Goal: Task Accomplishment & Management: Manage account settings

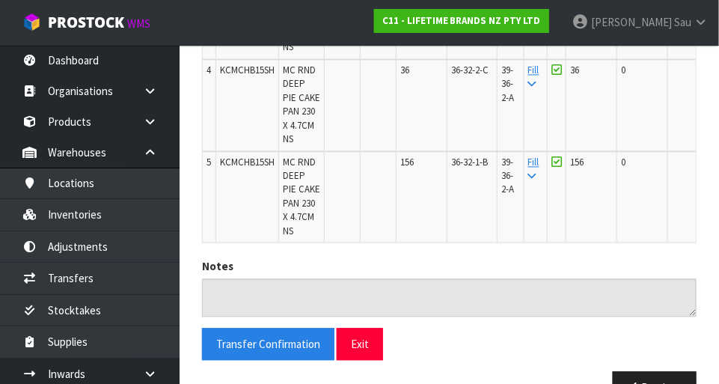
scroll to position [727, 0]
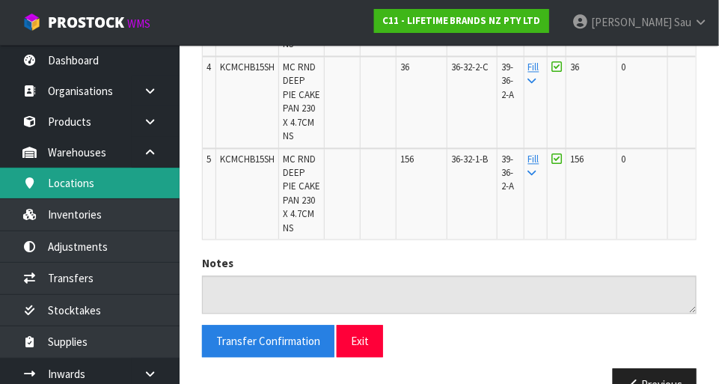
click at [66, 184] on link "Locations" at bounding box center [90, 183] width 180 height 31
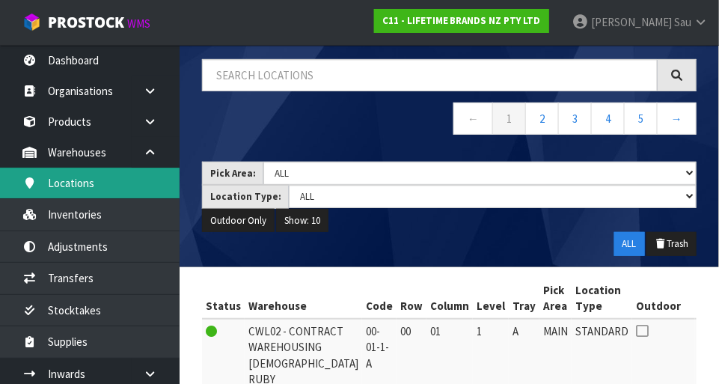
scroll to position [727, 0]
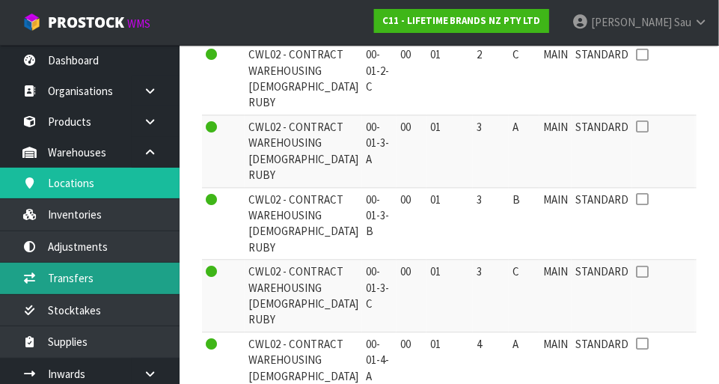
click at [69, 284] on link "Transfers" at bounding box center [90, 278] width 180 height 31
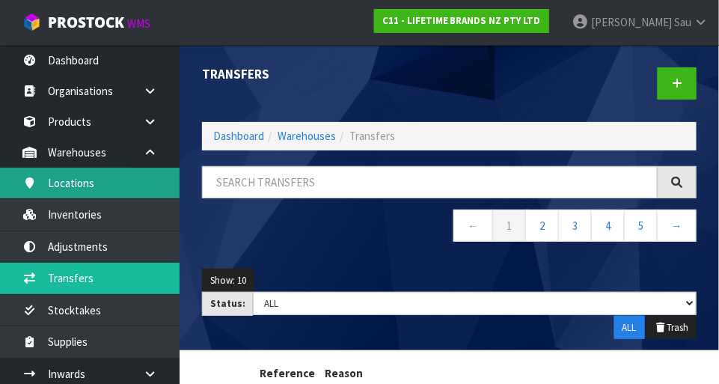
click at [122, 185] on link "Locations" at bounding box center [90, 183] width 180 height 31
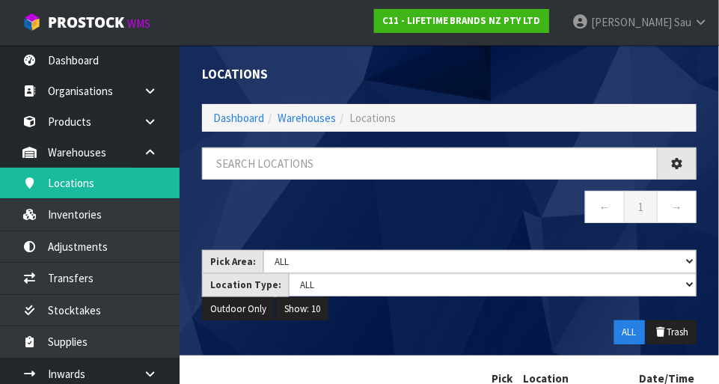
click at [129, 224] on div "Locations Dashboard Warehouses Locations ← 1 → Pick Area: Main Refurb Damaged P…" at bounding box center [359, 237] width 719 height 474
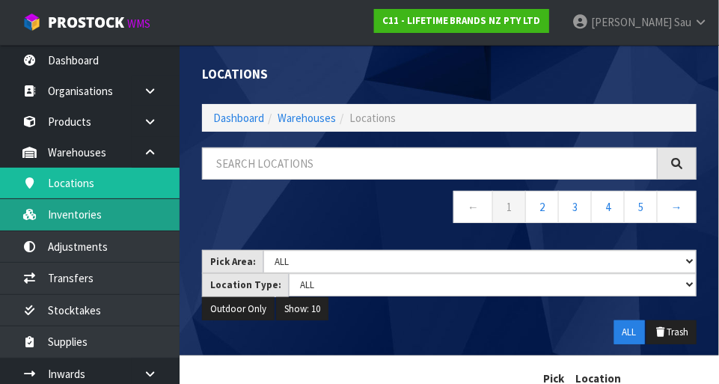
click at [99, 215] on link "Inventories" at bounding box center [90, 214] width 180 height 31
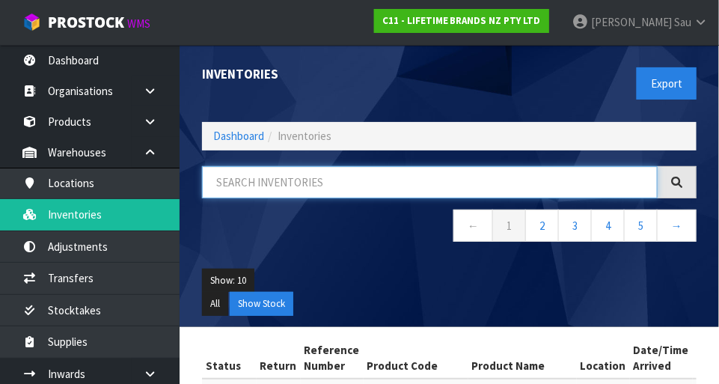
click at [329, 188] on input "text" at bounding box center [430, 182] width 456 height 32
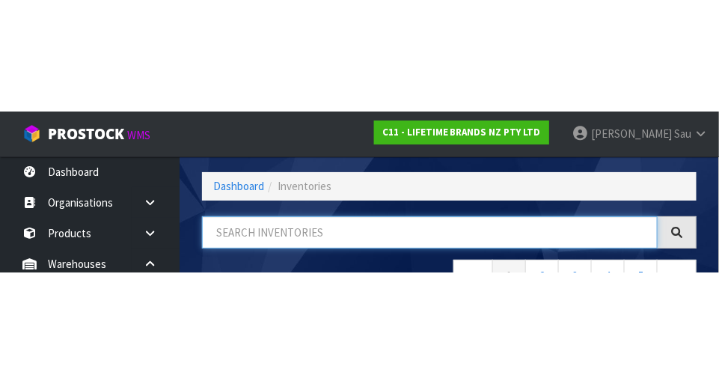
scroll to position [101, 0]
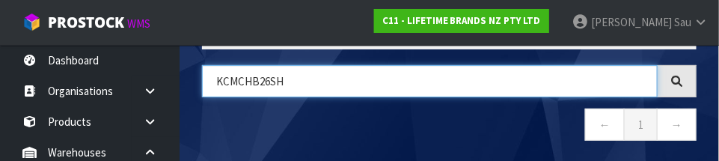
click at [300, 85] on input "KCMCHB26SH" at bounding box center [430, 81] width 456 height 32
type input "KCMCHB26SH"
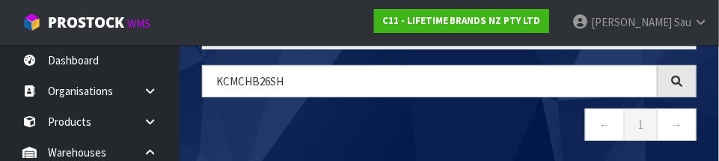
click at [449, 139] on nav "← 1 →" at bounding box center [449, 126] width 495 height 37
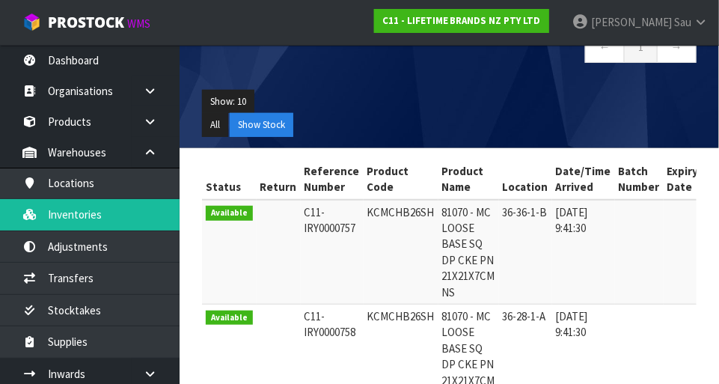
scroll to position [176, 0]
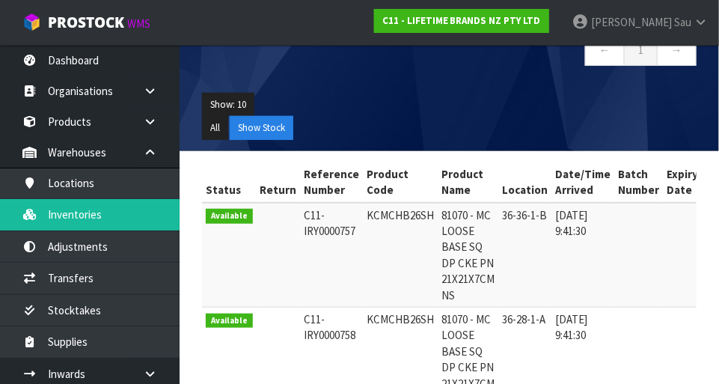
click at [449, 248] on td at bounding box center [683, 255] width 39 height 105
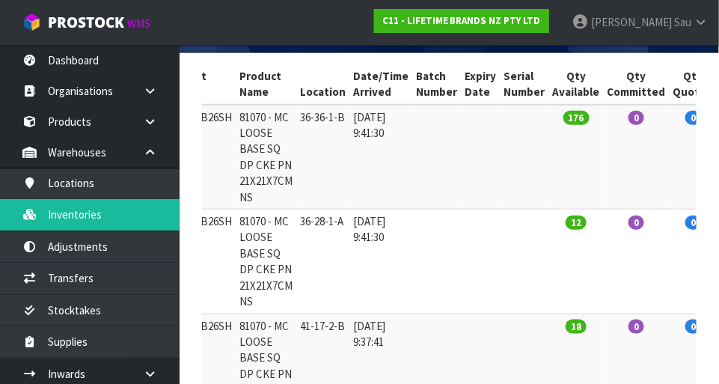
scroll to position [271, 0]
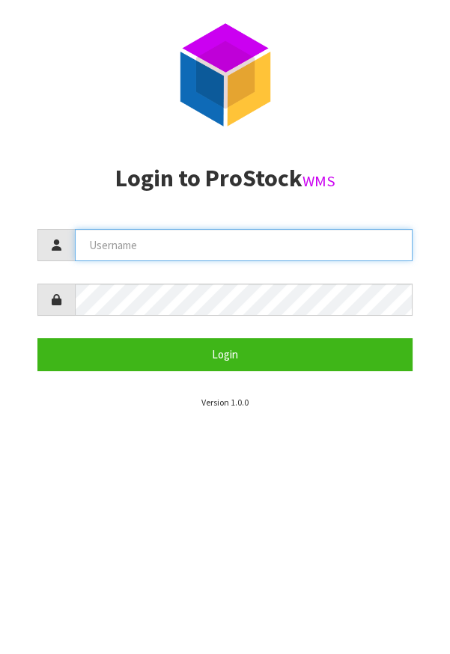
click at [367, 248] on input "text" at bounding box center [243, 245] width 337 height 32
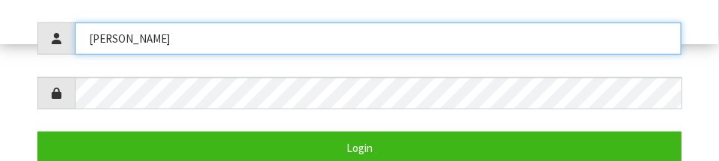
scroll to position [291, 0]
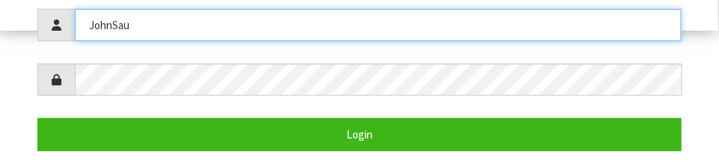
type input "JohnSau"
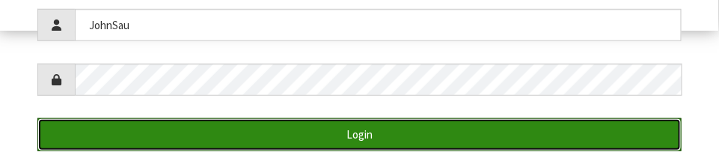
click at [323, 135] on button "Login" at bounding box center [359, 134] width 644 height 32
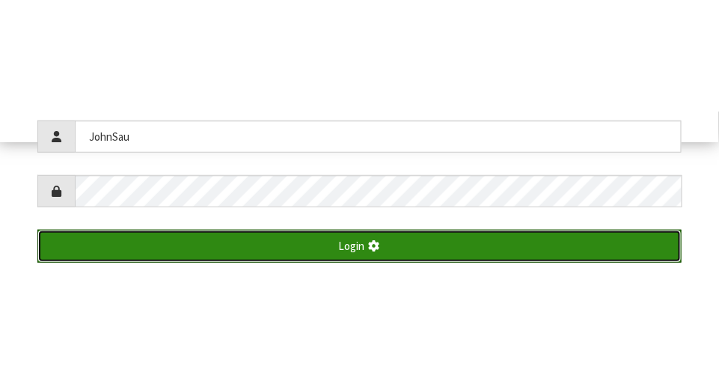
scroll to position [384, 0]
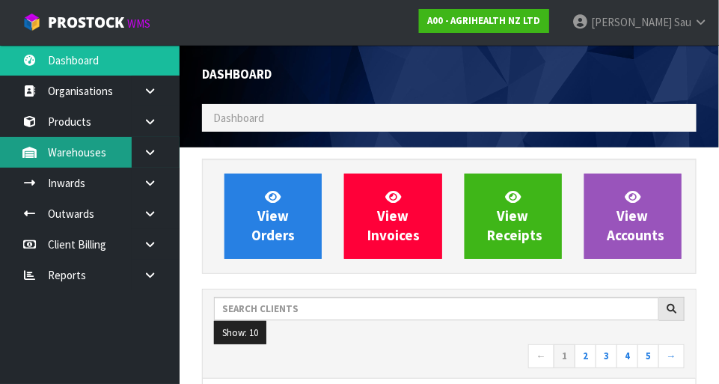
click at [62, 149] on link "Warehouses" at bounding box center [90, 152] width 180 height 31
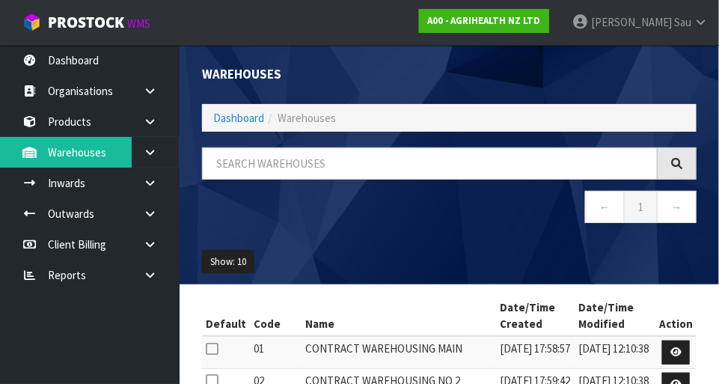
click at [156, 153] on icon at bounding box center [150, 152] width 14 height 11
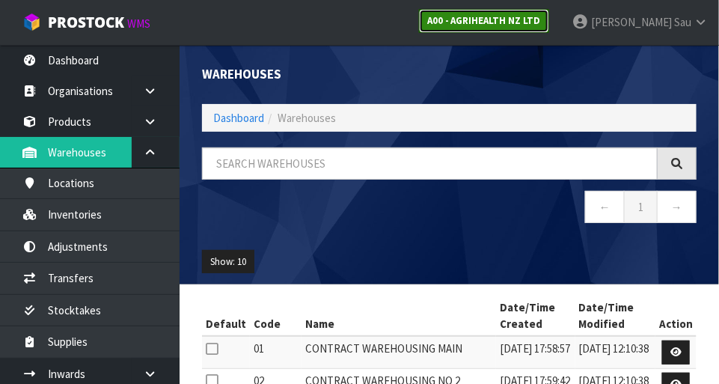
click at [449, 21] on strong "A00 - AGRIHEALTH NZ LTD" at bounding box center [484, 20] width 114 height 13
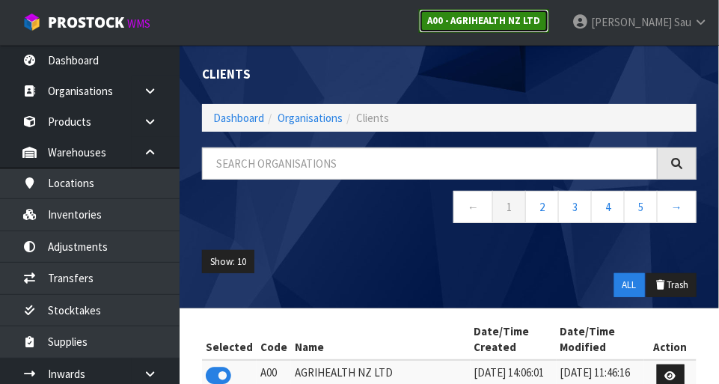
click at [449, 25] on strong "A00 - AGRIHEALTH NZ LTD" at bounding box center [484, 20] width 114 height 13
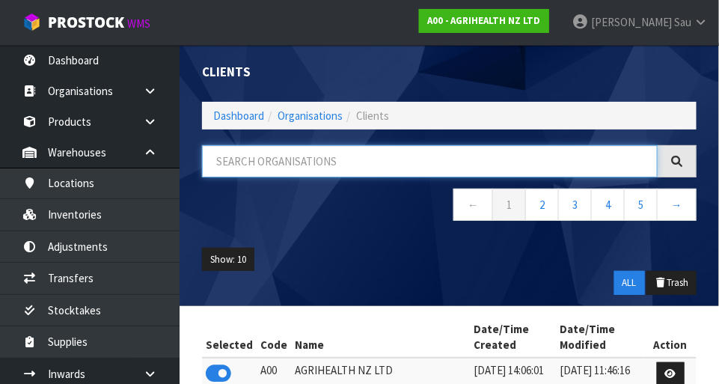
click at [284, 167] on input "text" at bounding box center [430, 161] width 456 height 32
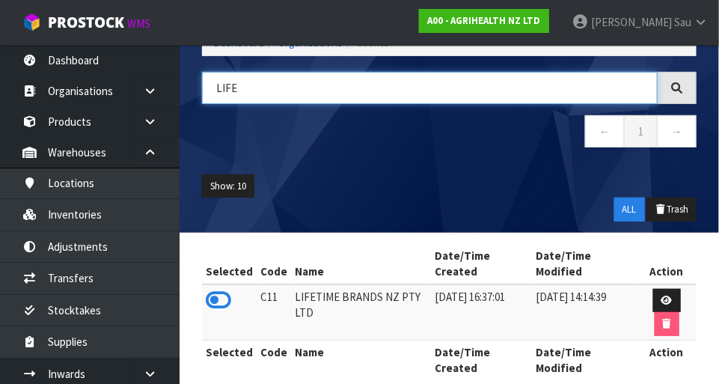
scroll to position [97, 0]
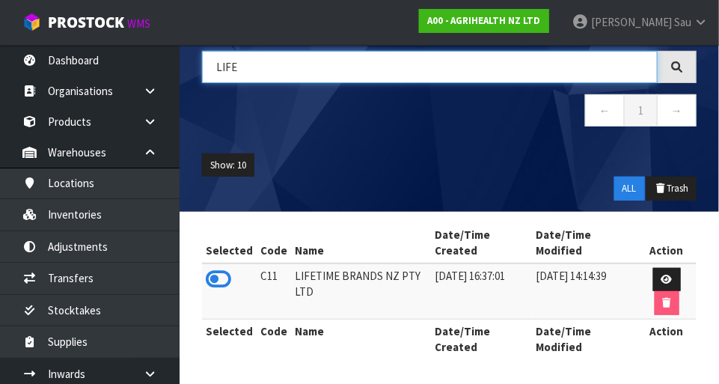
type input "LIFE"
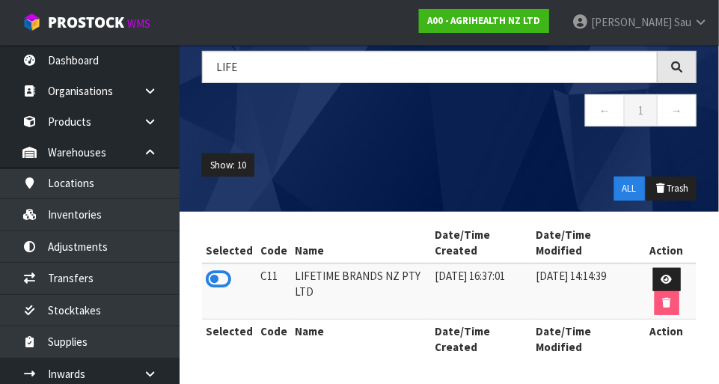
click at [219, 284] on icon at bounding box center [218, 279] width 25 height 22
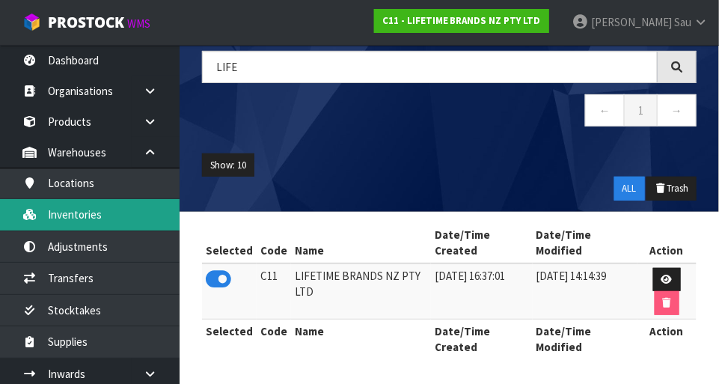
click at [96, 218] on link "Inventories" at bounding box center [90, 214] width 180 height 31
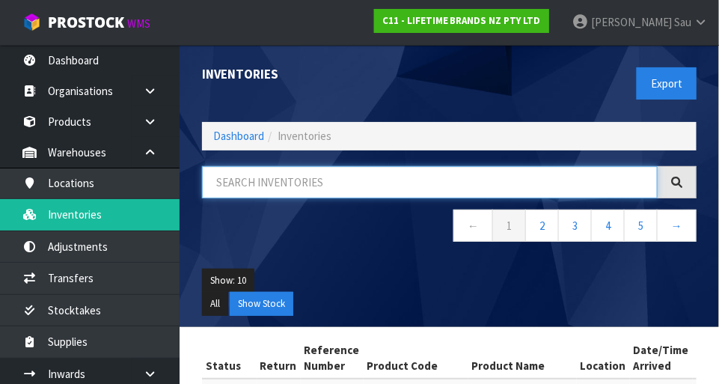
click at [449, 184] on input "text" at bounding box center [430, 182] width 456 height 32
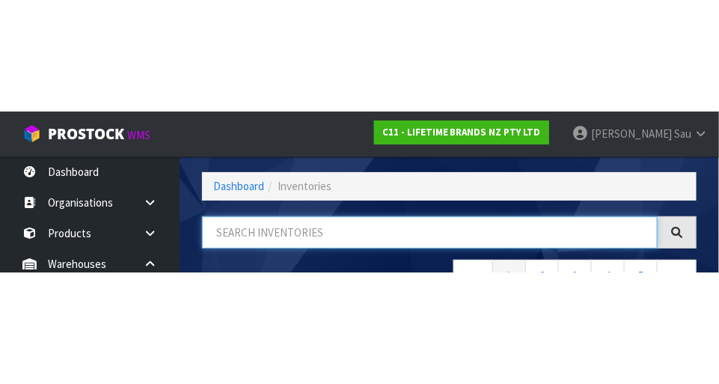
scroll to position [101, 0]
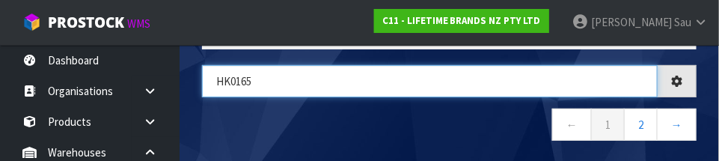
type input "HK0165"
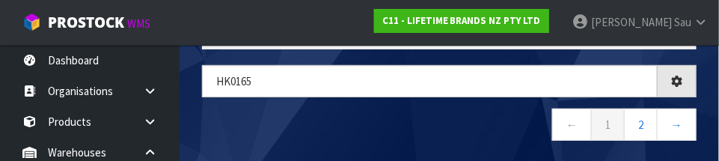
click at [352, 117] on nav "← 1 2 →" at bounding box center [449, 126] width 495 height 37
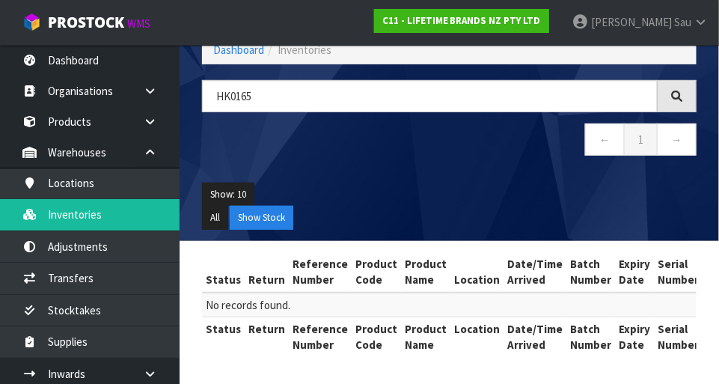
scroll to position [84, 0]
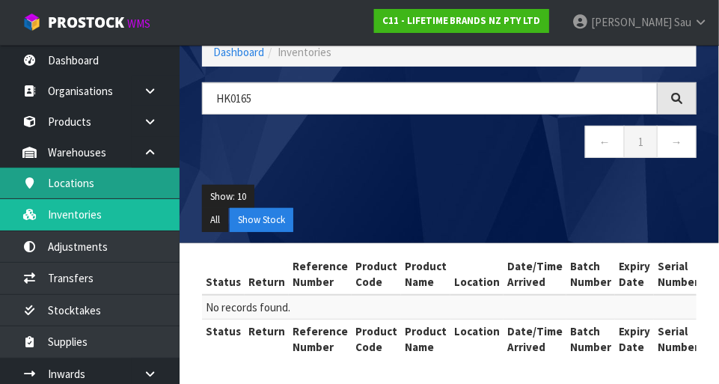
click at [71, 174] on link "Locations" at bounding box center [90, 183] width 180 height 31
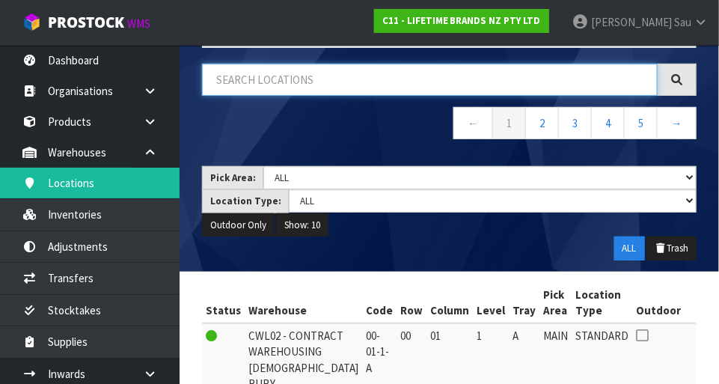
click at [449, 83] on input "text" at bounding box center [430, 80] width 456 height 32
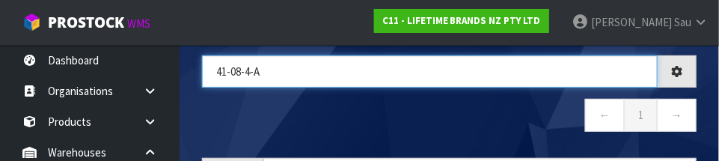
type input "41-08-4-A"
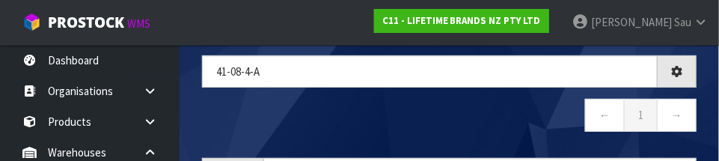
click at [449, 122] on nav "← 1 →" at bounding box center [449, 117] width 495 height 37
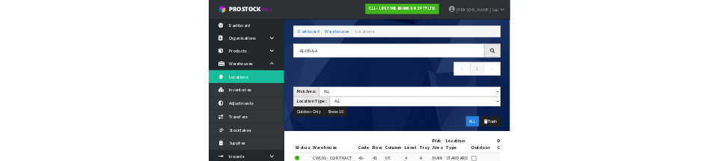
scroll to position [36, 0]
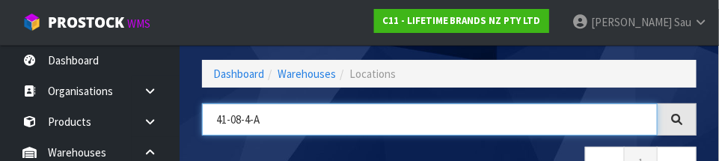
click at [397, 135] on input "41-08-4-A" at bounding box center [430, 119] width 456 height 32
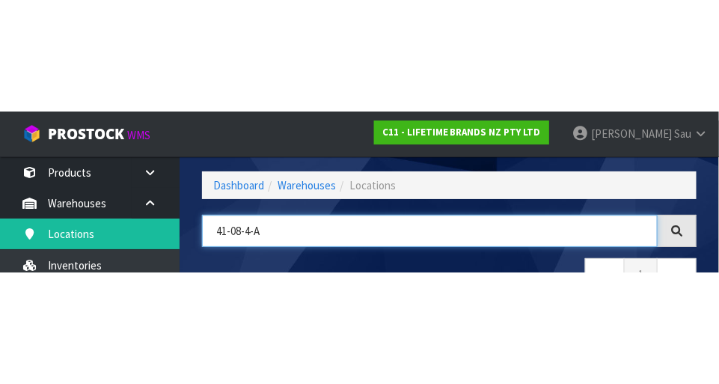
scroll to position [65, 0]
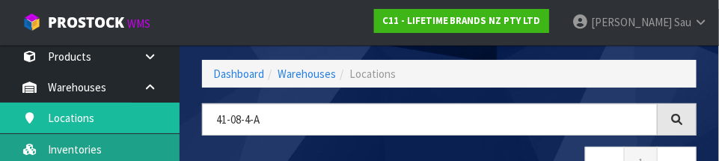
click at [126, 144] on link "Inventories" at bounding box center [90, 149] width 180 height 31
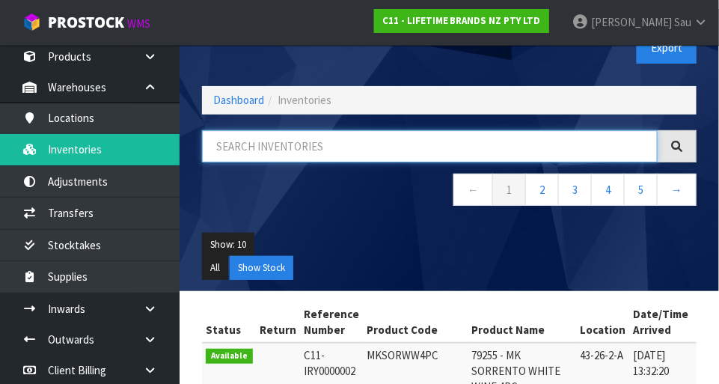
paste input "41-08-4-A"
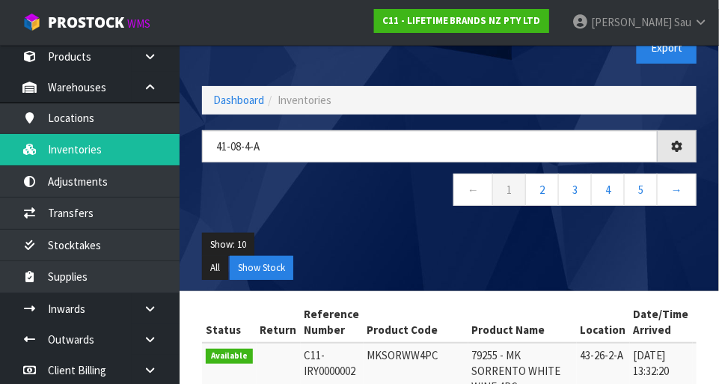
click at [379, 203] on nav "← 1 2 3 4 5 →" at bounding box center [449, 192] width 495 height 37
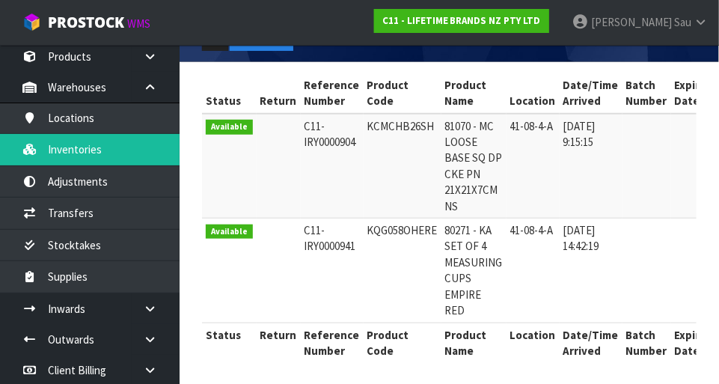
scroll to position [263, 0]
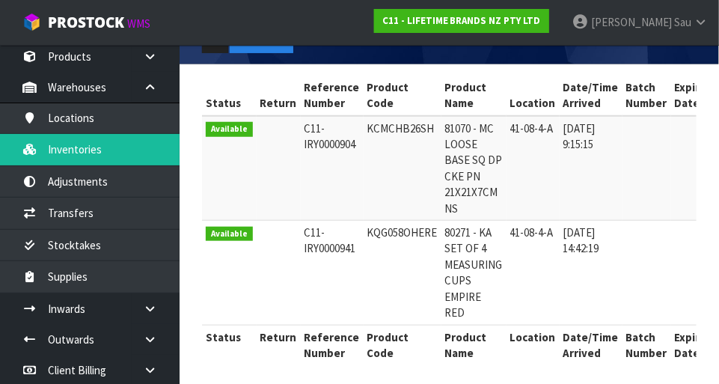
copy td "KCMCHB26SH"
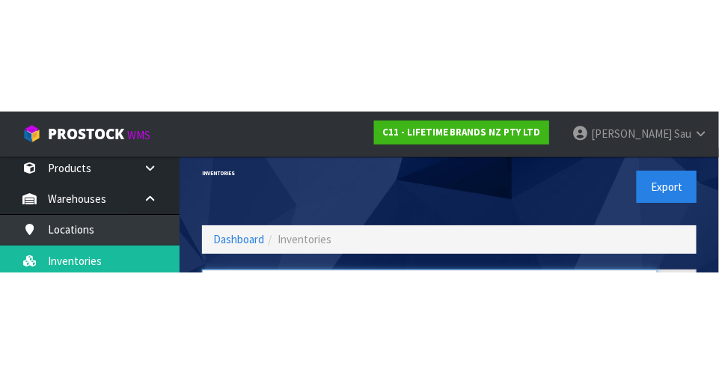
scroll to position [101, 0]
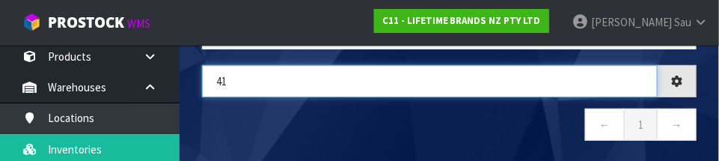
type input "4"
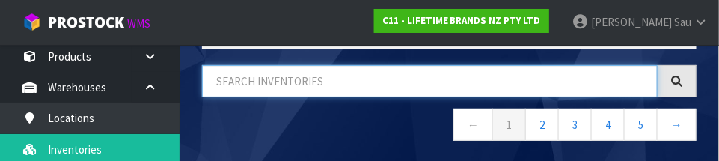
paste input "KCMCHB26SH"
type input "KCMCHB26SH"
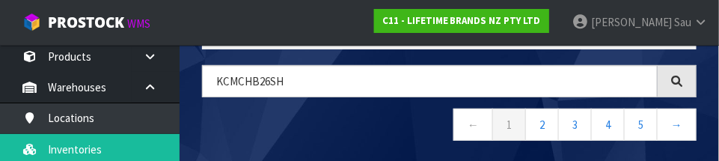
click at [344, 129] on nav "← 1 2 3 4 5 →" at bounding box center [449, 126] width 495 height 37
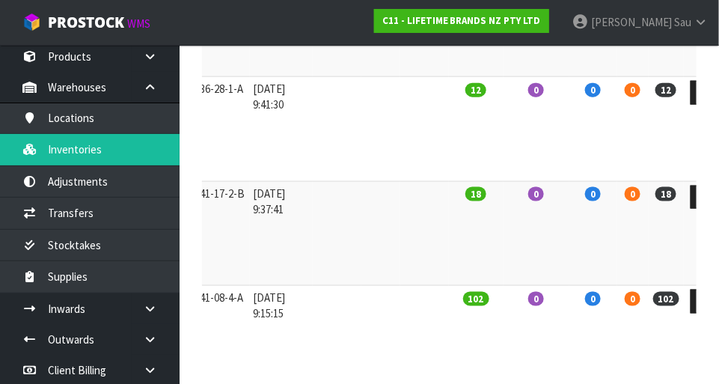
scroll to position [407, 0]
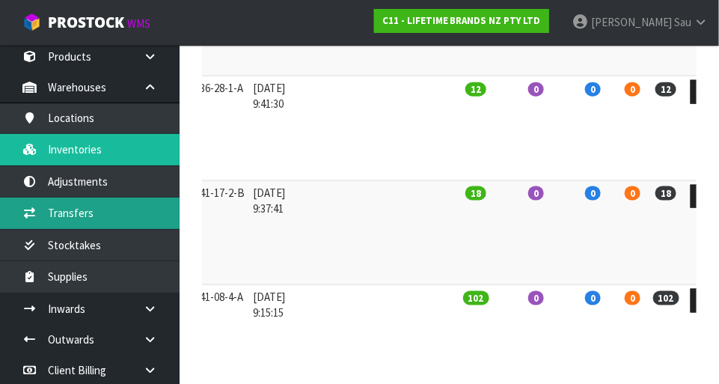
click at [73, 213] on link "Transfers" at bounding box center [90, 213] width 180 height 31
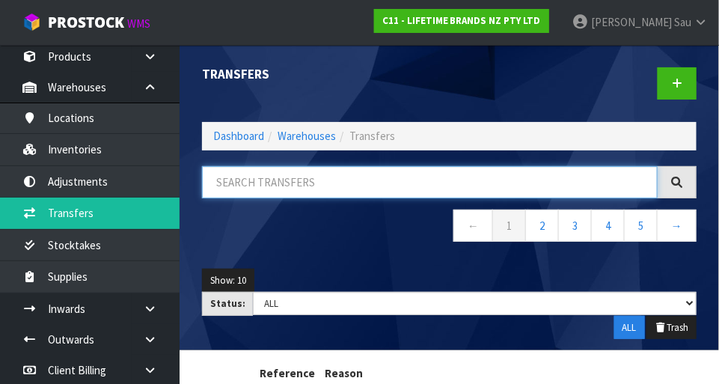
paste input "KCMCHB26SH"
type input "KCMCHB26SH"
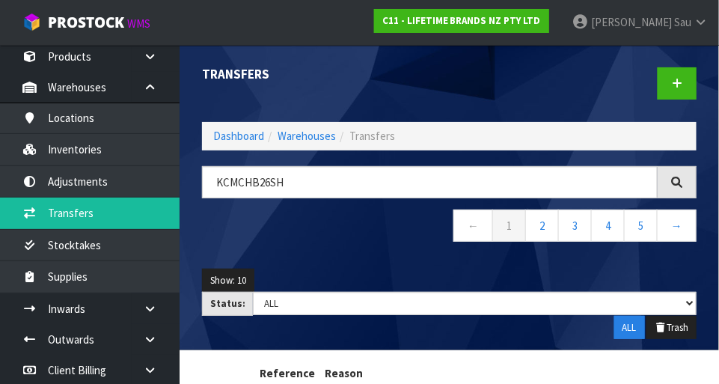
click at [340, 241] on nav "← 1 2 3 4 5 →" at bounding box center [449, 228] width 495 height 37
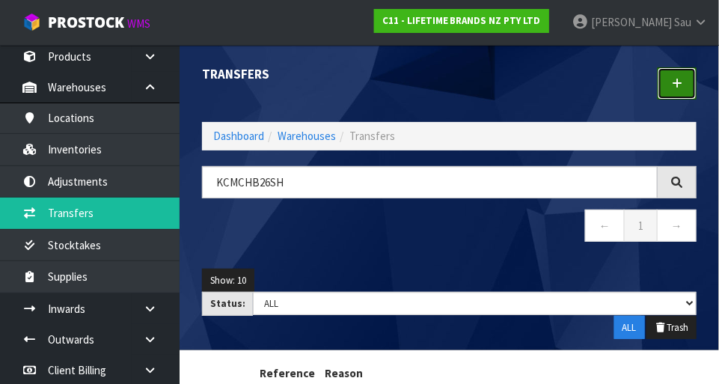
click at [449, 88] on icon at bounding box center [677, 83] width 10 height 11
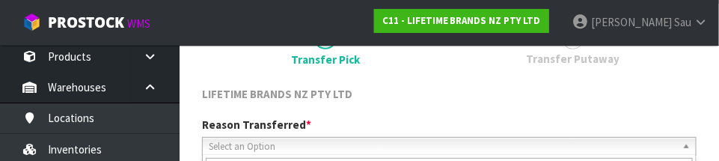
scroll to position [221, 0]
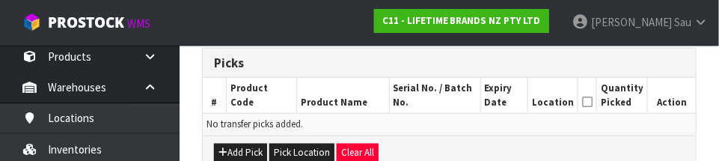
click at [449, 127] on div "1 Transfer Pick 2 Transfer Putaway LIFETIME BRANDS NZ PTY LTD Reason Transferre…" at bounding box center [449, 67] width 517 height 550
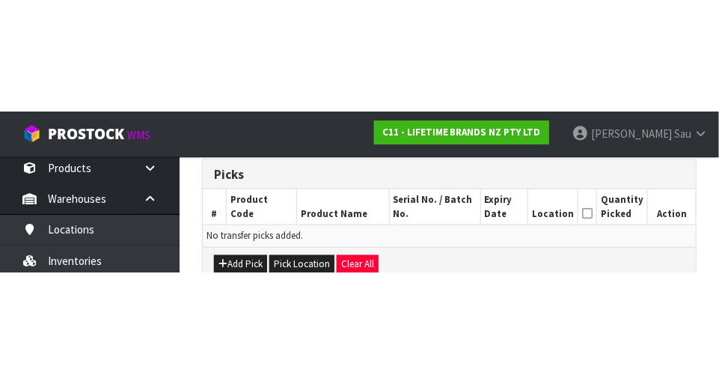
scroll to position [332, 0]
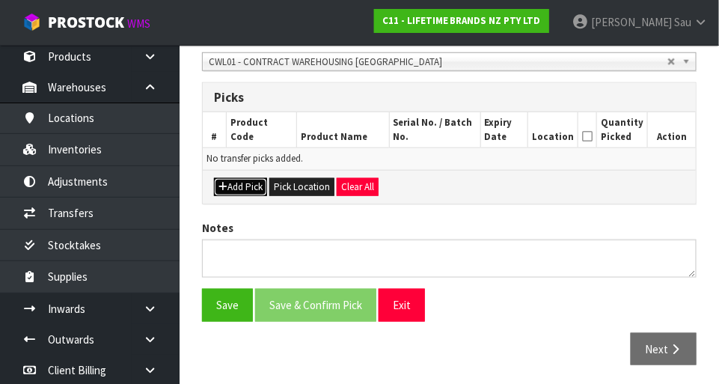
click at [245, 189] on button "Add Pick" at bounding box center [240, 187] width 53 height 18
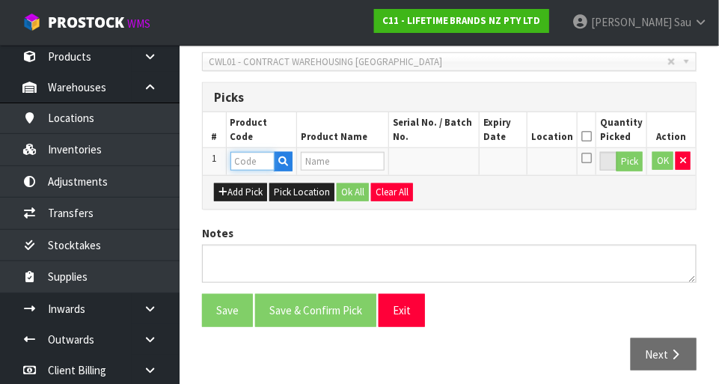
paste input "KCMCHB26SH"
type input "KCMCHB26SH"
click at [449, 225] on div "Notes" at bounding box center [449, 254] width 517 height 58
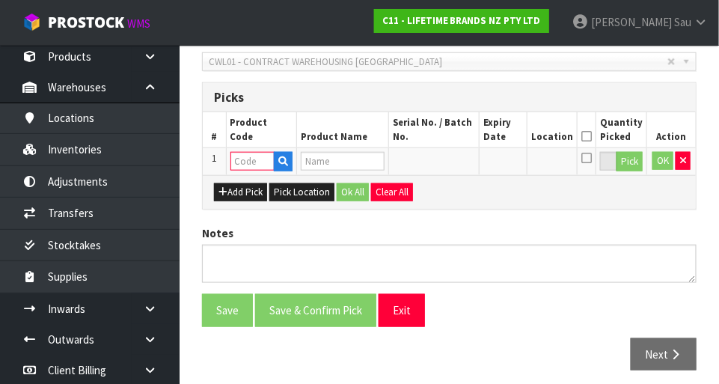
click at [449, 157] on icon at bounding box center [586, 158] width 10 height 12
click at [0, 0] on input "checkbox" at bounding box center [0, 0] width 0 height 0
paste input "KCMCHB26SH"
type input "KCMCHB26SH"
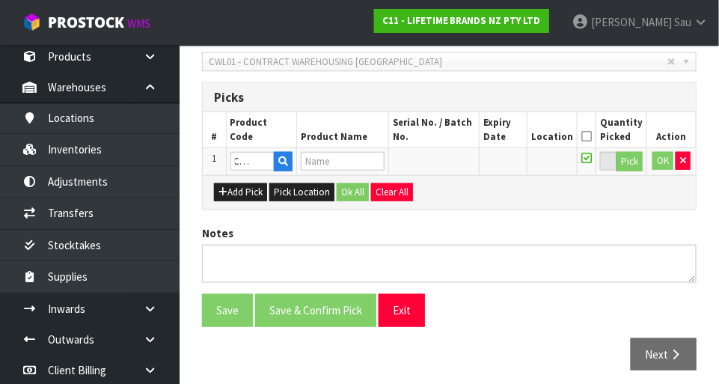
click at [449, 203] on div "Add Pick Pick Location Ok All Clear All" at bounding box center [449, 192] width 493 height 34
type input "81070 - MC LOOSE BASE SQ DP CKE PN 21X21X7CM NS"
click at [449, 163] on button "Pick" at bounding box center [630, 161] width 26 height 19
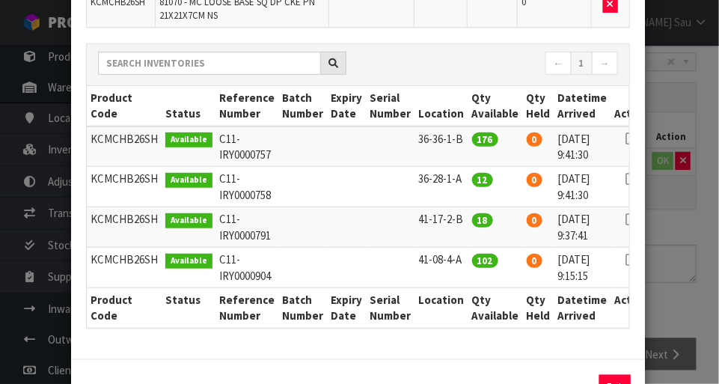
scroll to position [165, 0]
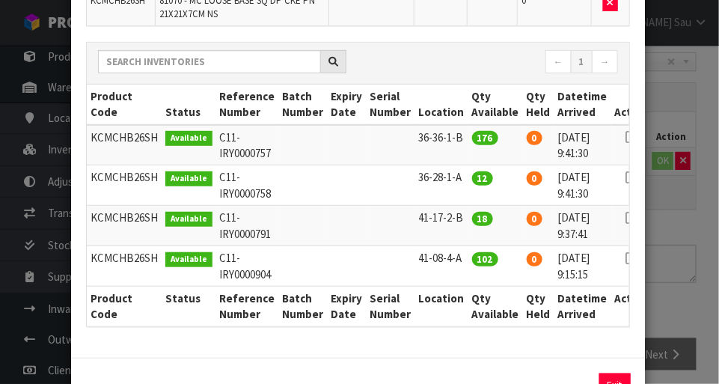
click at [449, 177] on icon at bounding box center [632, 177] width 12 height 1
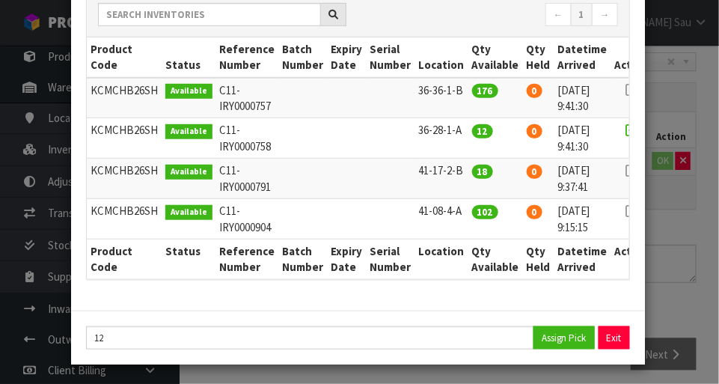
scroll to position [207, 0]
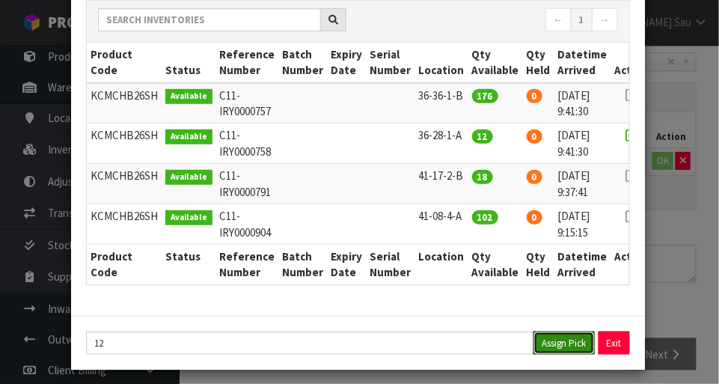
click at [449, 347] on button "Assign Pick" at bounding box center [564, 342] width 61 height 23
type input "12"
click at [449, 236] on div "Pick Line Picks Product Code Product Name Serial No. / Batch No. Expiry Date Lo…" at bounding box center [359, 192] width 719 height 384
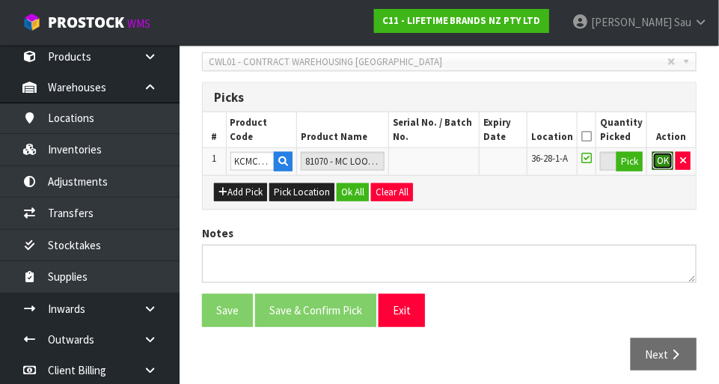
click at [449, 163] on button "OK" at bounding box center [662, 161] width 21 height 18
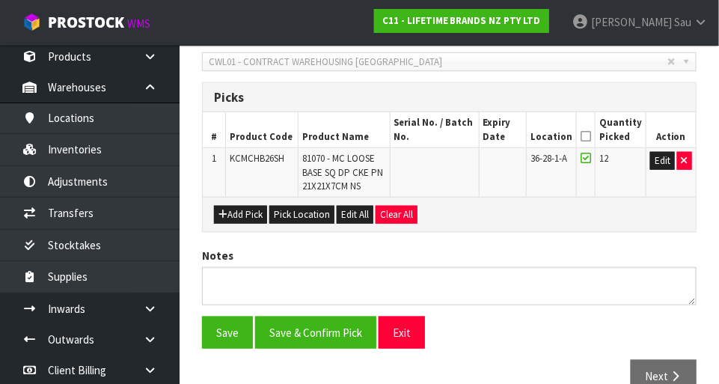
scroll to position [360, 0]
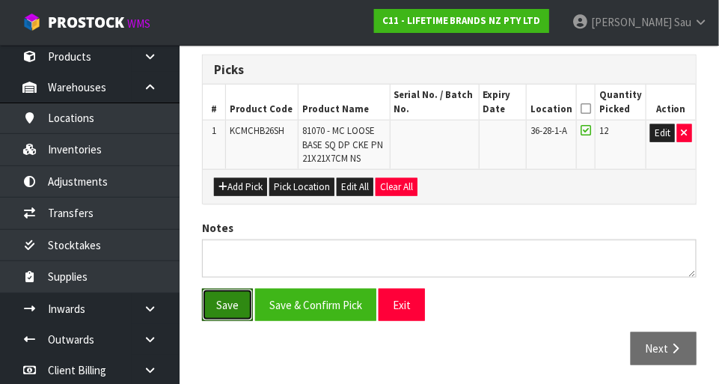
click at [223, 305] on button "Save" at bounding box center [227, 305] width 51 height 32
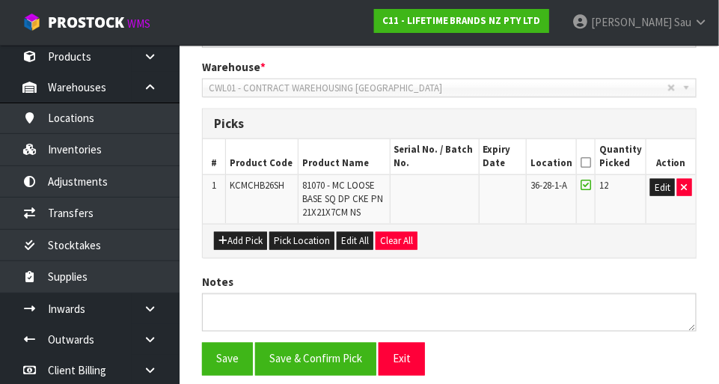
scroll to position [0, 0]
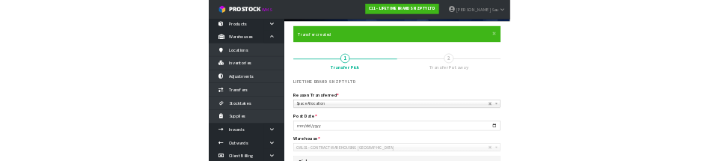
scroll to position [93, 0]
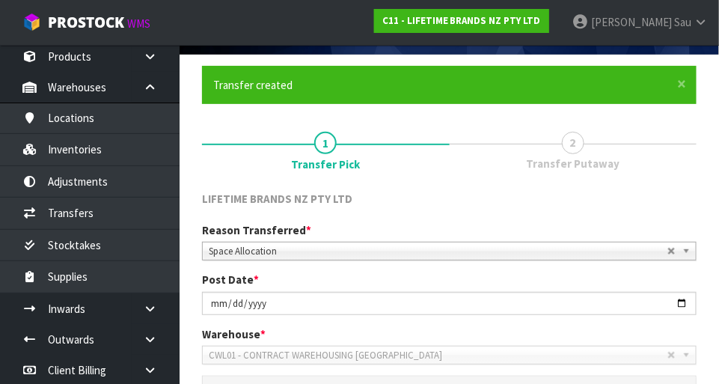
click at [449, 163] on span "Transfer Putaway" at bounding box center [573, 164] width 94 height 16
click at [449, 153] on link "2 Transfer Putaway" at bounding box center [574, 149] width 248 height 59
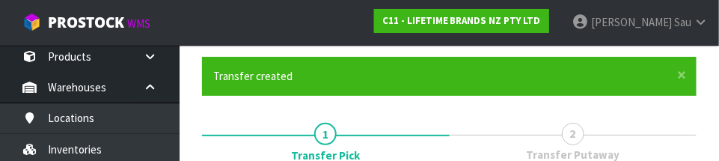
scroll to position [276, 0]
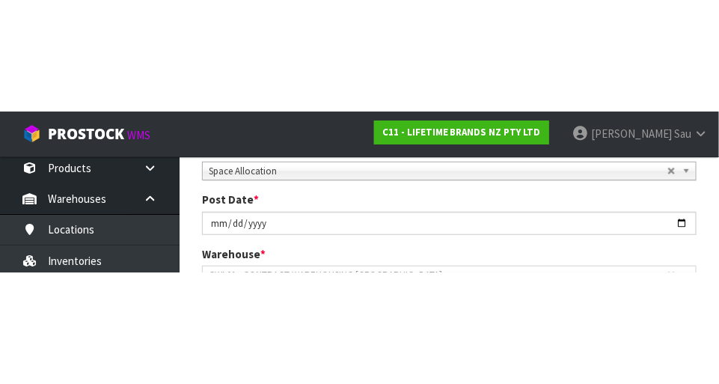
scroll to position [284, 0]
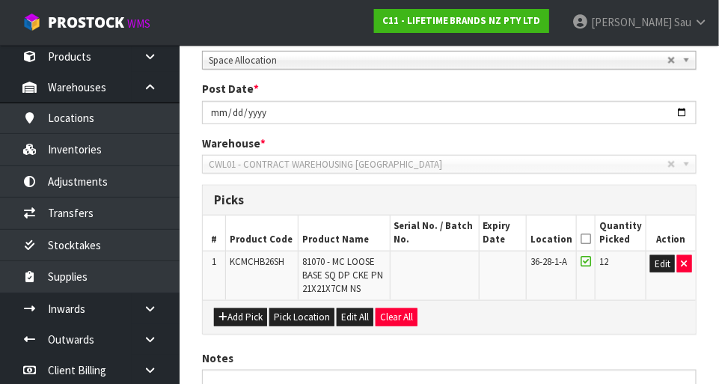
click at [449, 239] on icon at bounding box center [586, 239] width 10 height 1
click at [449, 266] on button "Edit" at bounding box center [662, 264] width 25 height 18
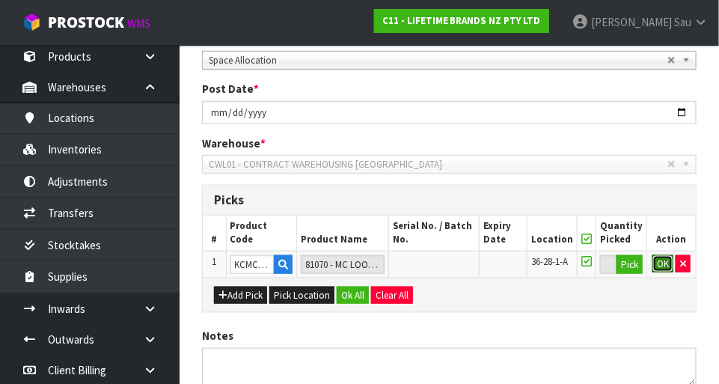
click at [449, 266] on button "OK" at bounding box center [662, 264] width 21 height 18
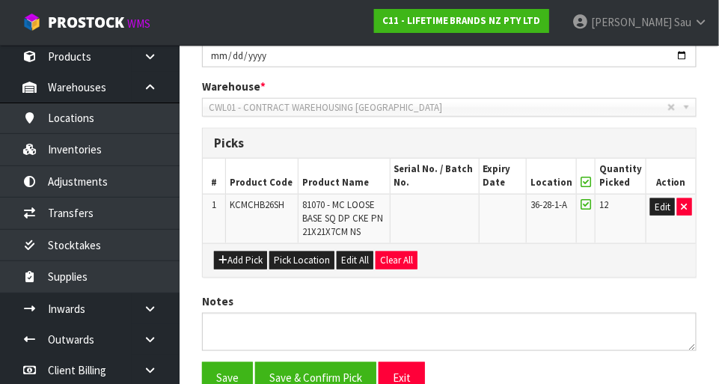
scroll to position [343, 0]
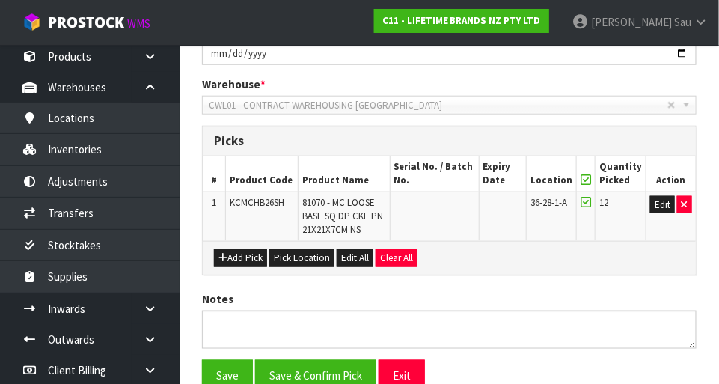
click at [449, 180] on icon at bounding box center [586, 180] width 10 height 1
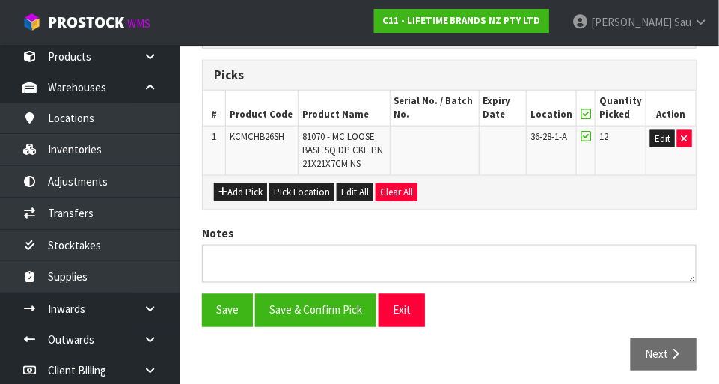
scroll to position [406, 0]
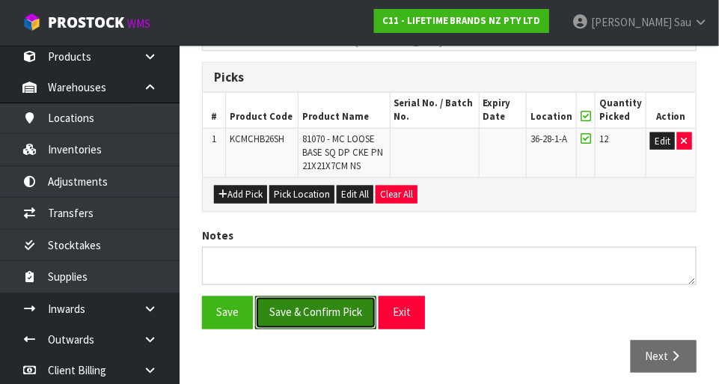
click at [326, 308] on button "Save & Confirm Pick" at bounding box center [315, 312] width 121 height 32
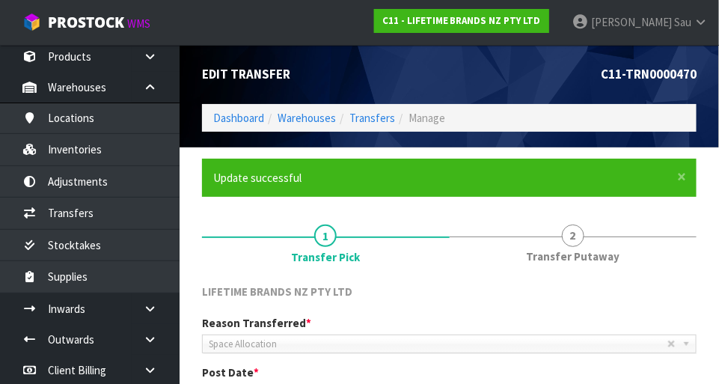
scroll to position [76, 0]
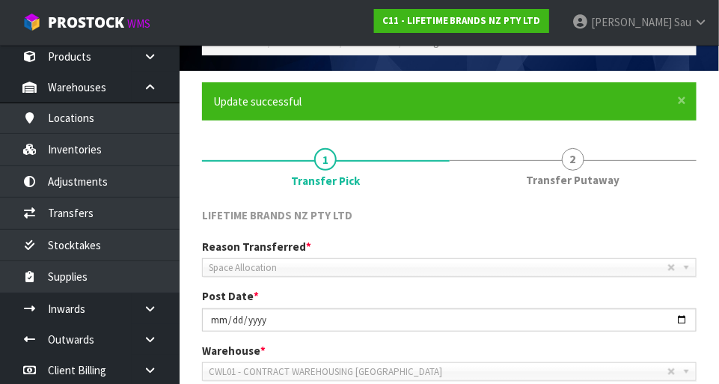
click at [449, 164] on span "2" at bounding box center [573, 159] width 22 height 22
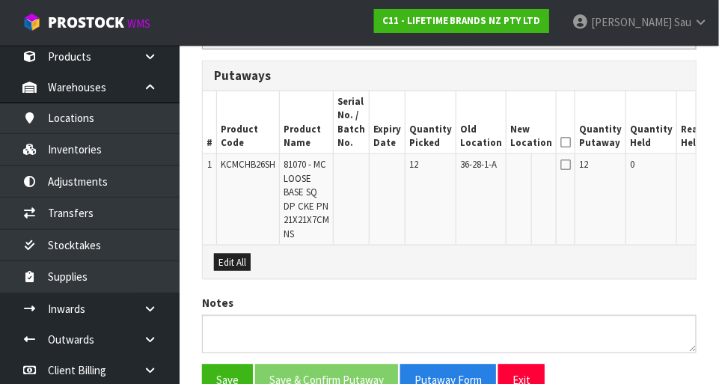
scroll to position [415, 0]
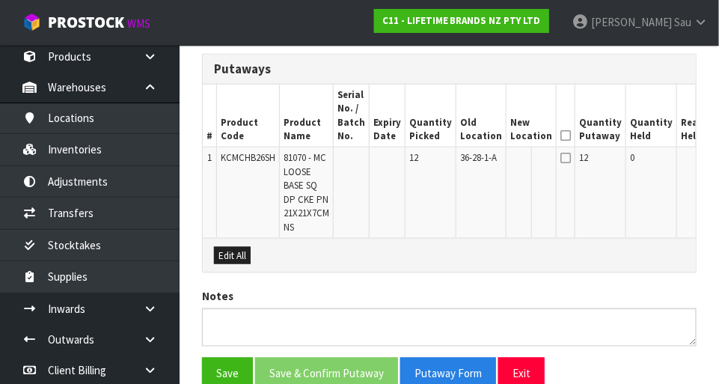
click at [449, 135] on icon at bounding box center [565, 135] width 10 height 1
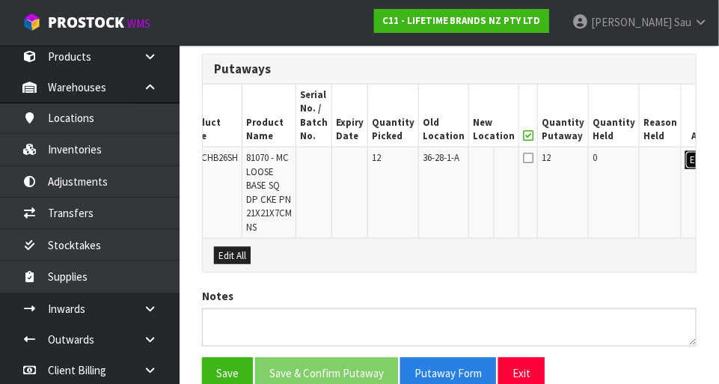
click at [449, 165] on button "Edit" at bounding box center [697, 160] width 25 height 18
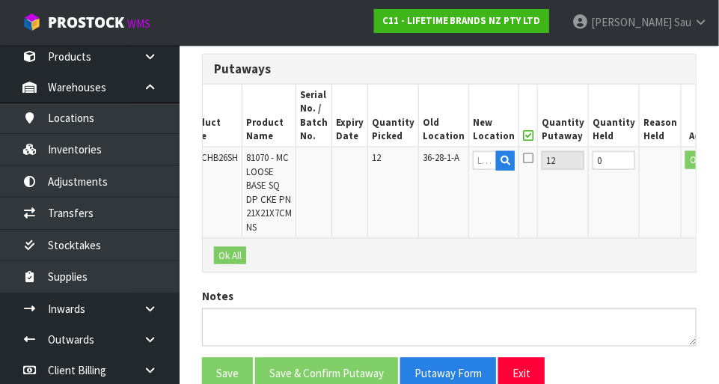
scroll to position [0, 34]
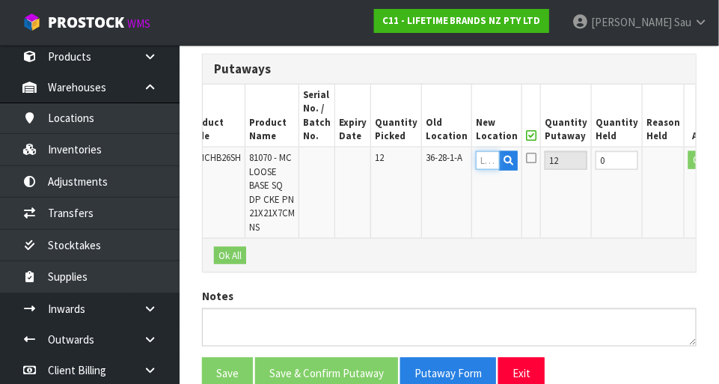
click at [449, 159] on input "text" at bounding box center [488, 160] width 24 height 19
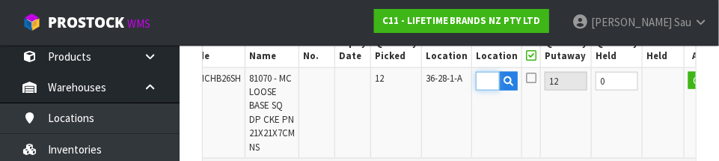
scroll to position [0, 22]
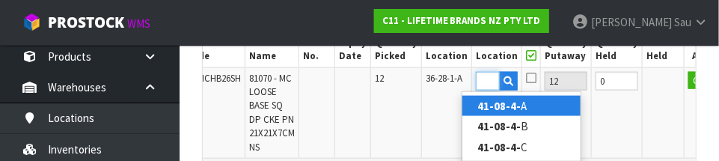
type input "41-08-4-A"
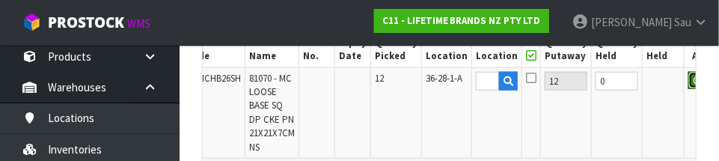
click at [449, 85] on button "OK" at bounding box center [698, 81] width 21 height 18
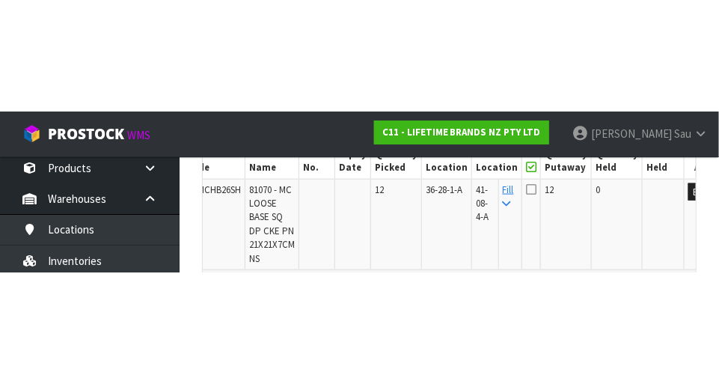
scroll to position [483, 0]
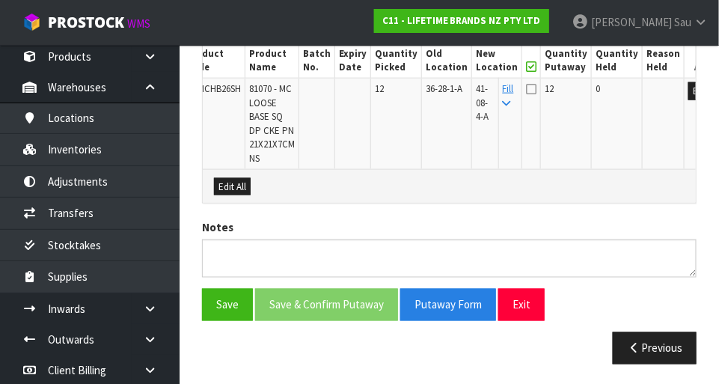
click at [449, 89] on icon at bounding box center [531, 89] width 10 height 12
click at [0, 0] on input "checkbox" at bounding box center [0, 0] width 0 height 0
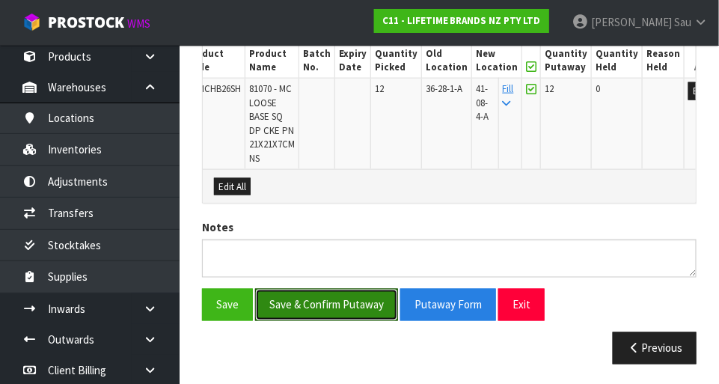
click at [330, 302] on button "Save & Confirm Putaway" at bounding box center [326, 305] width 143 height 32
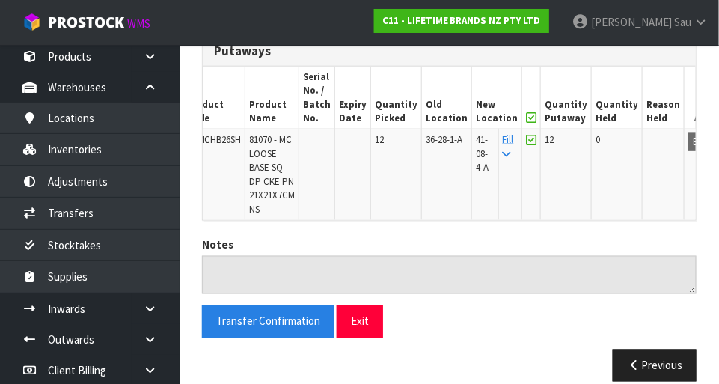
scroll to position [450, 0]
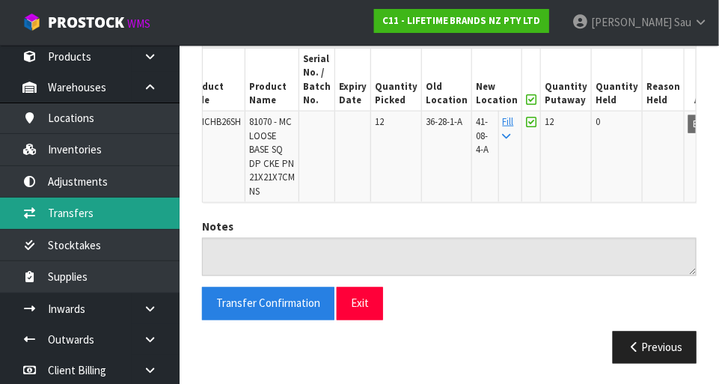
click at [66, 218] on link "Transfers" at bounding box center [90, 213] width 180 height 31
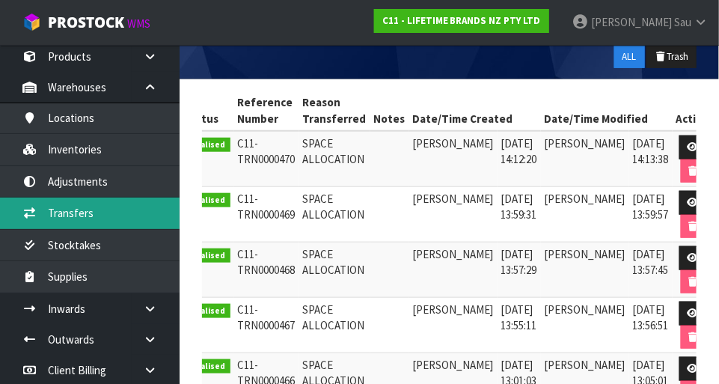
scroll to position [0, 17]
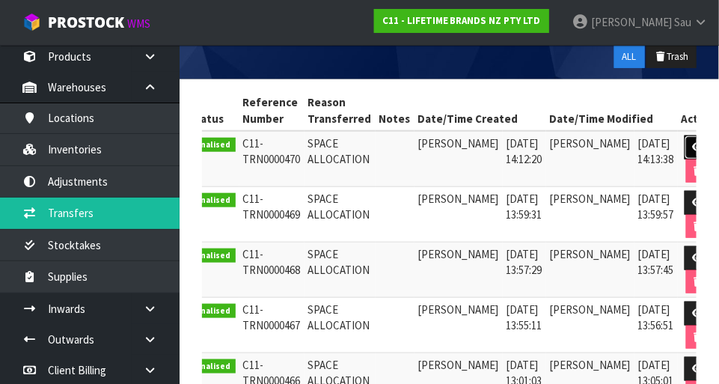
click at [449, 142] on icon at bounding box center [698, 147] width 11 height 10
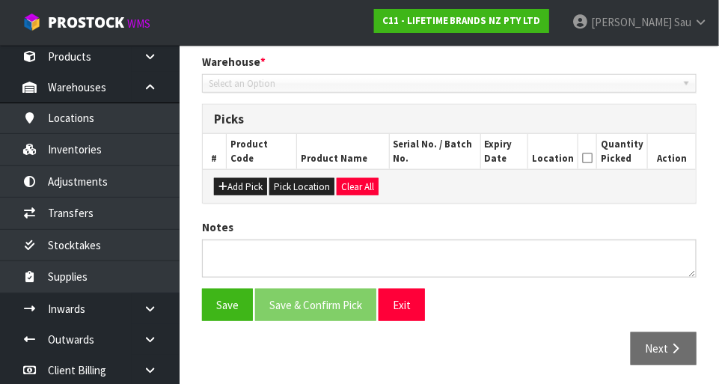
type input "[DATE]"
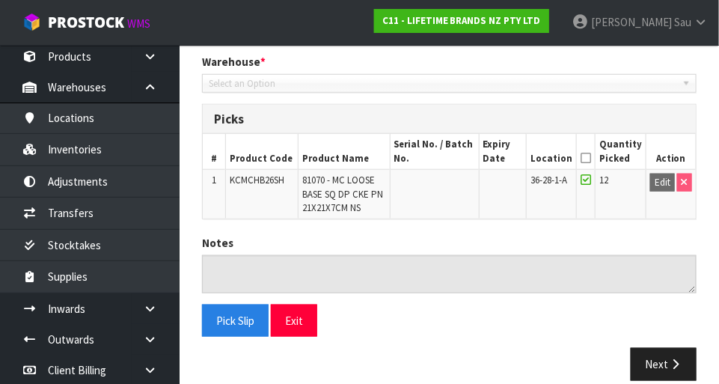
scroll to position [327, 0]
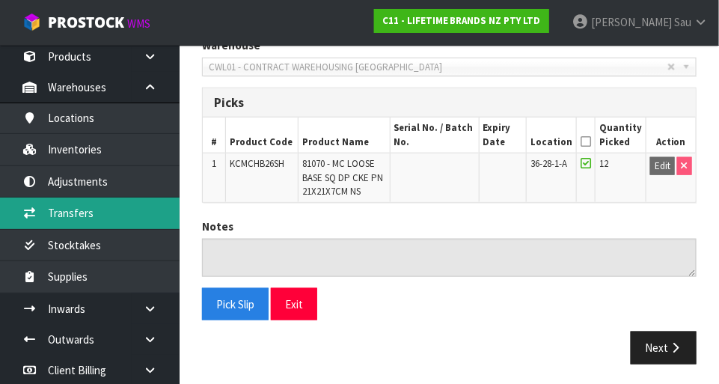
click at [123, 214] on link "Transfers" at bounding box center [90, 213] width 180 height 31
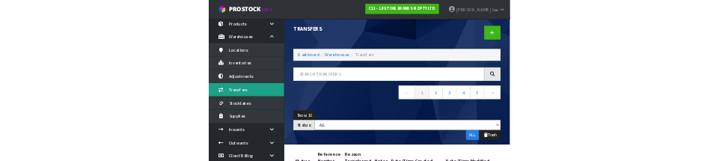
scroll to position [7, 0]
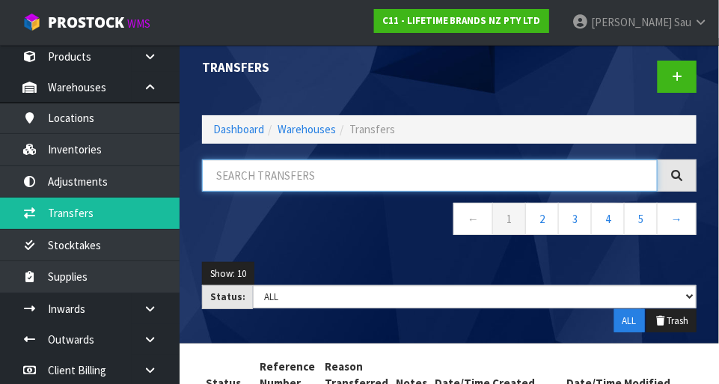
click at [449, 175] on input "text" at bounding box center [430, 175] width 456 height 32
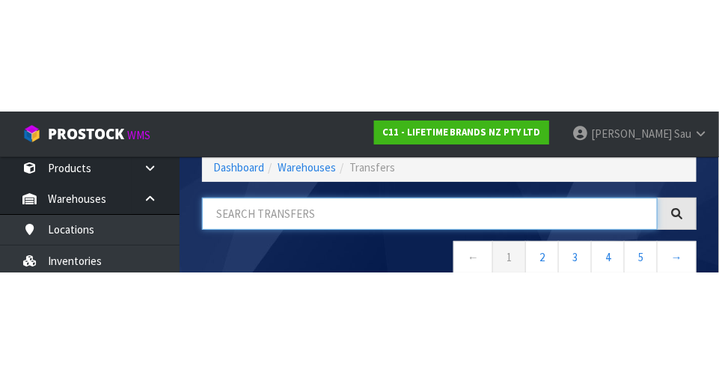
scroll to position [0, 0]
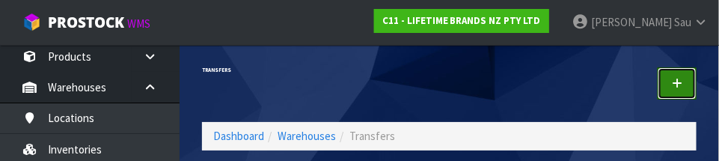
click at [449, 81] on icon at bounding box center [677, 83] width 10 height 11
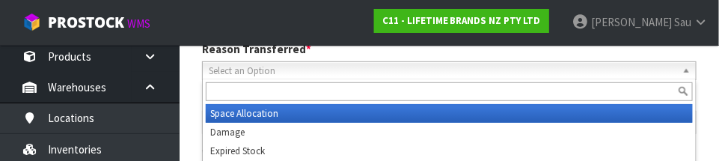
scroll to position [221, 0]
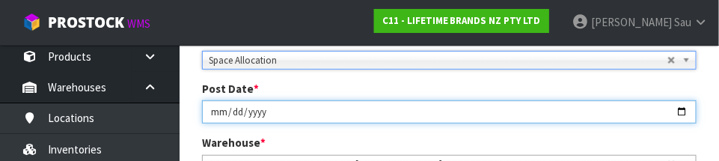
click at [449, 101] on input "[DATE]" at bounding box center [449, 111] width 495 height 23
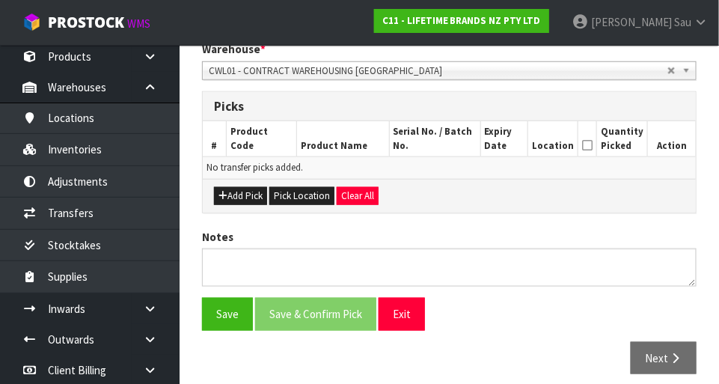
scroll to position [322, 0]
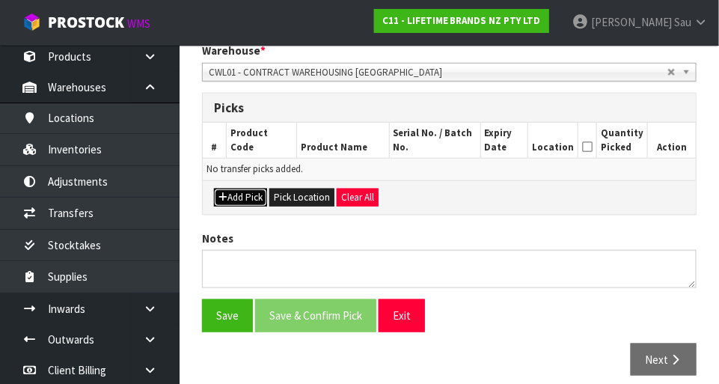
click at [248, 192] on button "Add Pick" at bounding box center [240, 198] width 53 height 18
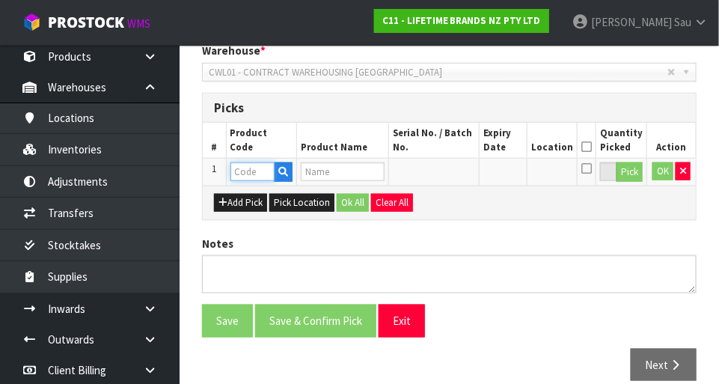
paste input "KCMCHB26SH"
type input "KCMCHB26SH"
type input "81070 - MC LOOSE BASE SQ DP CKE PN 21X21X7CM NS"
type input "KCMCHB26SH"
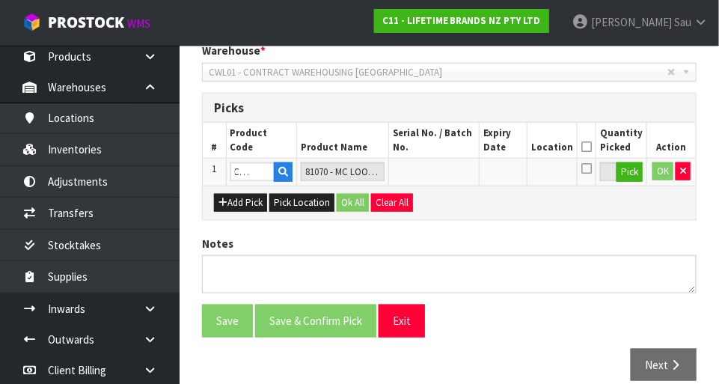
click at [449, 199] on div "Add Pick Pick Location Ok All Clear All" at bounding box center [449, 203] width 493 height 34
click at [449, 178] on button "Pick" at bounding box center [630, 171] width 26 height 19
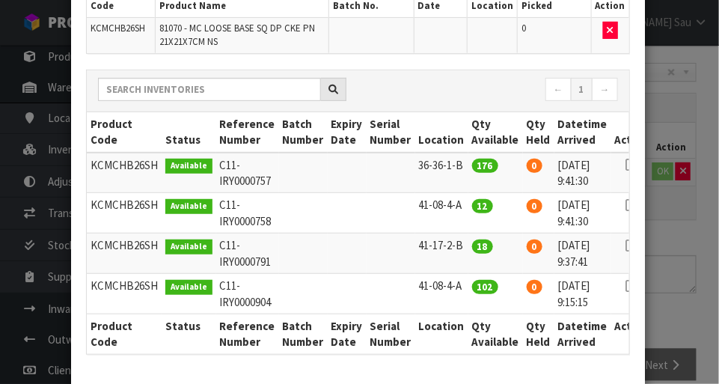
scroll to position [138, 0]
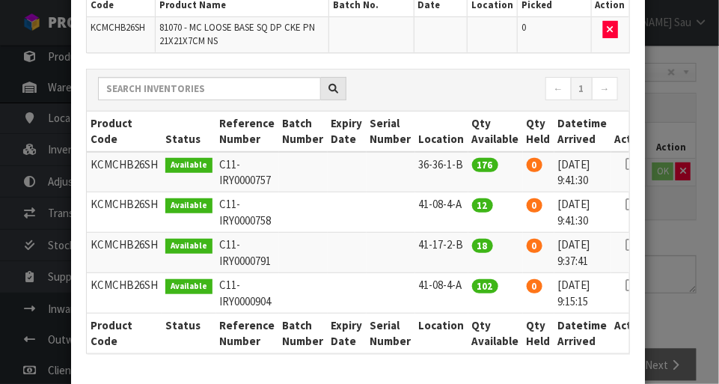
click at [449, 245] on icon at bounding box center [632, 245] width 12 height 1
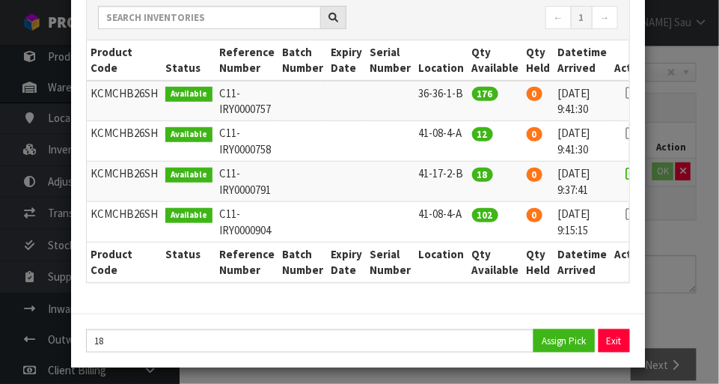
scroll to position [211, 0]
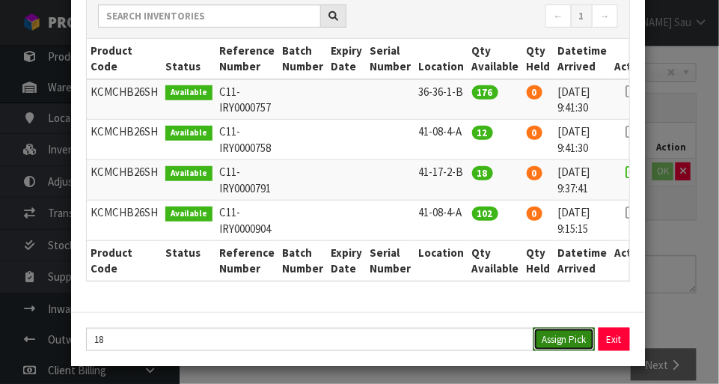
click at [449, 343] on button "Assign Pick" at bounding box center [564, 339] width 61 height 23
type input "18"
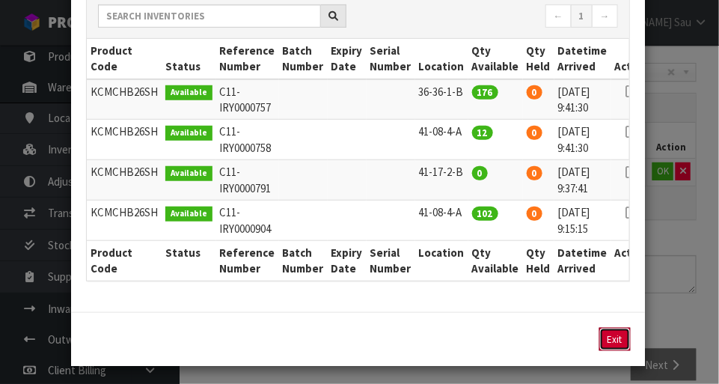
click at [449, 342] on button "Exit" at bounding box center [614, 339] width 31 height 23
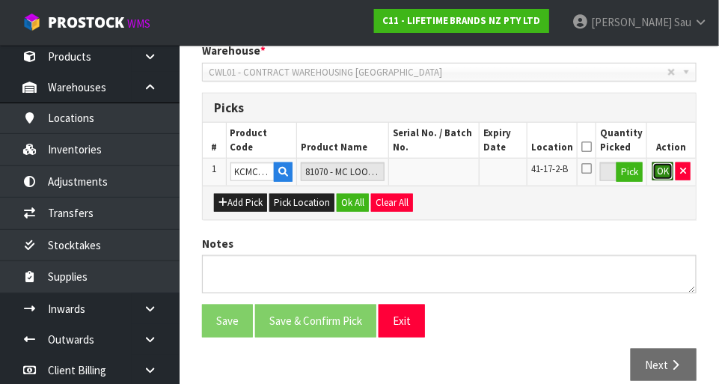
click at [449, 176] on button "OK" at bounding box center [662, 171] width 21 height 18
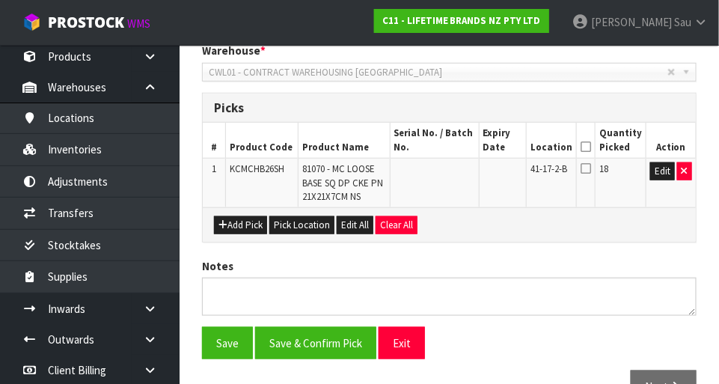
click at [449, 174] on icon at bounding box center [586, 168] width 10 height 12
click at [0, 0] on input "checkbox" at bounding box center [0, 0] width 0 height 0
click at [449, 147] on icon at bounding box center [586, 147] width 10 height 1
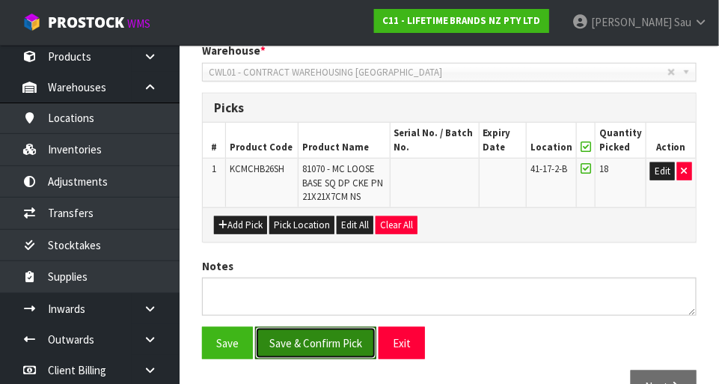
click at [318, 343] on button "Save & Confirm Pick" at bounding box center [315, 343] width 121 height 32
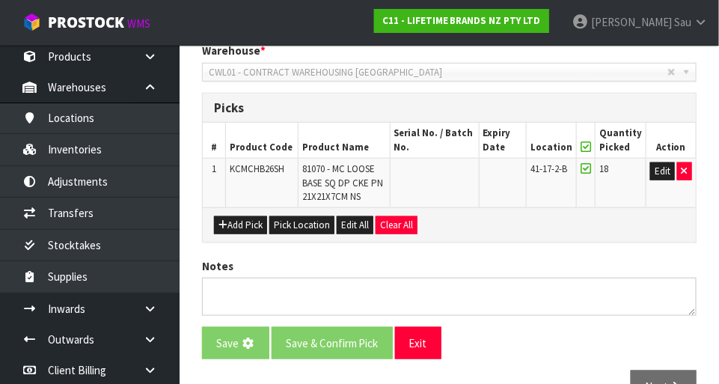
scroll to position [0, 0]
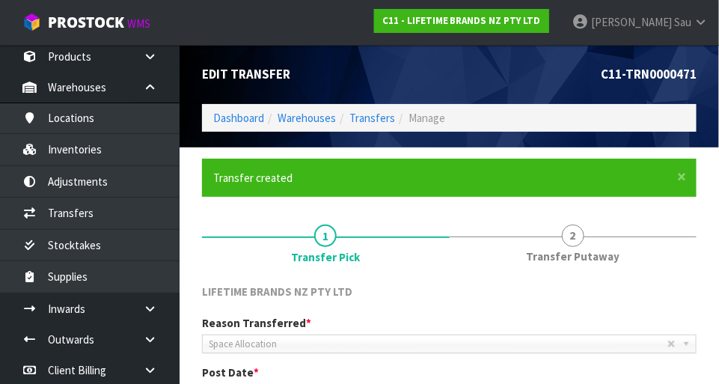
click at [449, 243] on span "2" at bounding box center [573, 235] width 22 height 22
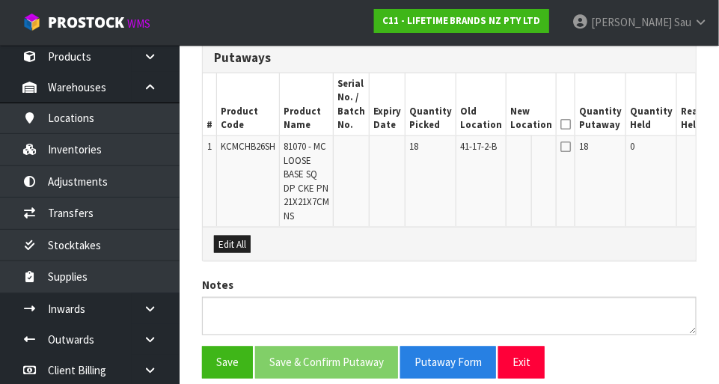
scroll to position [427, 0]
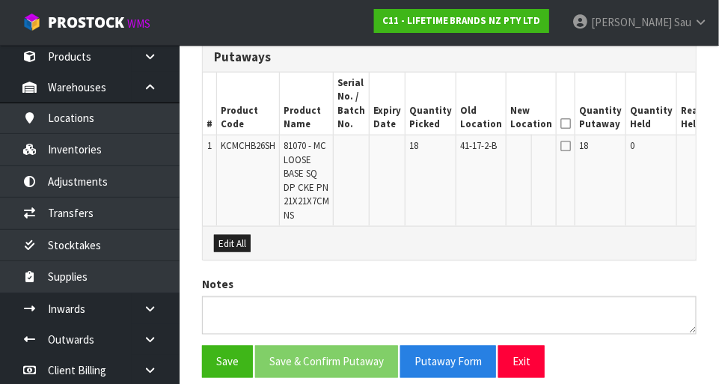
click at [449, 123] on icon at bounding box center [565, 123] width 10 height 1
click at [449, 148] on icon at bounding box center [565, 146] width 10 height 12
click at [449, 144] on icon at bounding box center [565, 146] width 10 height 12
click at [449, 147] on icon at bounding box center [565, 146] width 10 height 12
click at [449, 149] on icon at bounding box center [565, 146] width 10 height 12
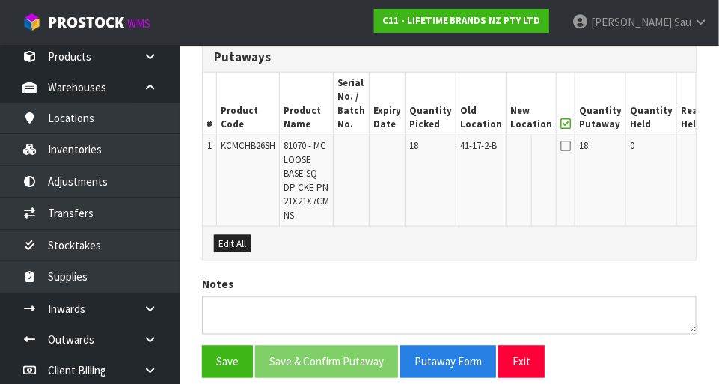
click at [449, 147] on icon at bounding box center [565, 146] width 10 height 12
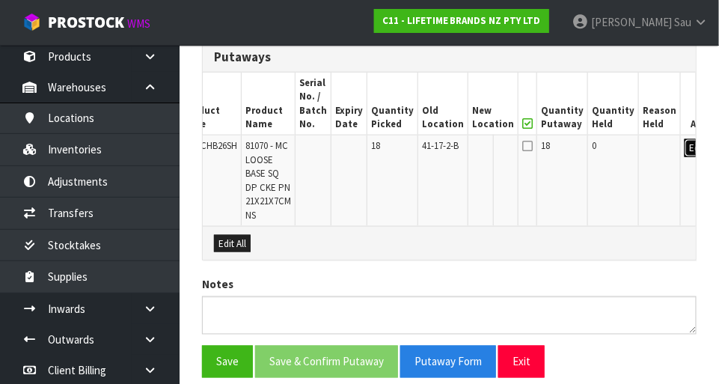
click at [449, 151] on button "Edit" at bounding box center [697, 148] width 25 height 18
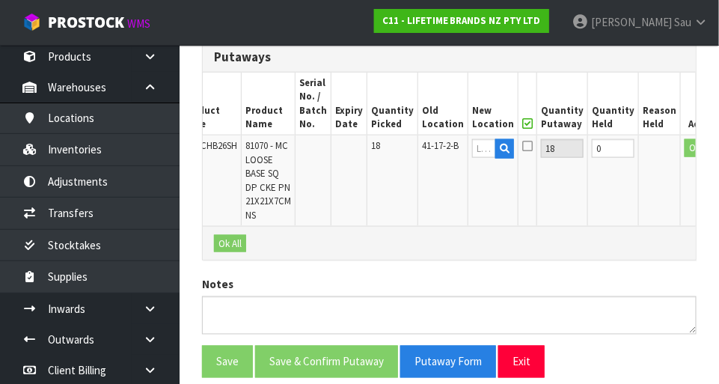
scroll to position [0, 34]
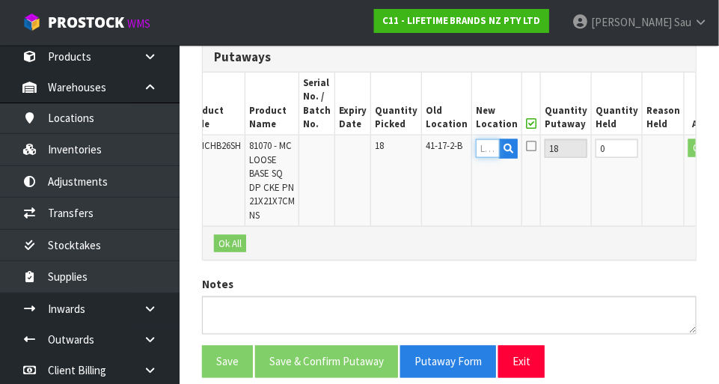
click at [449, 153] on input "text" at bounding box center [488, 148] width 24 height 19
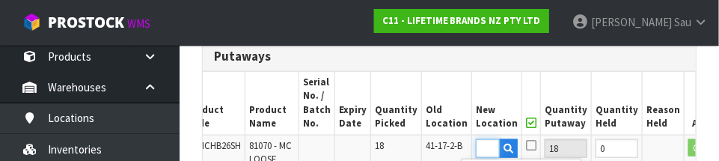
scroll to position [0, 22]
type input "41-08-4-A"
click at [449, 153] on button "OK" at bounding box center [698, 148] width 21 height 18
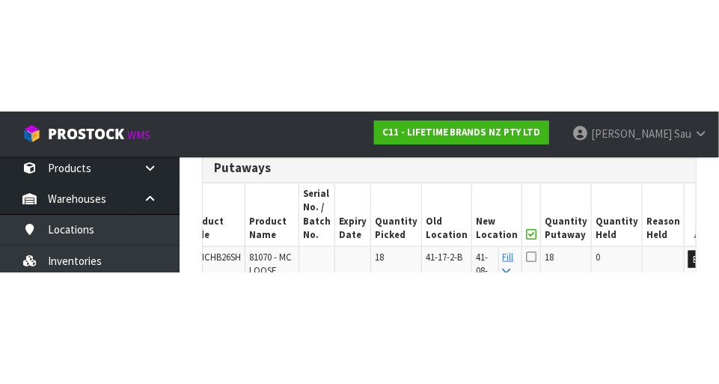
scroll to position [427, 0]
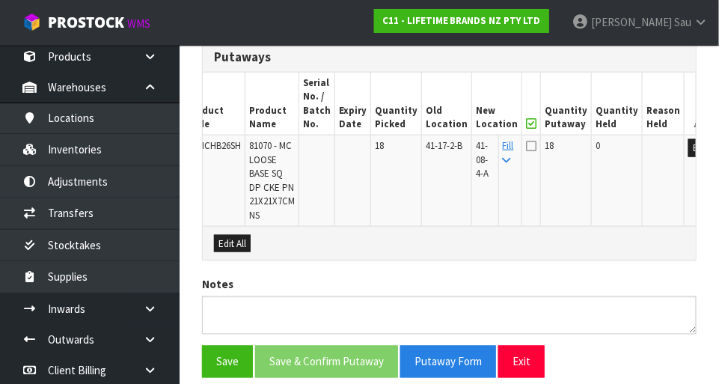
click at [449, 150] on icon at bounding box center [531, 146] width 10 height 12
click at [0, 0] on input "checkbox" at bounding box center [0, 0] width 0 height 0
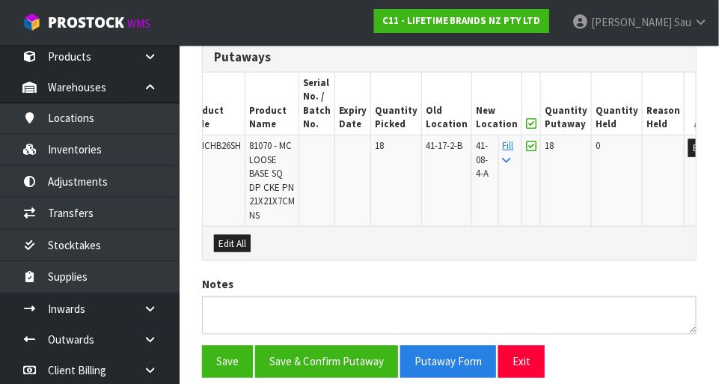
click at [449, 162] on icon at bounding box center [507, 161] width 8 height 10
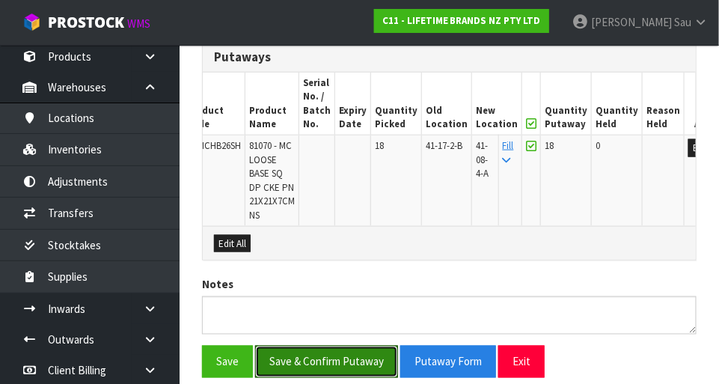
click at [331, 361] on button "Save & Confirm Putaway" at bounding box center [326, 362] width 143 height 32
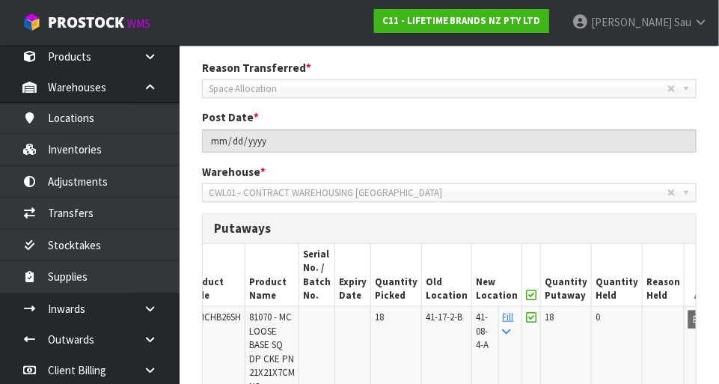
scroll to position [254, 0]
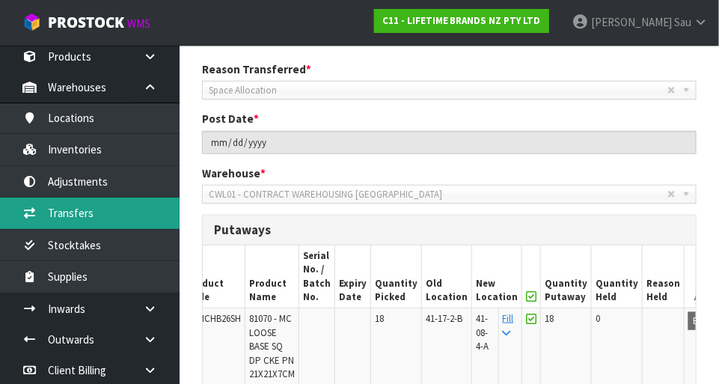
click at [58, 213] on link "Transfers" at bounding box center [90, 213] width 180 height 31
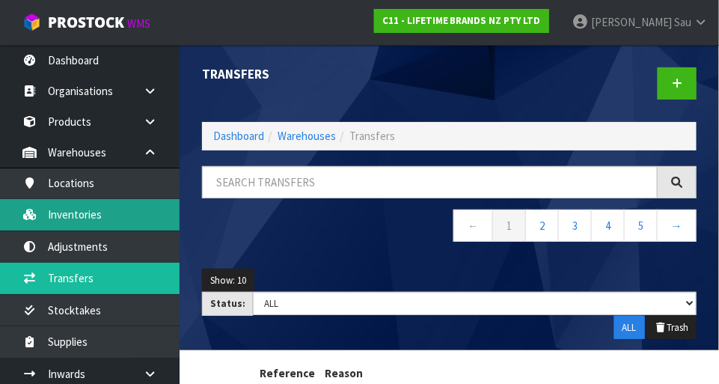
click at [63, 216] on link "Inventories" at bounding box center [90, 214] width 180 height 31
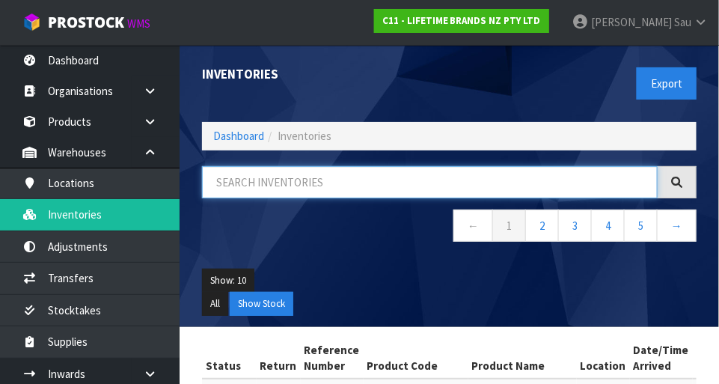
click at [362, 177] on input "text" at bounding box center [430, 182] width 456 height 32
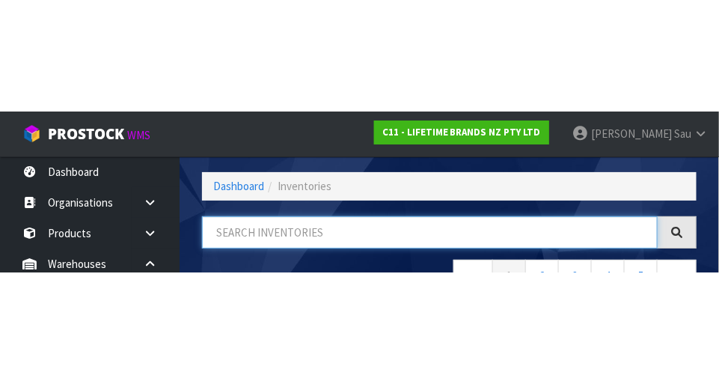
scroll to position [101, 0]
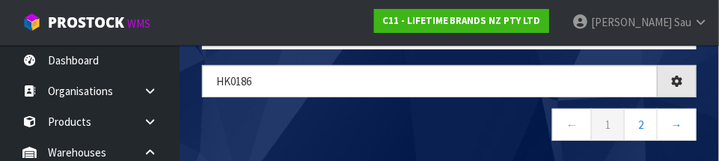
click at [413, 129] on nav "← 1 2 →" at bounding box center [449, 126] width 495 height 37
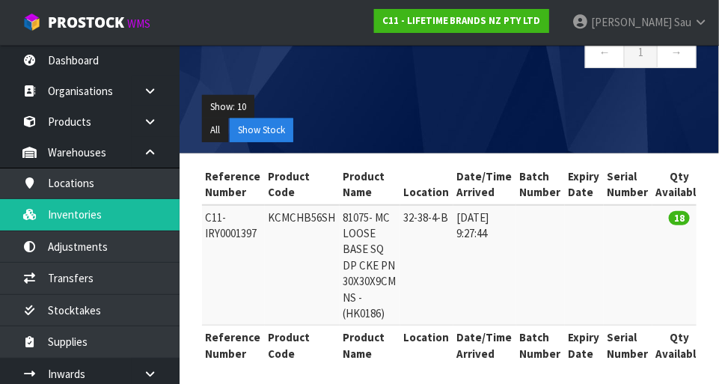
scroll to position [0, 99]
copy td "KCMCHB56SH"
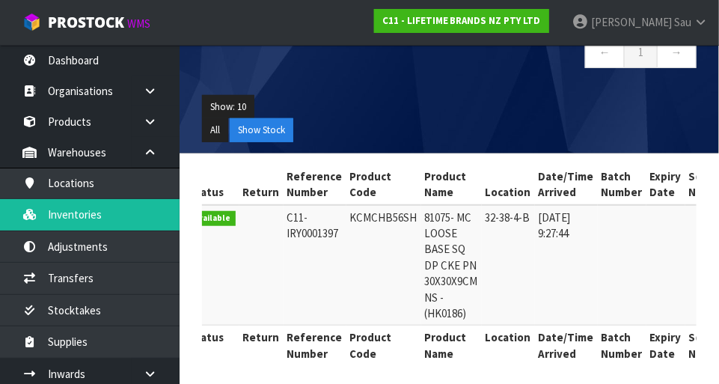
scroll to position [0, 0]
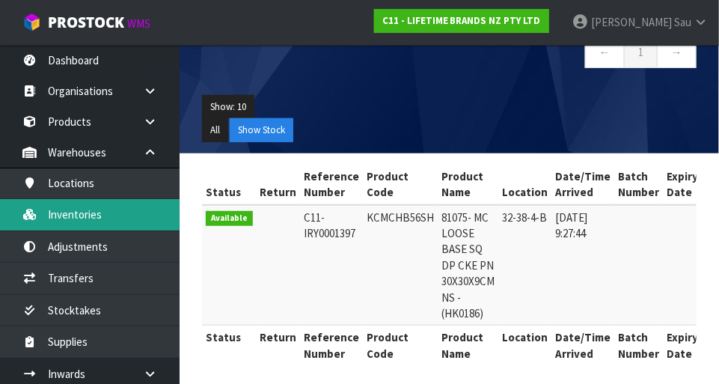
click at [65, 221] on link "Inventories" at bounding box center [90, 214] width 180 height 31
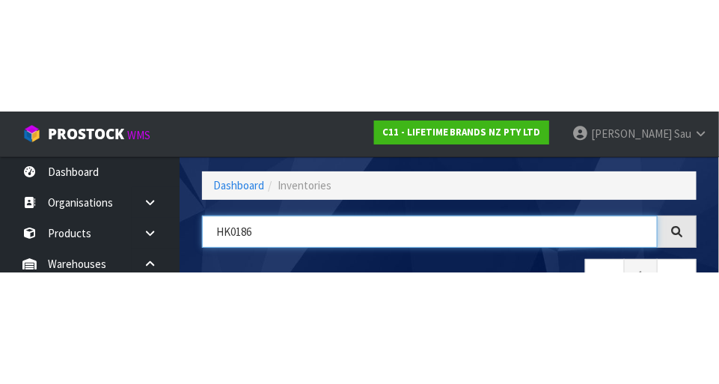
scroll to position [101, 0]
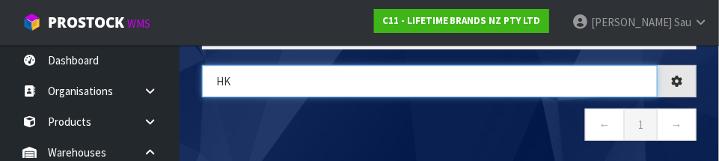
type input "H"
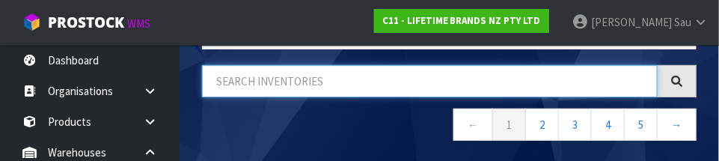
paste input "KCMCHB56SH"
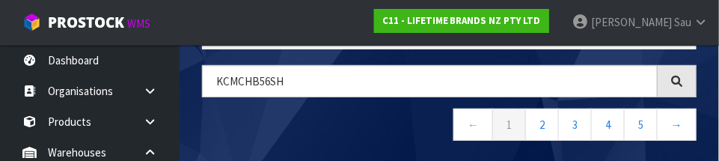
click at [379, 134] on nav "← 1 2 3 4 5 →" at bounding box center [449, 126] width 495 height 37
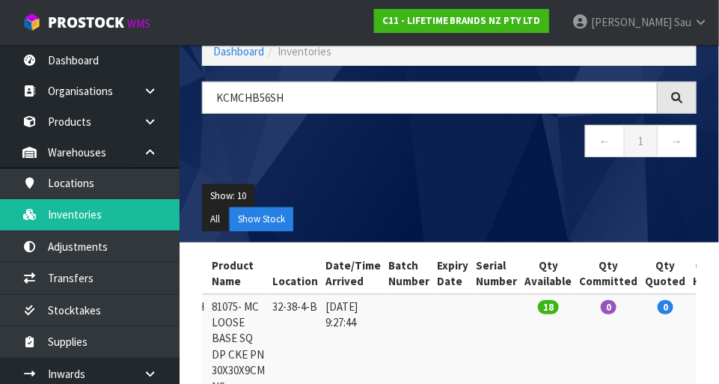
scroll to position [0, 0]
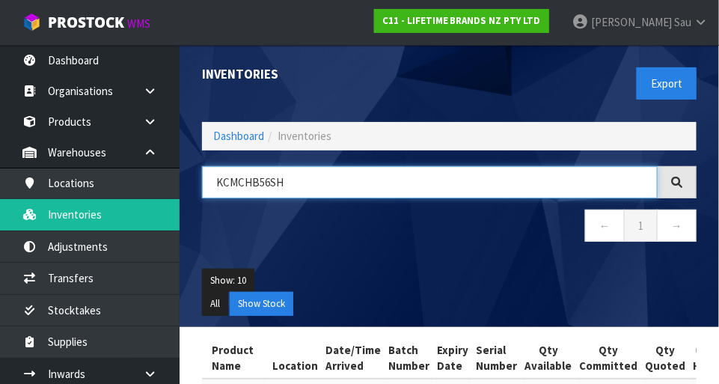
click at [382, 188] on input "KCMCHB56SH" at bounding box center [430, 182] width 456 height 32
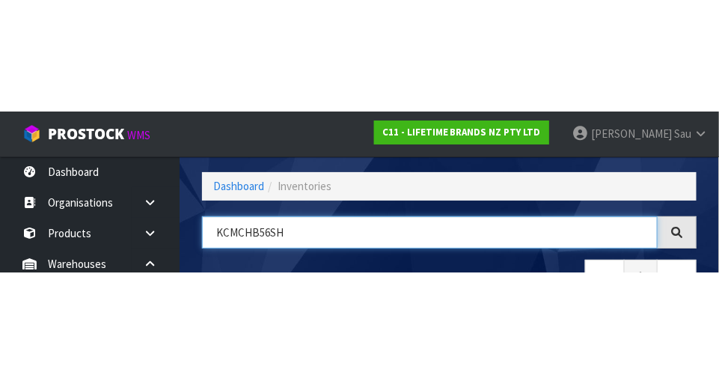
scroll to position [101, 0]
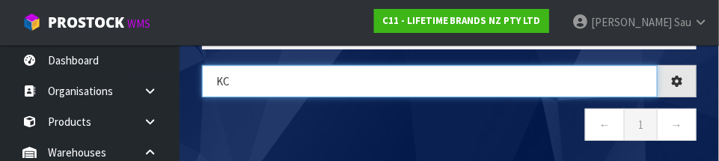
type input "K"
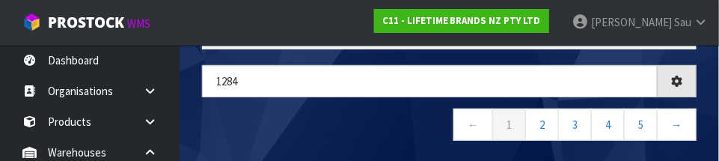
click at [332, 117] on nav "← 1 2 3 4 5 →" at bounding box center [449, 126] width 495 height 37
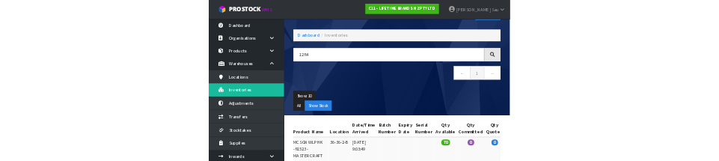
scroll to position [0, 0]
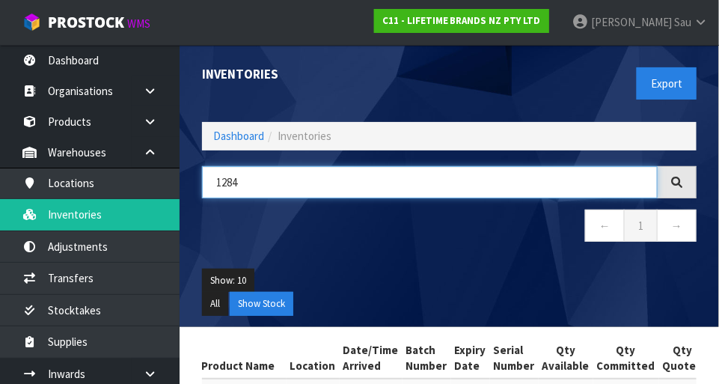
click at [220, 183] on input "1284" at bounding box center [430, 182] width 456 height 32
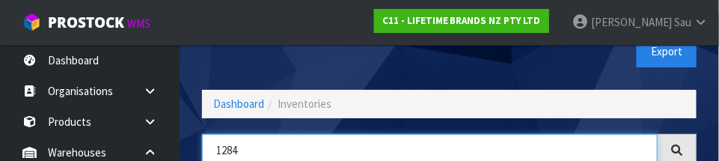
scroll to position [101, 0]
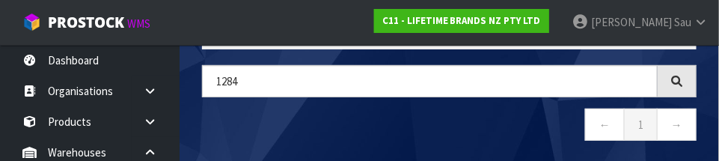
click at [227, 111] on nav "← 1 →" at bounding box center [449, 126] width 495 height 37
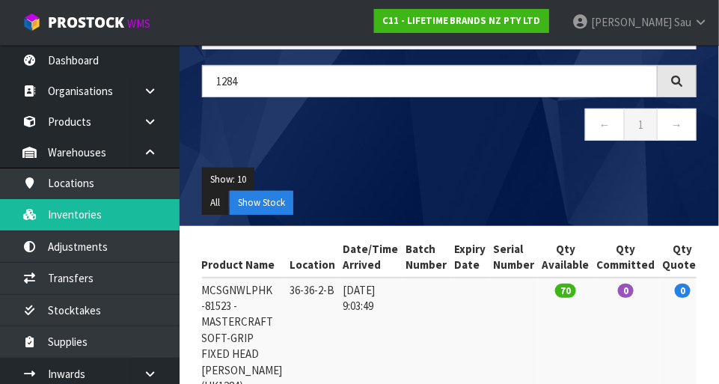
click at [224, 106] on div "1284 ← 1 →" at bounding box center [449, 110] width 517 height 91
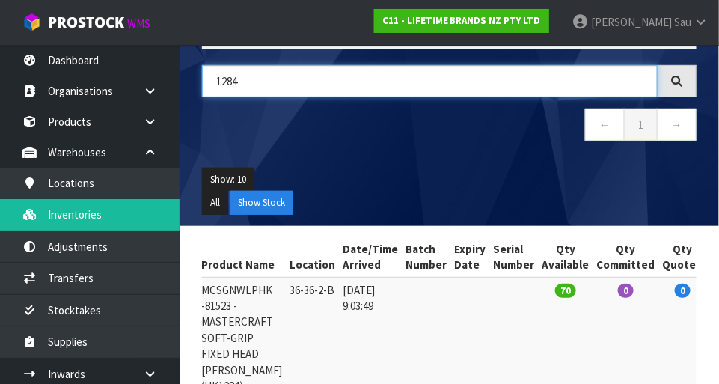
click at [217, 80] on input "1284" at bounding box center [430, 81] width 456 height 32
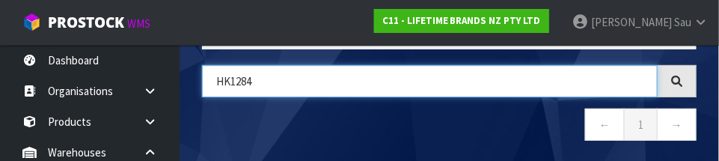
type input "HK1284"
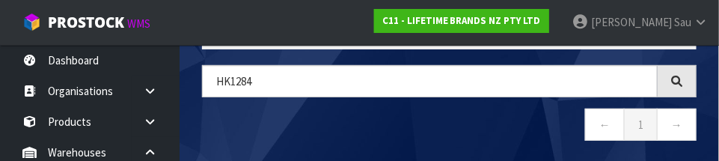
click at [438, 117] on nav "← 1 →" at bounding box center [449, 126] width 495 height 37
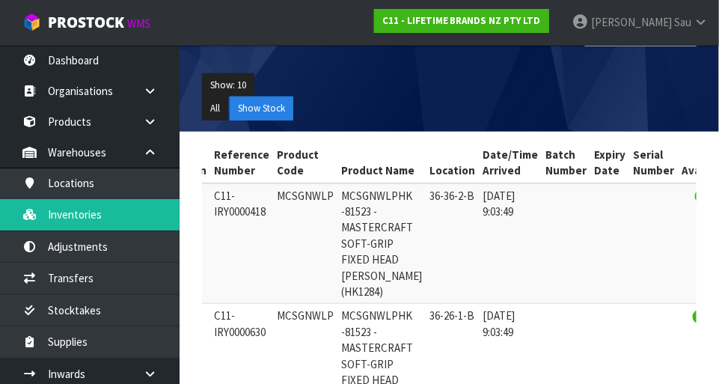
scroll to position [0, 90]
copy td "MCSGNWLP"
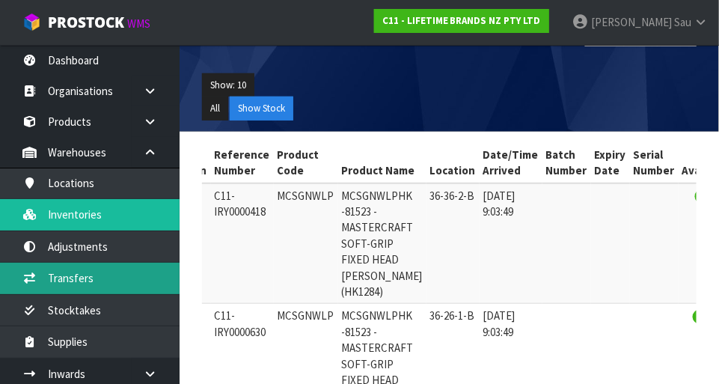
click at [135, 275] on link "Transfers" at bounding box center [90, 278] width 180 height 31
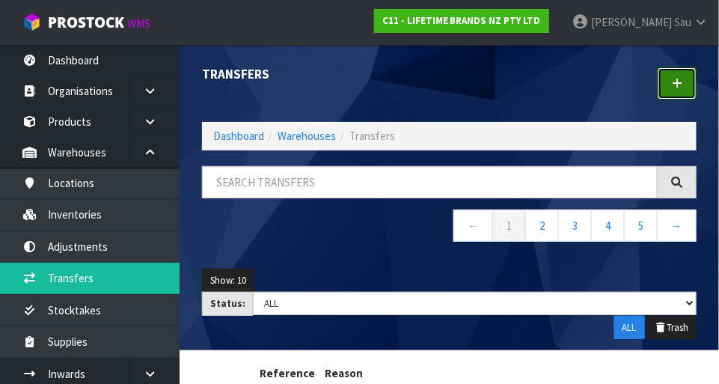
click at [449, 76] on link at bounding box center [677, 83] width 39 height 32
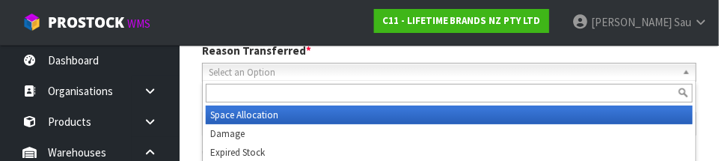
scroll to position [221, 0]
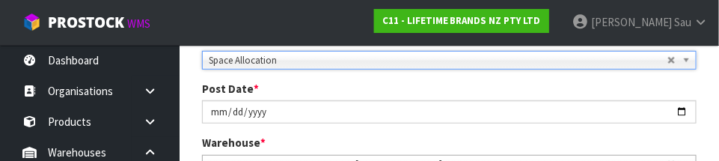
click at [449, 91] on div "Post Date * [DATE]" at bounding box center [449, 102] width 517 height 43
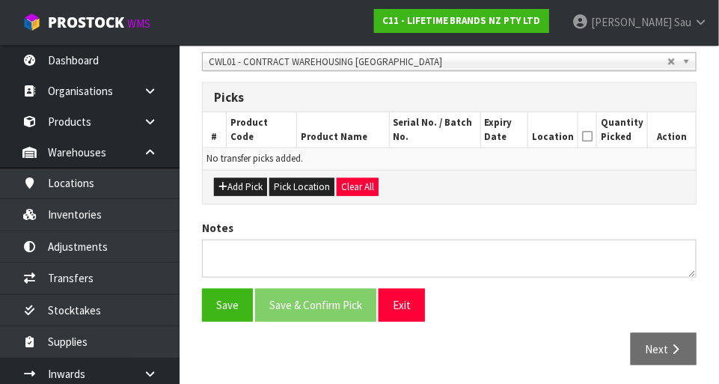
scroll to position [323, 0]
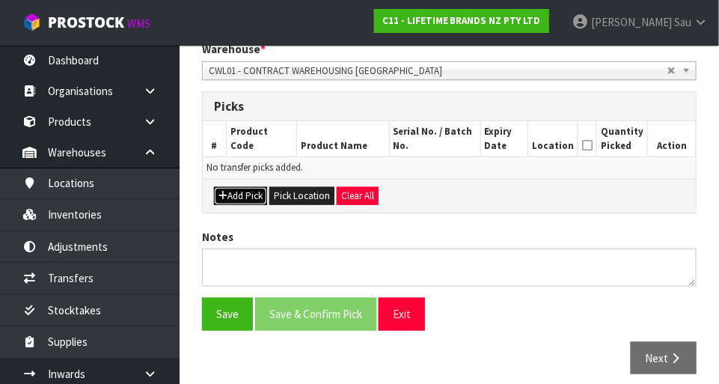
click at [251, 190] on button "Add Pick" at bounding box center [240, 196] width 53 height 18
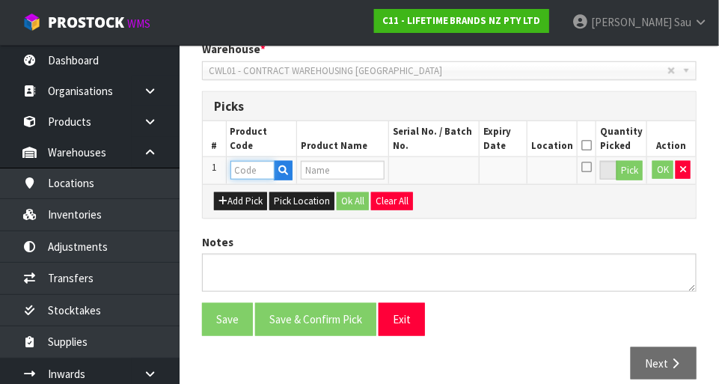
click at [261, 168] on input "text" at bounding box center [252, 170] width 44 height 19
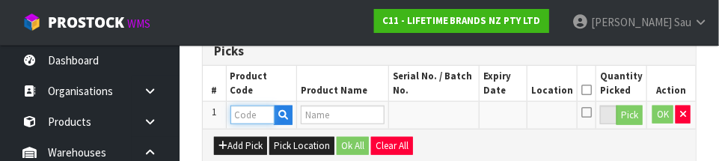
scroll to position [404, 0]
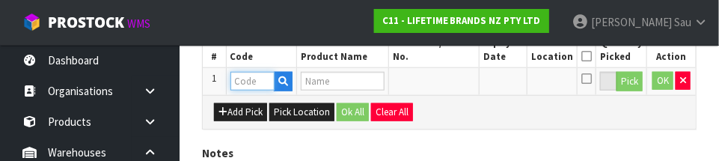
paste input "MCSGNWLP"
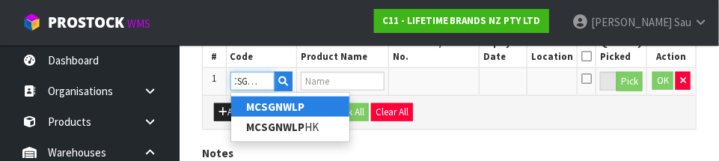
type input "MCSGNWLP"
click at [449, 96] on div "Add Pick Pick Location Ok All Clear All" at bounding box center [449, 112] width 493 height 34
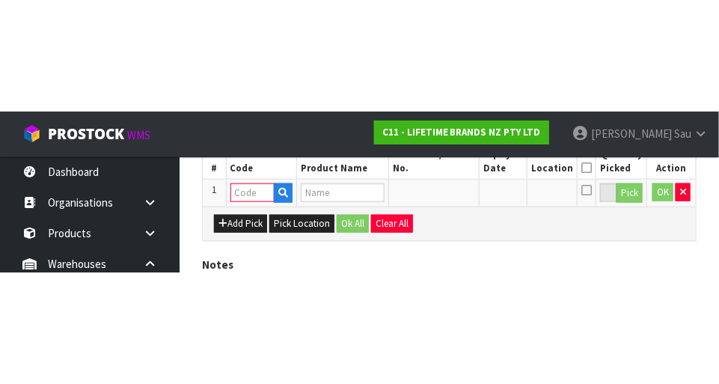
scroll to position [337, 0]
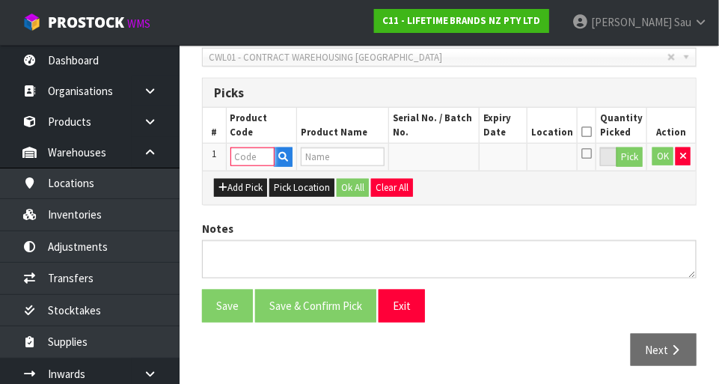
paste input "MCSGNWLP"
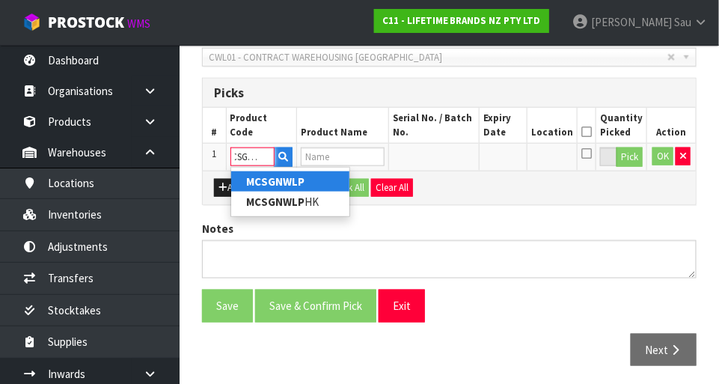
type input "MCSGNWLP"
click at [449, 152] on td at bounding box center [504, 157] width 48 height 27
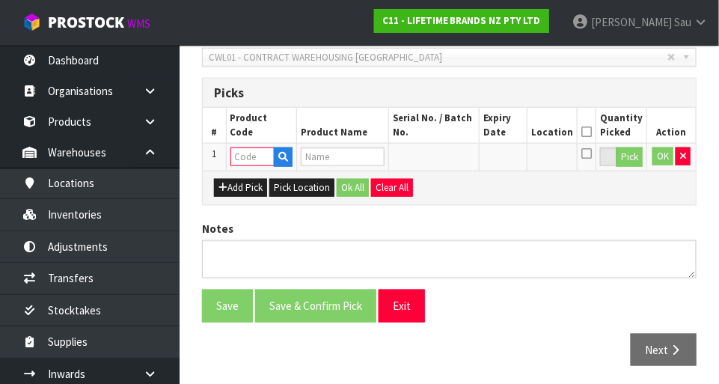
scroll to position [0, 0]
paste input "MCSGNWLP"
type input "MCSGNWLP"
click at [449, 159] on td at bounding box center [433, 157] width 91 height 27
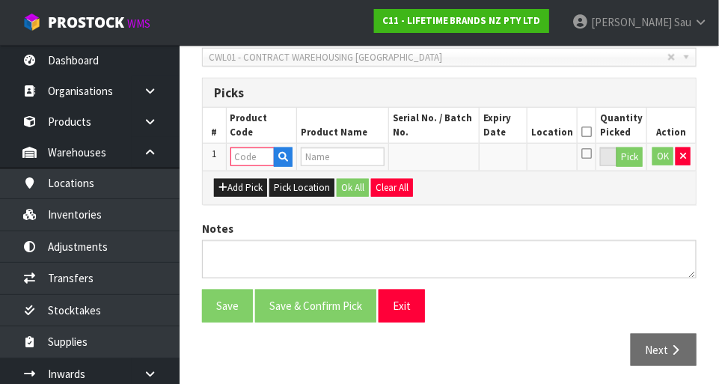
scroll to position [0, 0]
paste input "MCSGNWLP"
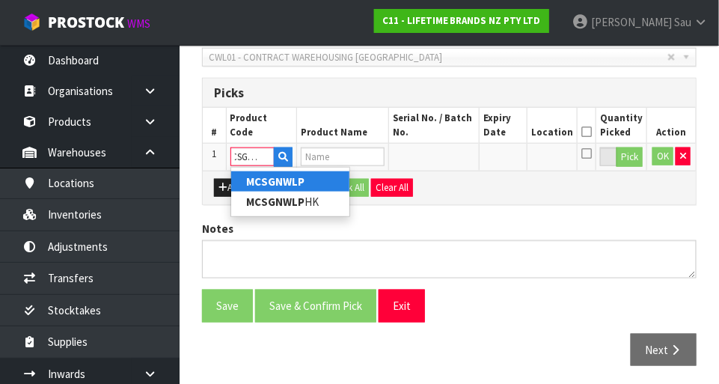
click at [332, 184] on link "MCSGNWLP" at bounding box center [290, 181] width 118 height 20
type input "MCSGNWLP"
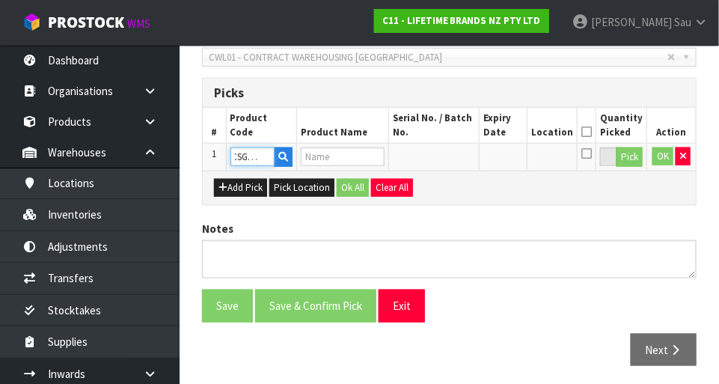
scroll to position [0, 0]
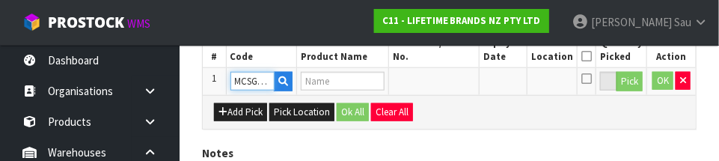
type input "MCSGNWLPHK -81523 - MASTERCRAFT SOFT-GRIP FIXED HEAD [PERSON_NAME] (HK1284)"
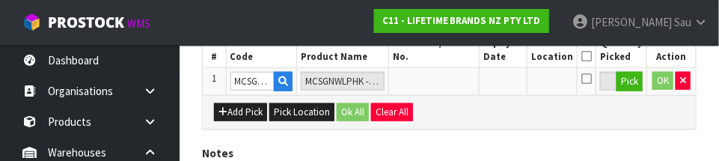
click at [449, 115] on div "Add Pick Pick Location Ok All Clear All" at bounding box center [449, 112] width 493 height 34
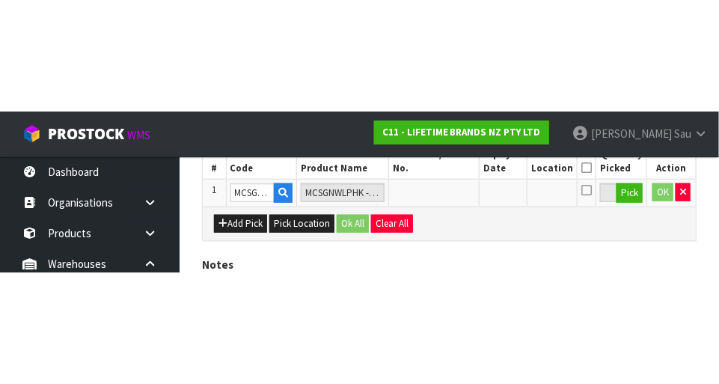
scroll to position [337, 0]
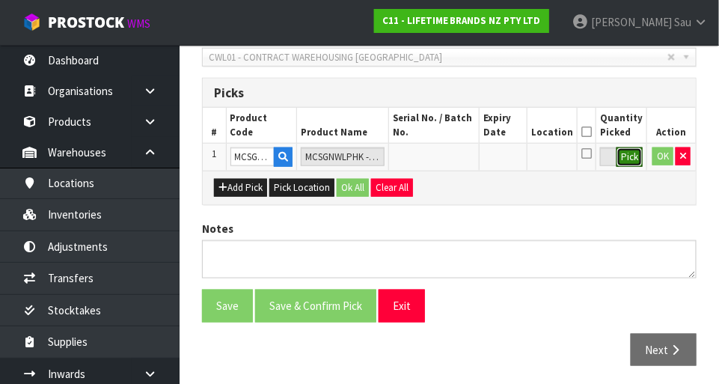
click at [449, 156] on button "Pick" at bounding box center [630, 156] width 26 height 19
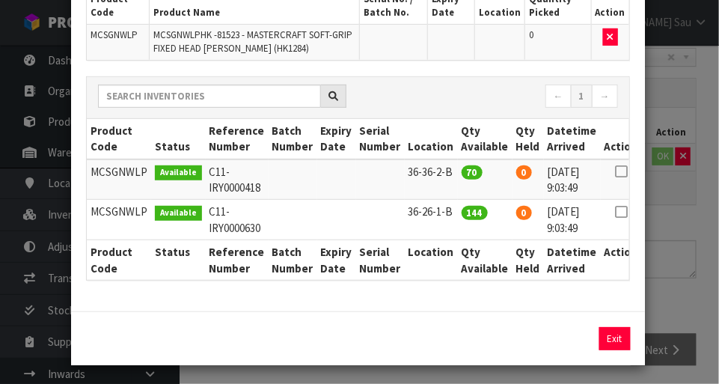
scroll to position [132, 0]
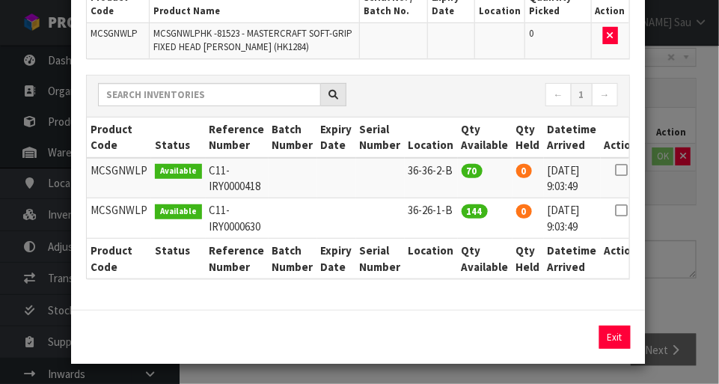
click at [449, 170] on icon at bounding box center [621, 170] width 12 height 1
click at [449, 338] on button "Assign Pick" at bounding box center [564, 336] width 61 height 23
type input "70"
click at [449, 210] on icon at bounding box center [621, 210] width 12 height 1
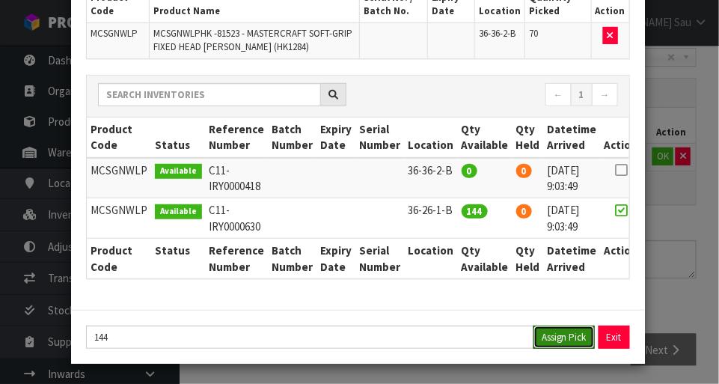
click at [449, 342] on button "Assign Pick" at bounding box center [564, 336] width 61 height 23
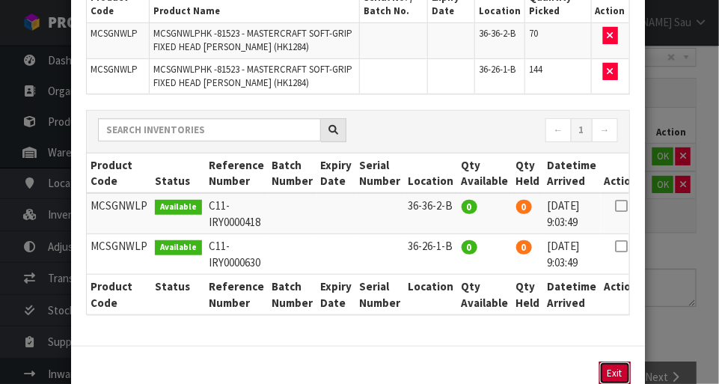
click at [449, 370] on button "Exit" at bounding box center [614, 372] width 31 height 23
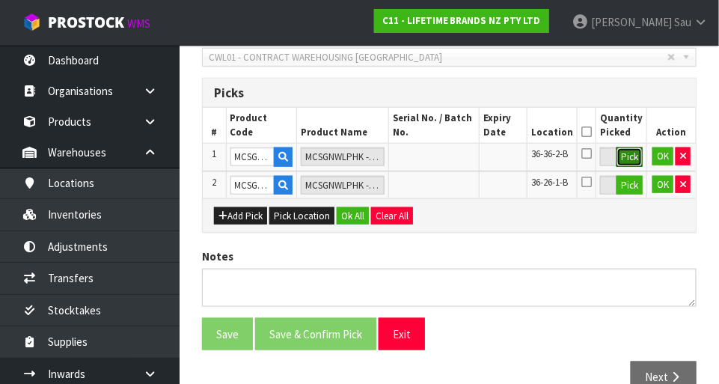
scroll to position [364, 0]
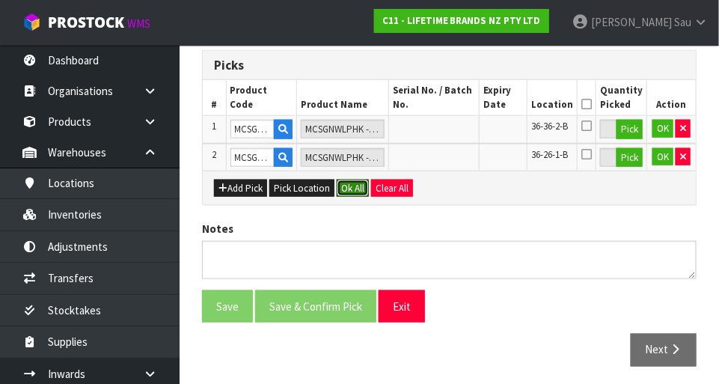
click at [356, 190] on button "Ok All" at bounding box center [353, 189] width 32 height 18
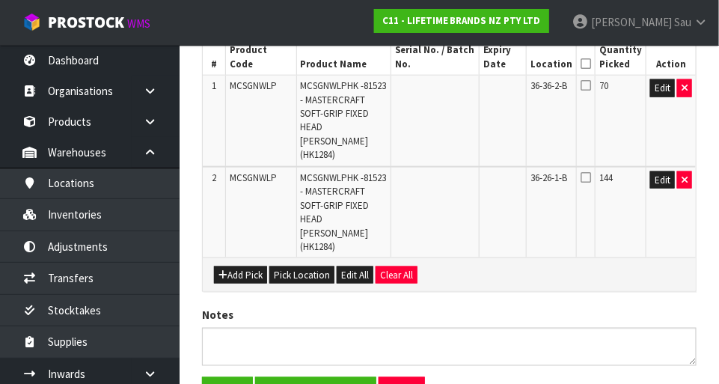
scroll to position [417, 0]
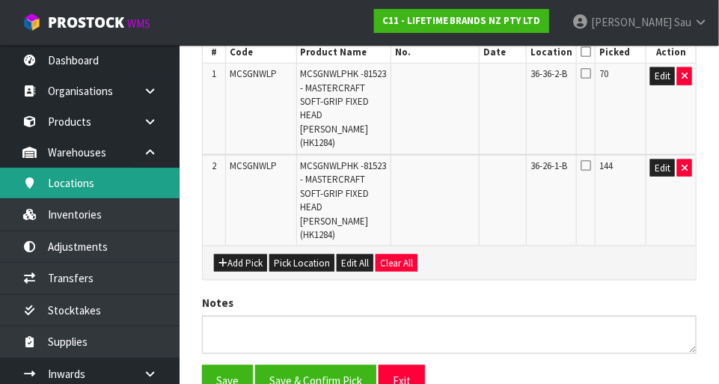
click at [78, 189] on link "Locations" at bounding box center [90, 183] width 180 height 31
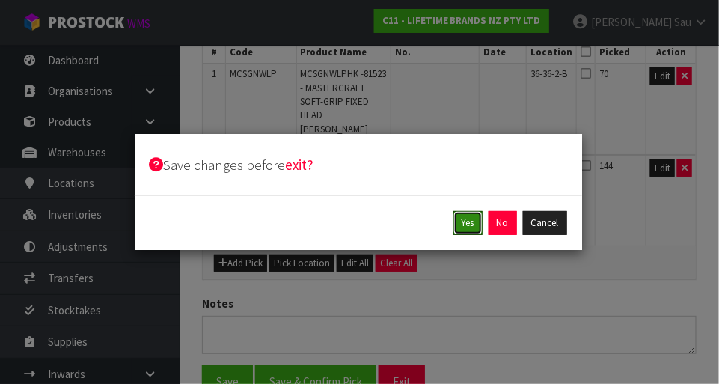
click at [449, 224] on button "Yes" at bounding box center [467, 223] width 29 height 24
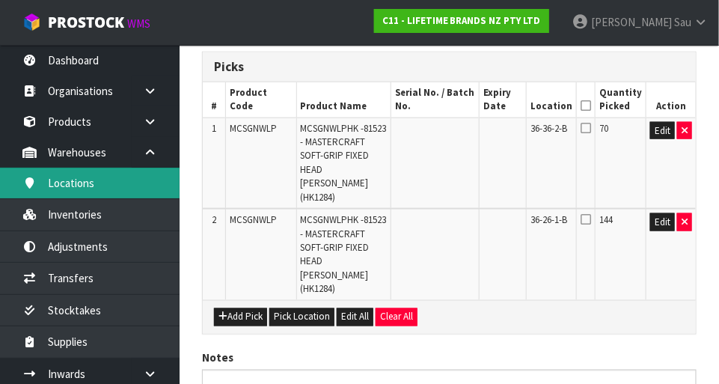
scroll to position [0, 0]
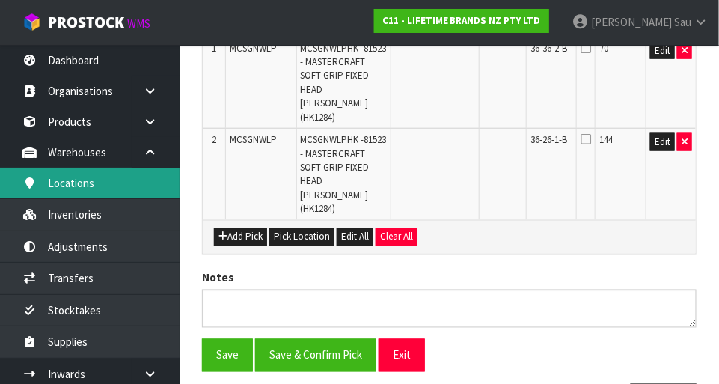
scroll to position [492, 0]
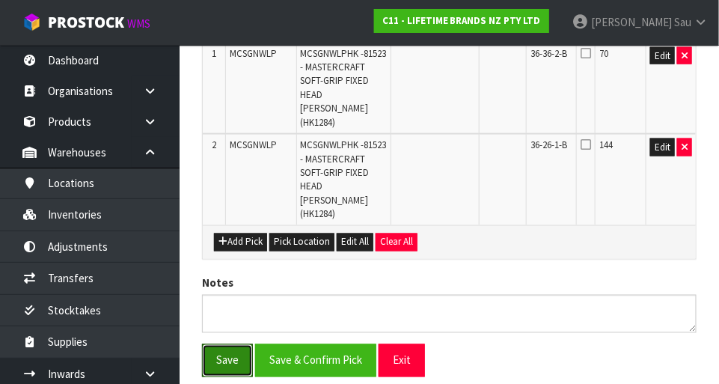
click at [237, 344] on button "Save" at bounding box center [227, 360] width 51 height 32
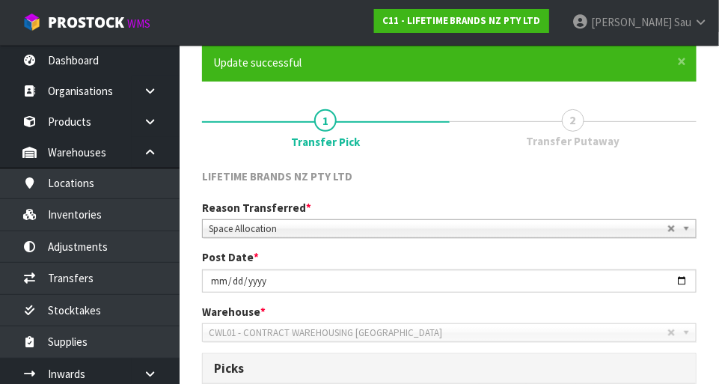
scroll to position [114, 0]
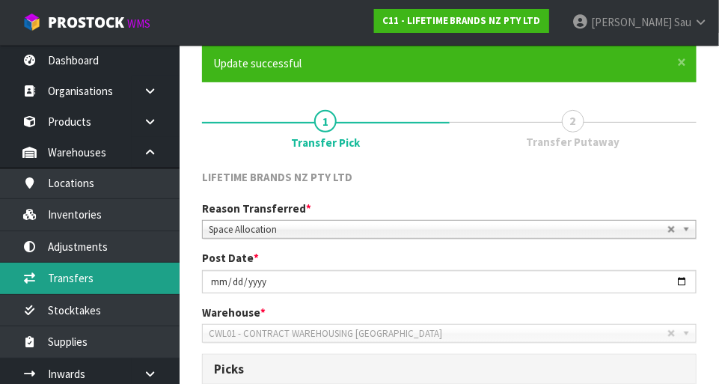
click at [65, 278] on link "Transfers" at bounding box center [90, 278] width 180 height 31
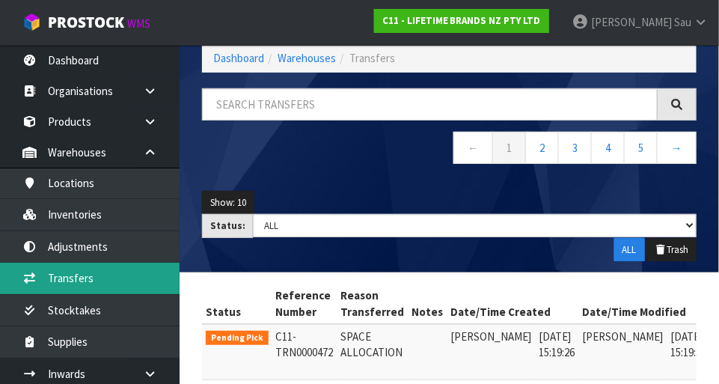
scroll to position [76, 0]
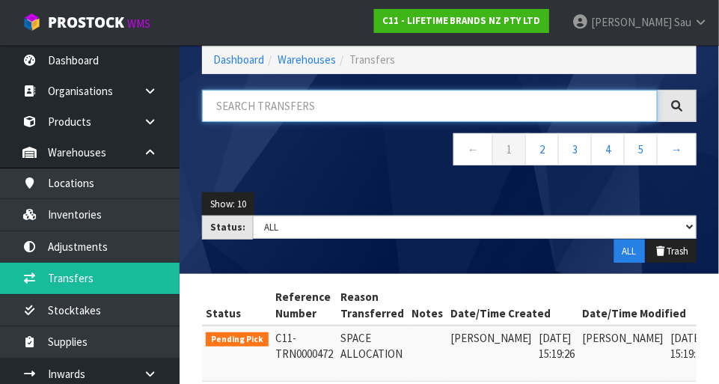
click at [449, 109] on input "text" at bounding box center [430, 106] width 456 height 32
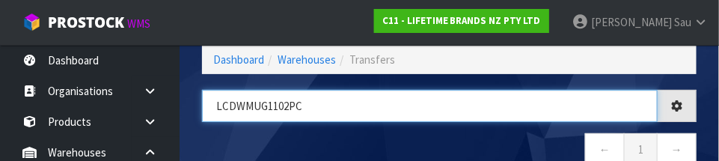
type input "LCDWMUG1102PC"
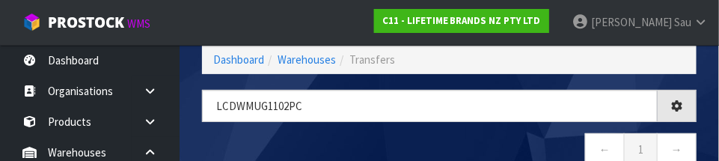
click at [441, 138] on nav "← 1 →" at bounding box center [449, 151] width 495 height 37
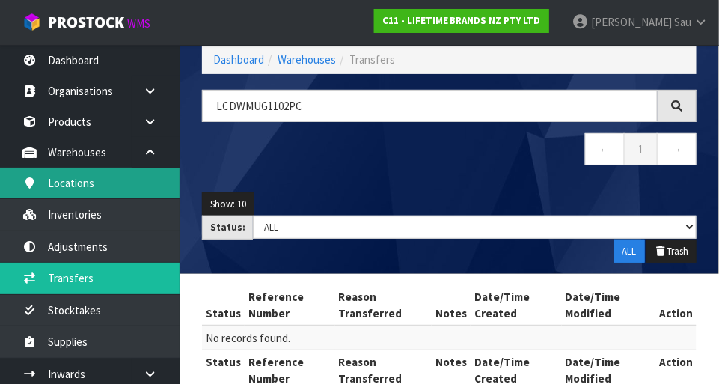
click at [135, 187] on link "Locations" at bounding box center [90, 183] width 180 height 31
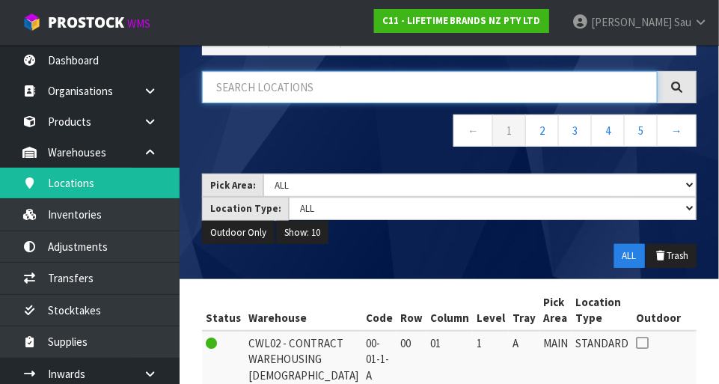
click at [358, 91] on input "text" at bounding box center [430, 87] width 456 height 32
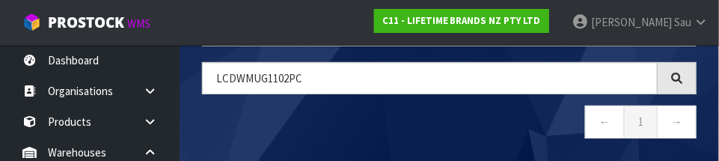
click at [383, 119] on nav "← 1 →" at bounding box center [449, 124] width 495 height 37
type input "LCDWMUG1102PC"
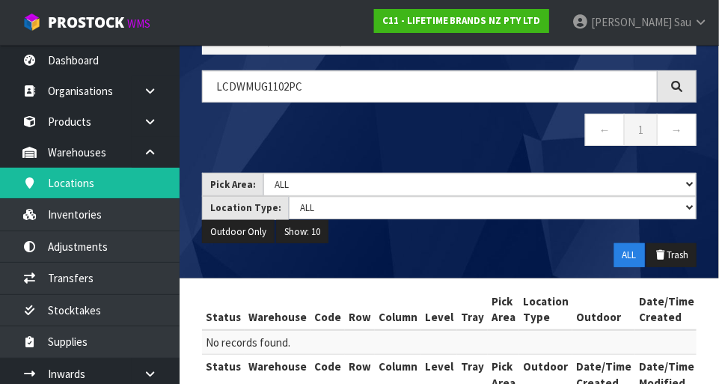
scroll to position [0, 0]
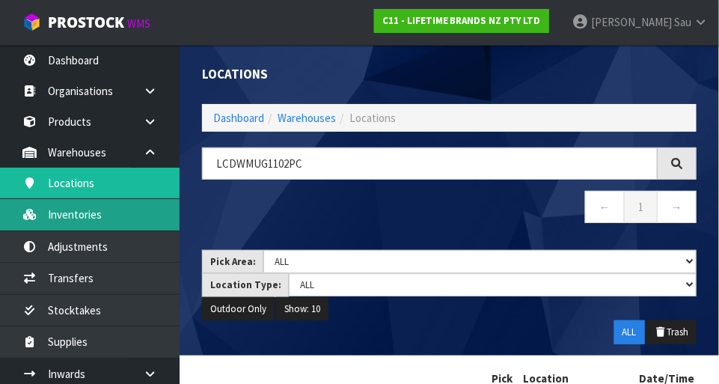
click at [138, 230] on link "Inventories" at bounding box center [90, 214] width 180 height 31
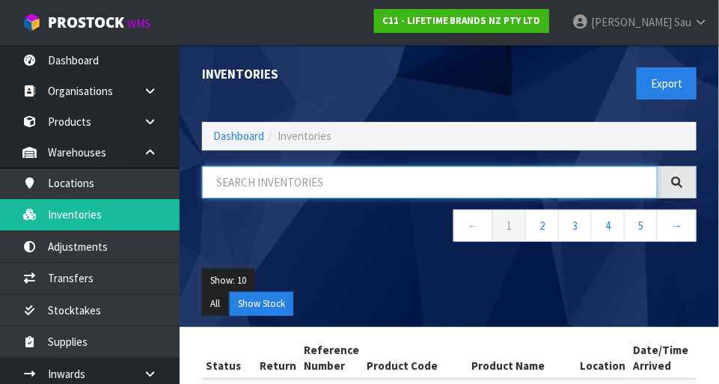
click at [320, 183] on input "text" at bounding box center [430, 182] width 456 height 32
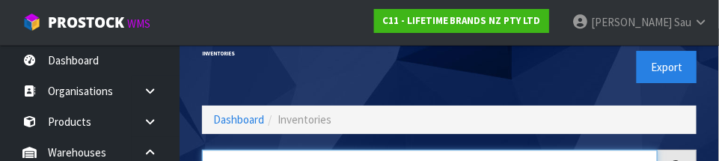
scroll to position [101, 0]
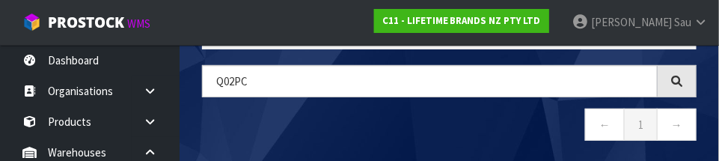
click at [404, 132] on nav "← 1 →" at bounding box center [449, 126] width 495 height 37
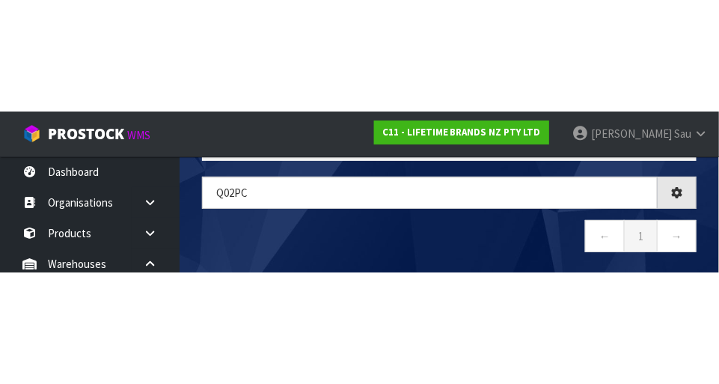
scroll to position [84, 0]
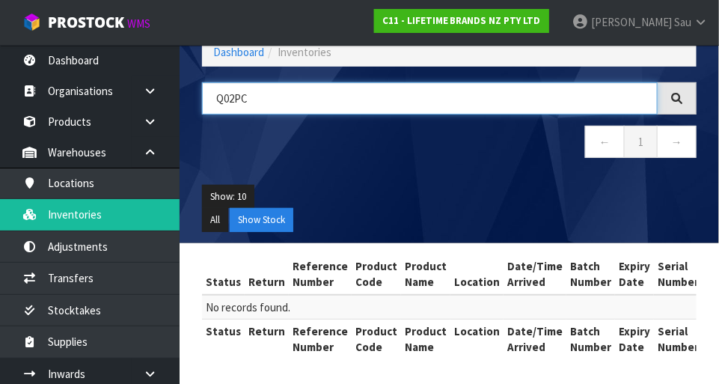
click at [336, 102] on input "Q02PC" at bounding box center [430, 98] width 456 height 32
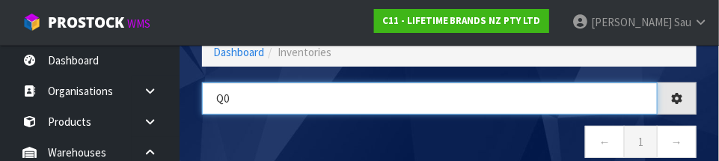
type input "Q"
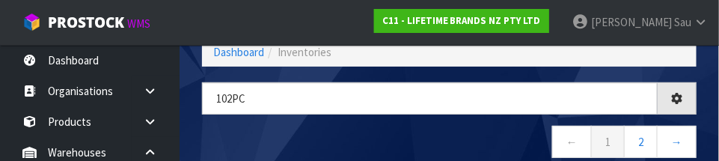
click at [394, 135] on nav "← 1 2 →" at bounding box center [449, 144] width 495 height 37
type input "102PC"
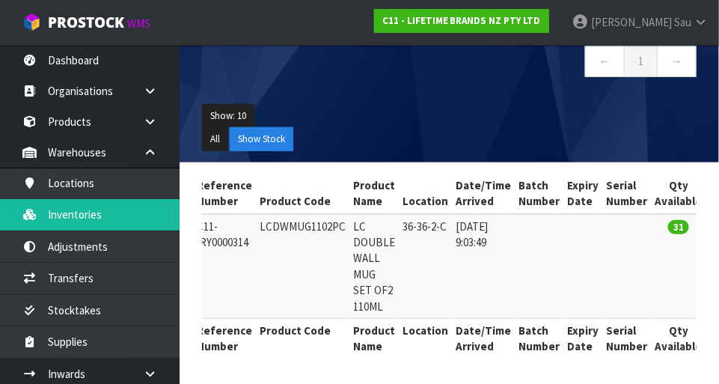
scroll to position [0, 305]
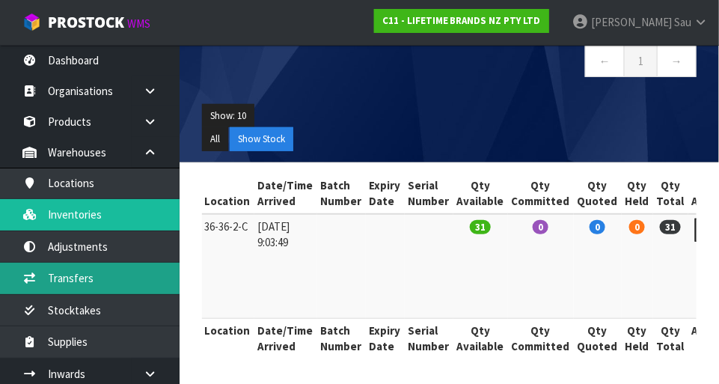
click at [110, 280] on link "Transfers" at bounding box center [90, 278] width 180 height 31
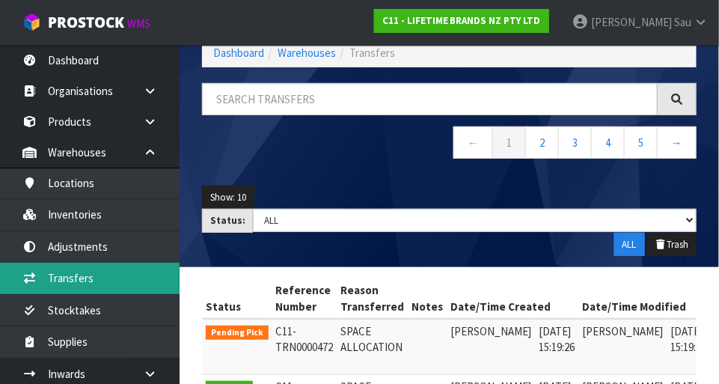
scroll to position [165, 0]
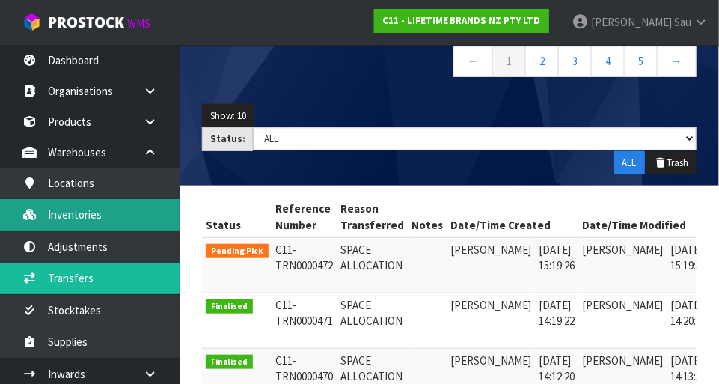
click at [134, 218] on link "Inventories" at bounding box center [90, 214] width 180 height 31
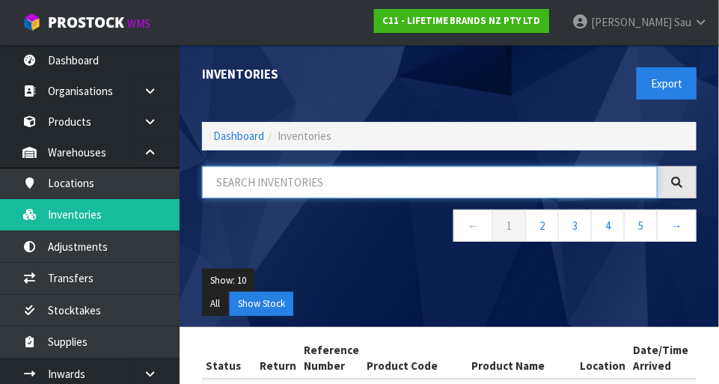
click at [371, 187] on input "text" at bounding box center [430, 182] width 456 height 32
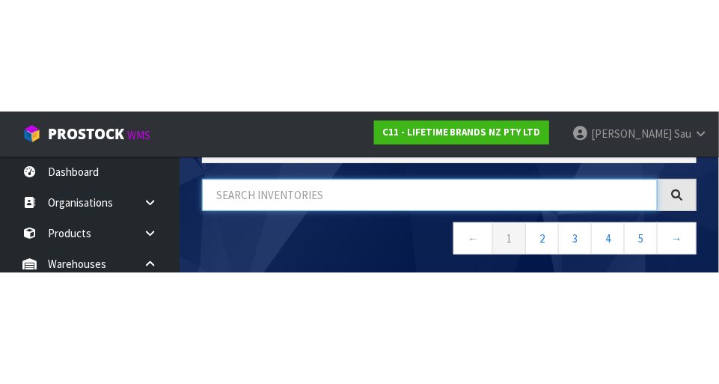
scroll to position [101, 0]
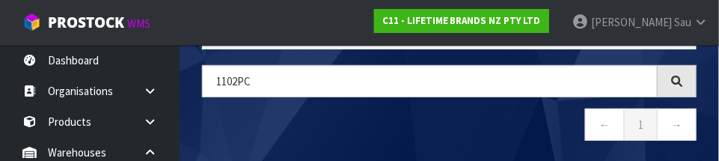
click at [384, 115] on nav "← 1 →" at bounding box center [449, 126] width 495 height 37
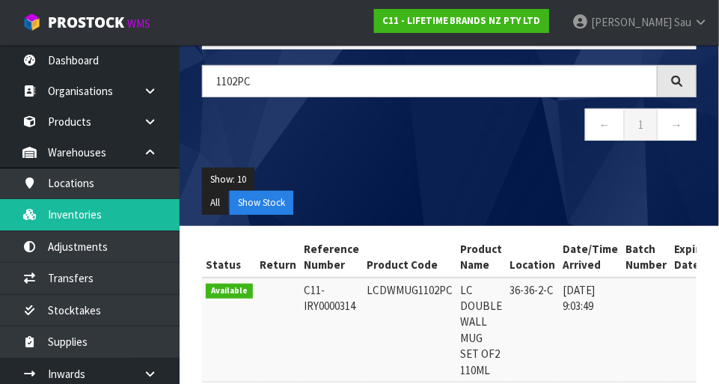
type input "1102PC"
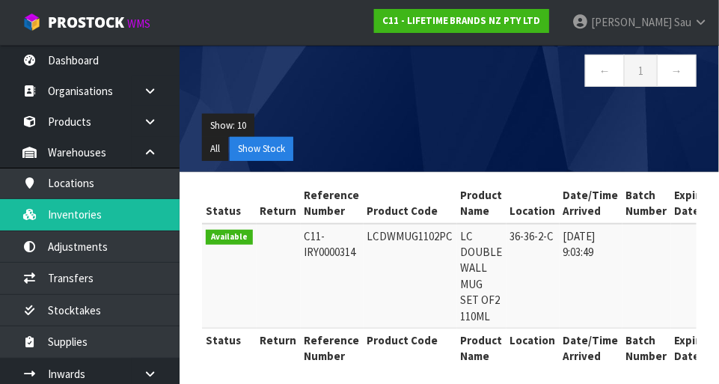
scroll to position [151, 0]
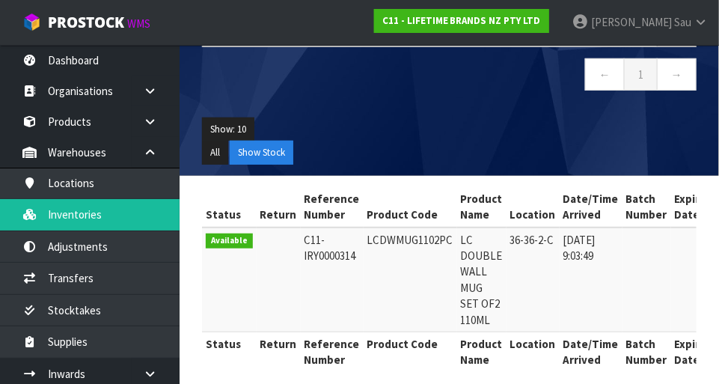
copy td "LCDWMUG1102PC"
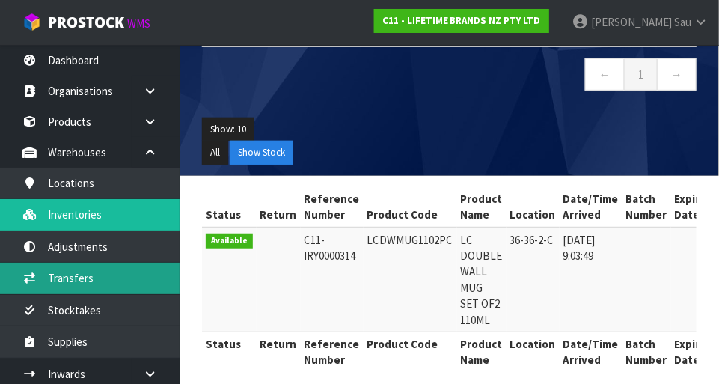
click at [114, 282] on link "Transfers" at bounding box center [90, 278] width 180 height 31
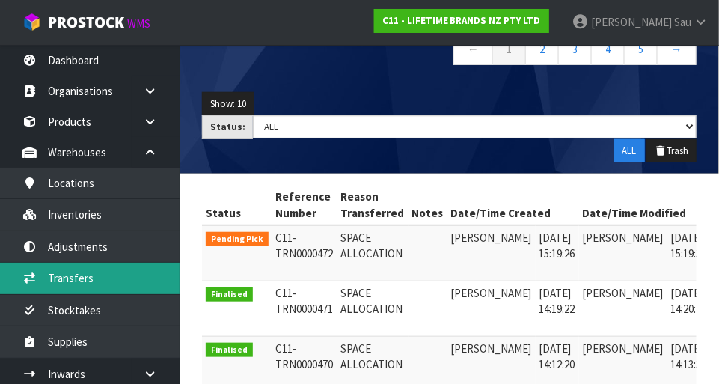
scroll to position [0, 36]
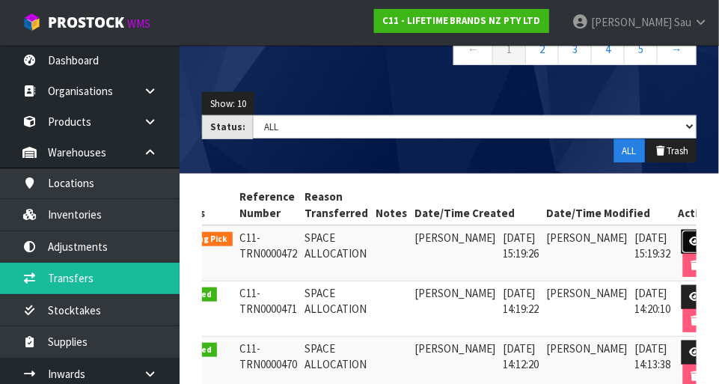
click at [449, 245] on link at bounding box center [696, 242] width 28 height 24
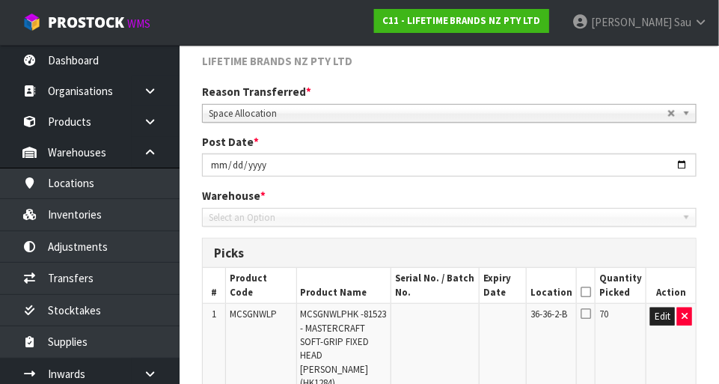
type input "[DATE]"
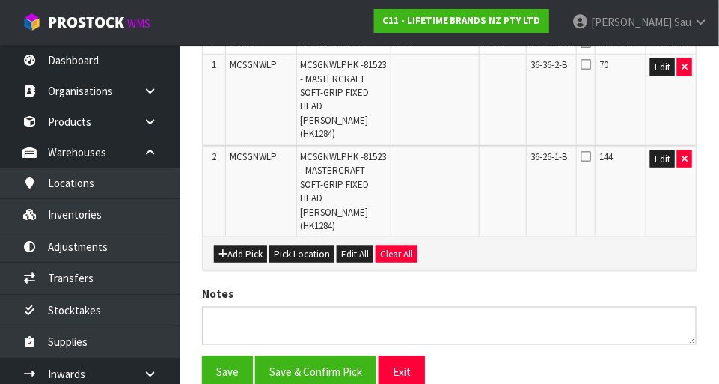
scroll to position [416, 0]
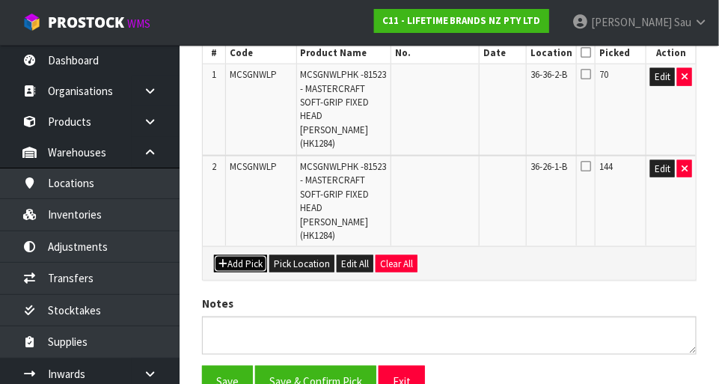
click at [252, 255] on button "Add Pick" at bounding box center [240, 264] width 53 height 18
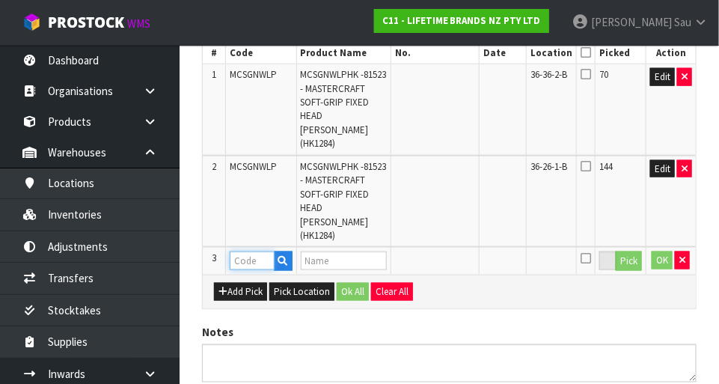
paste input "LCDWMUG1102PC"
type input "LCDWMUG1102PC"
click at [449, 275] on div "Add Pick Pick Location Ok All Clear All" at bounding box center [449, 292] width 493 height 34
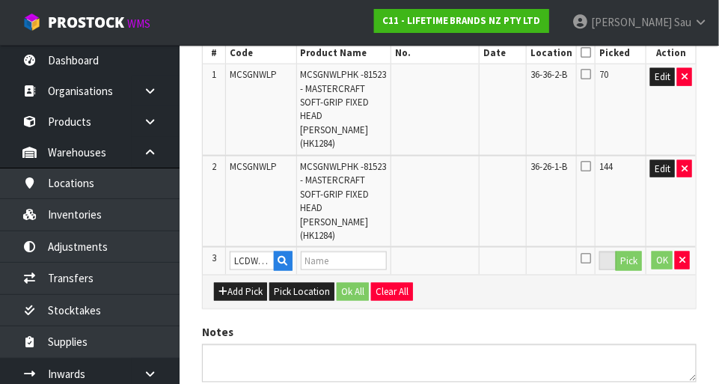
type input "LC DOUBLE WALL MUG SET OF2 110ML"
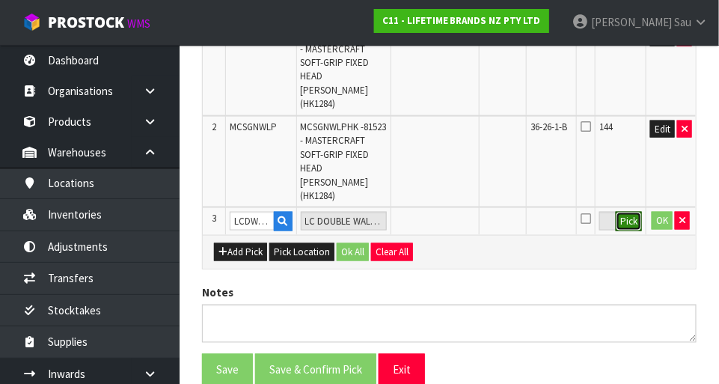
click at [449, 212] on button "Pick" at bounding box center [629, 221] width 26 height 19
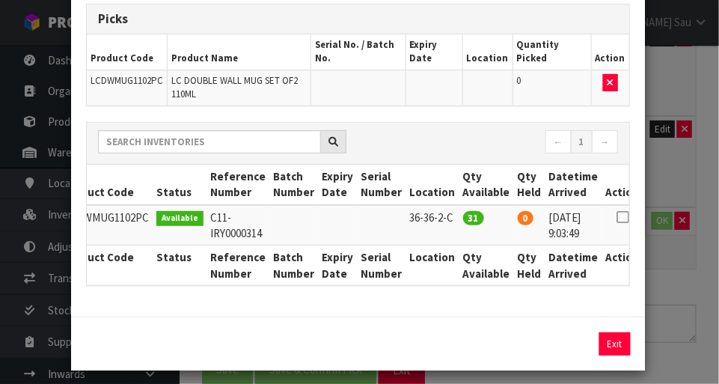
scroll to position [0, 23]
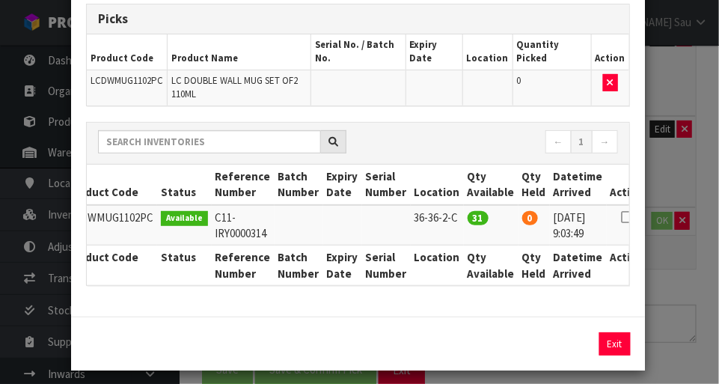
click at [449, 217] on icon at bounding box center [627, 217] width 12 height 1
click at [449, 345] on button "Assign Pick" at bounding box center [564, 343] width 61 height 23
type input "31"
click at [449, 253] on div "Pick Line Picks Product Code Product Name Serial No. / Batch No. Expiry Date Lo…" at bounding box center [359, 192] width 719 height 384
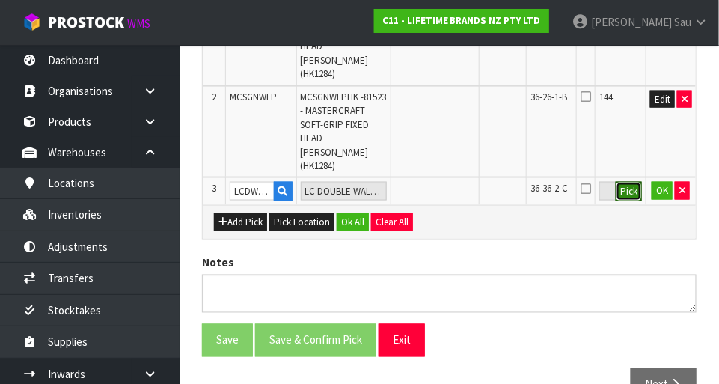
scroll to position [486, 0]
click at [449, 182] on button "OK" at bounding box center [662, 191] width 21 height 18
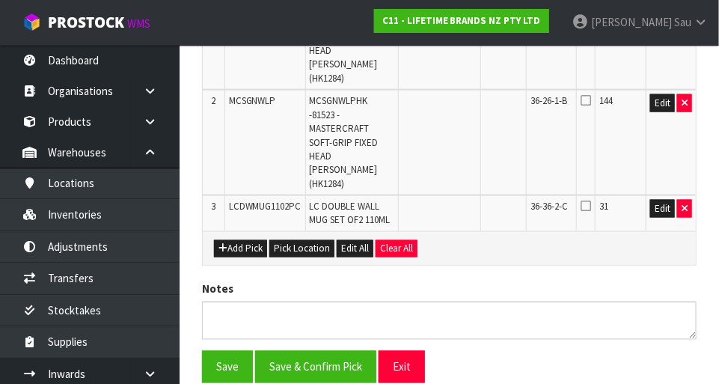
scroll to position [501, 0]
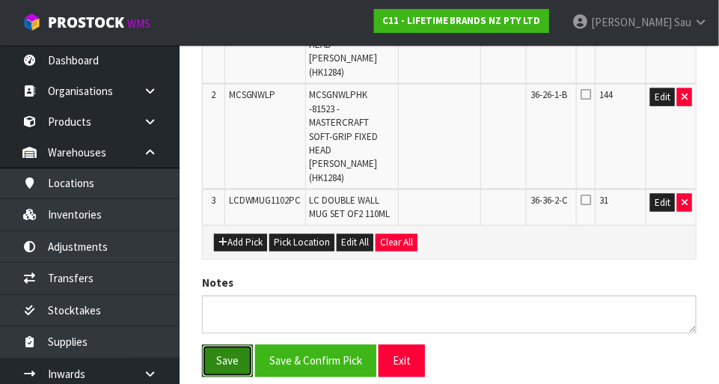
click at [230, 345] on button "Save" at bounding box center [227, 361] width 51 height 32
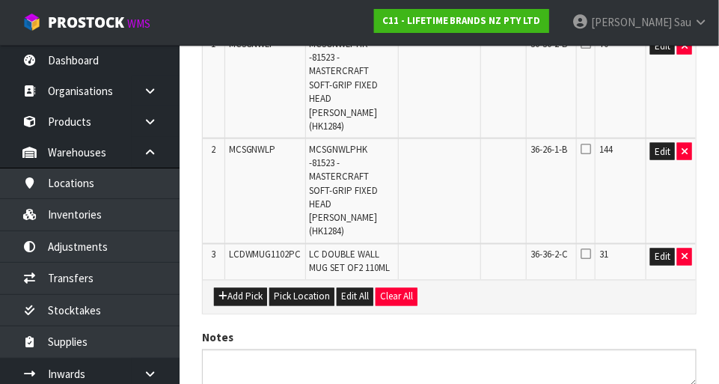
scroll to position [0, 0]
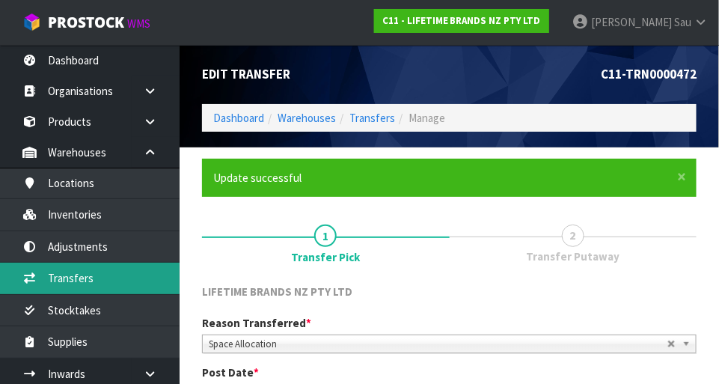
click at [107, 275] on link "Transfers" at bounding box center [90, 278] width 180 height 31
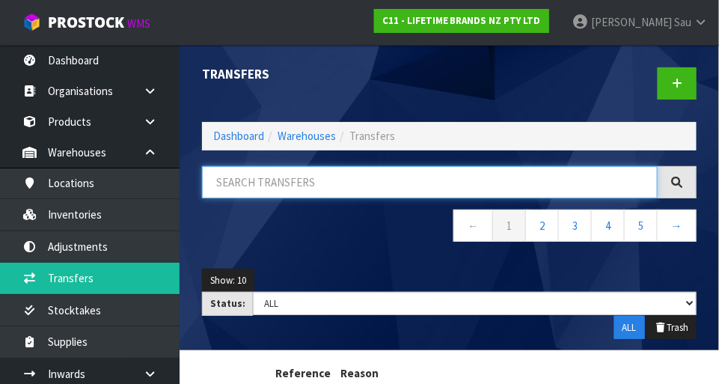
click at [381, 185] on input "text" at bounding box center [430, 182] width 456 height 32
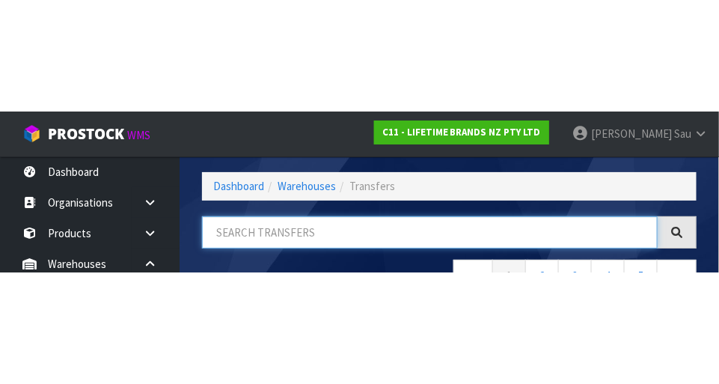
scroll to position [101, 0]
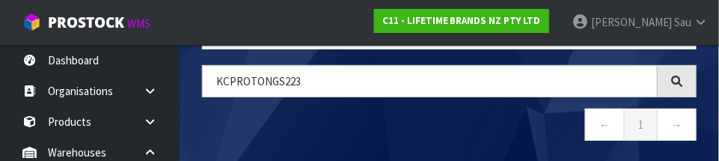
click at [449, 124] on nav "← 1 →" at bounding box center [449, 126] width 495 height 37
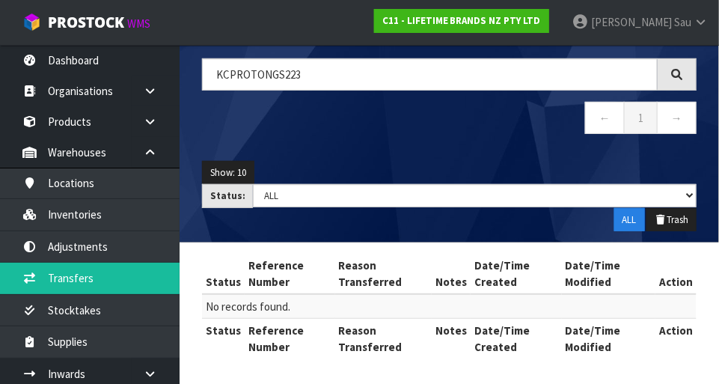
scroll to position [103, 0]
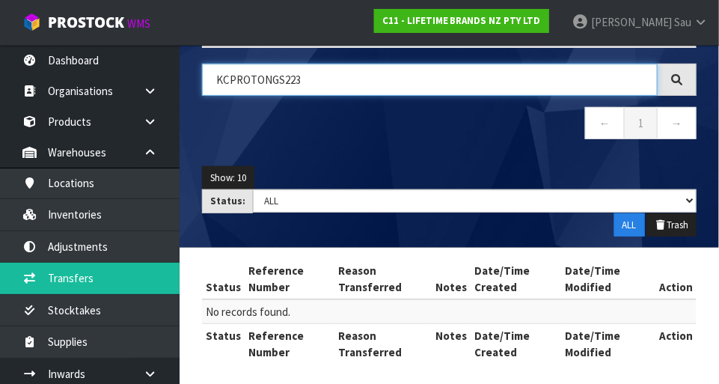
click at [326, 82] on input "KCPROTONGS223" at bounding box center [430, 80] width 456 height 32
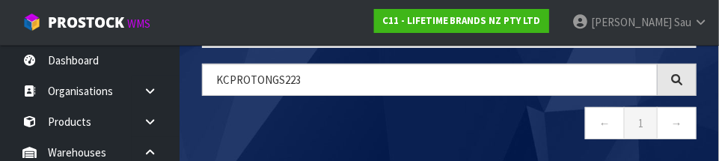
click at [422, 131] on nav "← 1 →" at bounding box center [449, 125] width 495 height 37
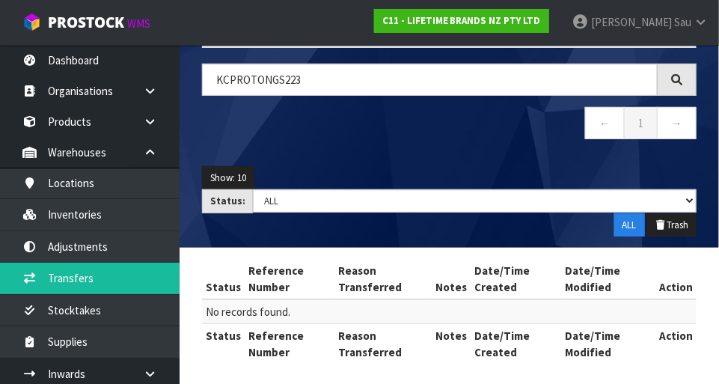
click at [447, 150] on div "KCPROTONGS223 ← 1 →" at bounding box center [449, 109] width 517 height 91
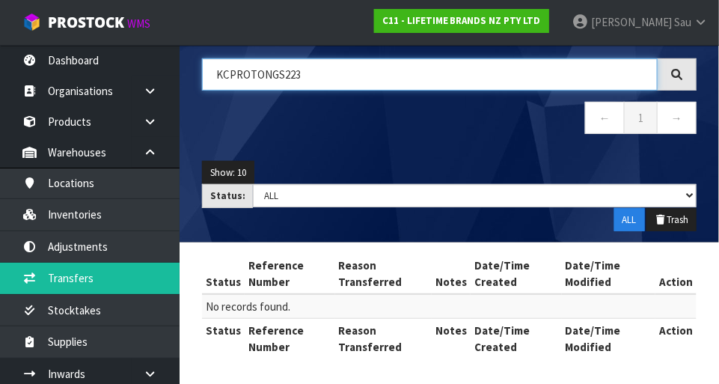
click at [314, 79] on input "KCPROTONGS223" at bounding box center [430, 74] width 456 height 32
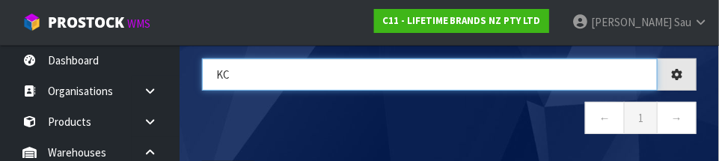
type input "K"
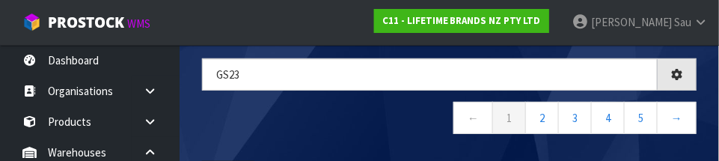
click at [346, 119] on nav "← 1 2 3 4 5 →" at bounding box center [449, 120] width 495 height 37
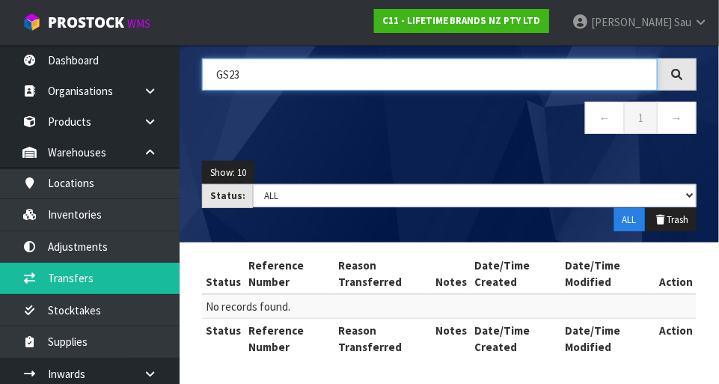
click at [354, 79] on input "GS23" at bounding box center [430, 74] width 456 height 32
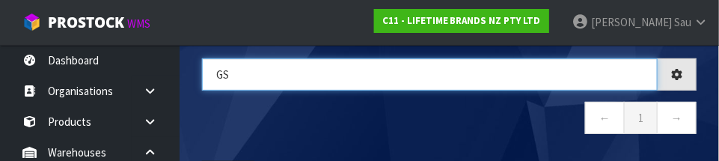
type input "G"
type input "KCPROTONGS23"
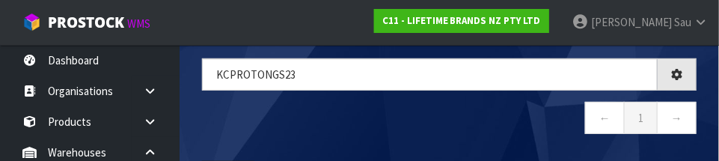
click at [414, 120] on nav "← 1 →" at bounding box center [449, 120] width 495 height 37
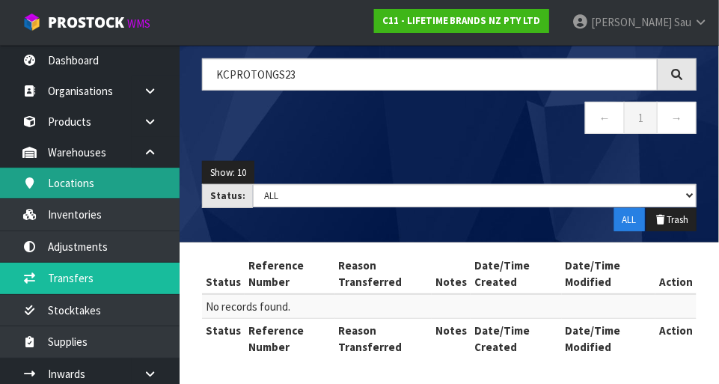
click at [58, 185] on link "Locations" at bounding box center [90, 183] width 180 height 31
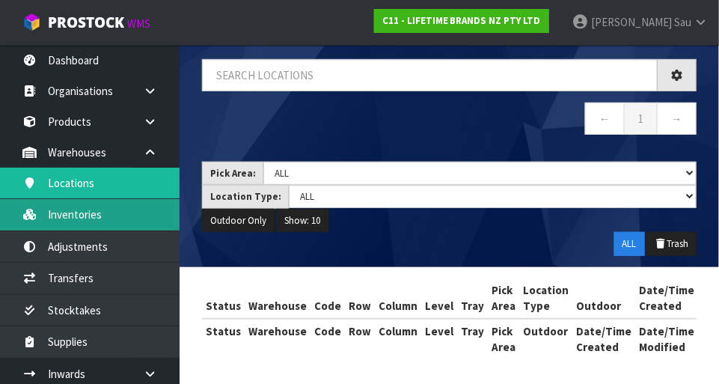
click at [78, 223] on link "Inventories" at bounding box center [90, 214] width 180 height 31
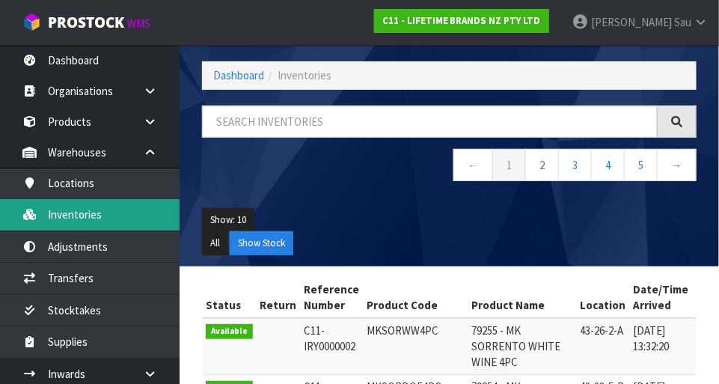
scroll to position [108, 0]
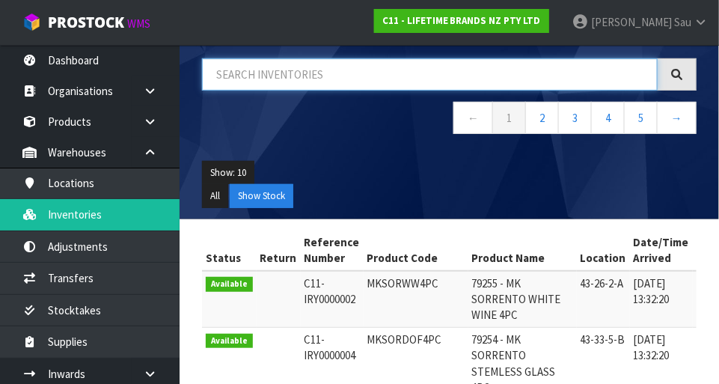
click at [342, 86] on input "text" at bounding box center [430, 74] width 456 height 32
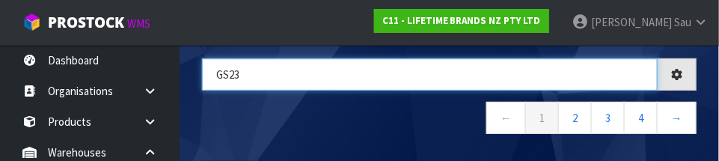
type input "GS23"
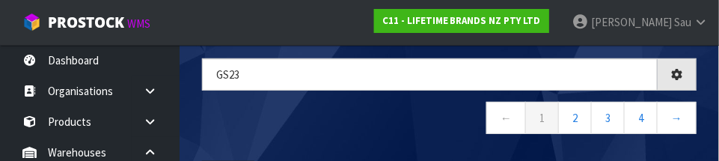
click at [331, 120] on nav "← 1 2 3 4 →" at bounding box center [449, 120] width 495 height 37
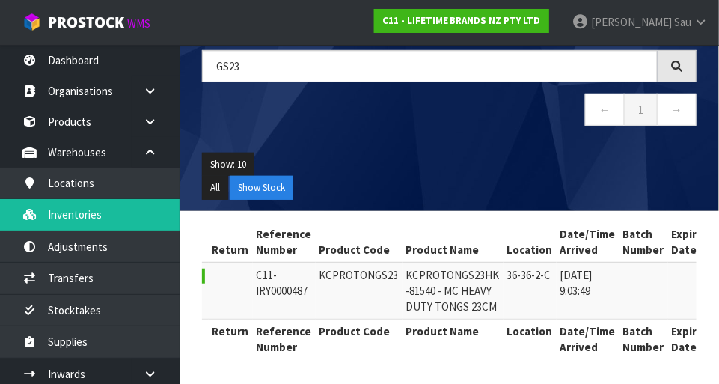
scroll to position [0, 47]
click at [340, 300] on td "KCPROTONGS23" at bounding box center [360, 291] width 87 height 57
copy td "KCPROTONGS23"
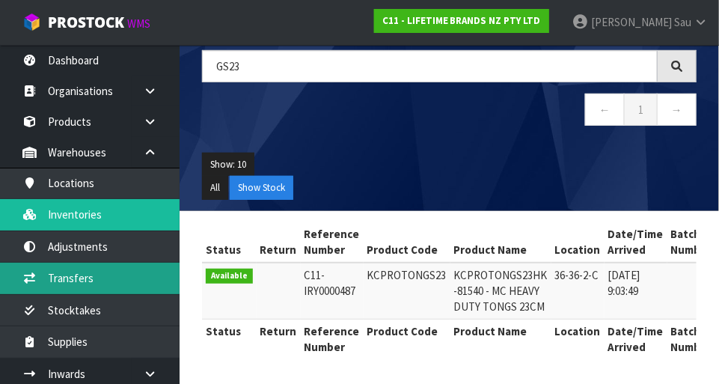
click at [101, 284] on link "Transfers" at bounding box center [90, 278] width 180 height 31
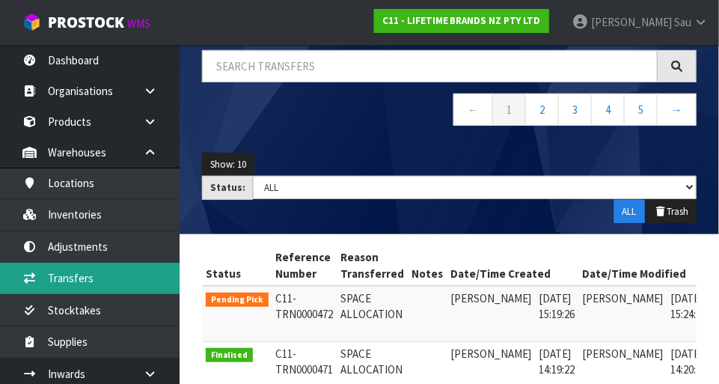
scroll to position [0, 36]
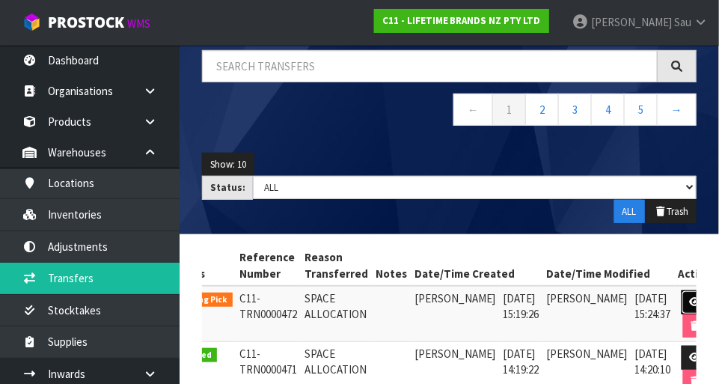
click at [449, 300] on link at bounding box center [696, 302] width 28 height 24
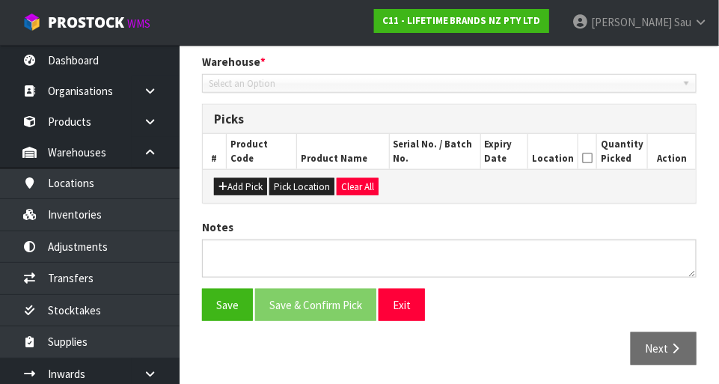
type input "[DATE]"
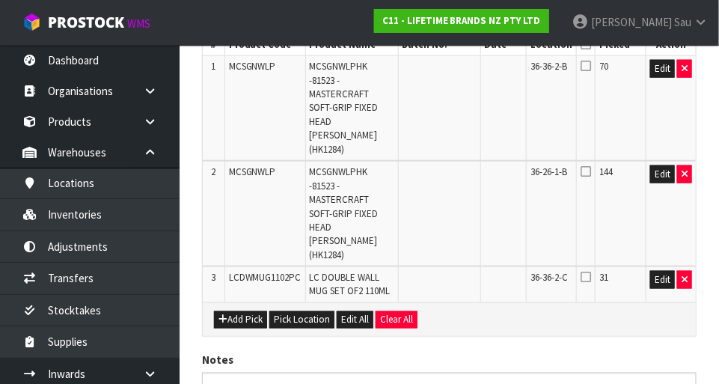
scroll to position [426, 0]
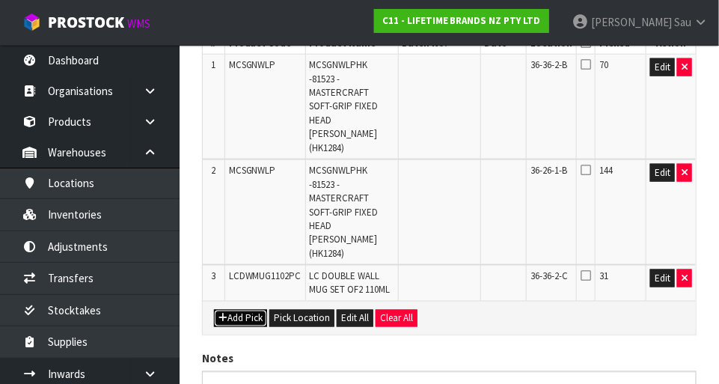
click at [236, 310] on button "Add Pick" at bounding box center [240, 319] width 53 height 18
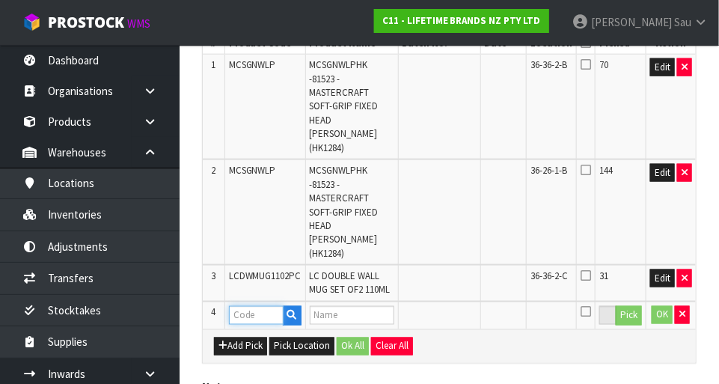
paste input "KCPROTONGS23"
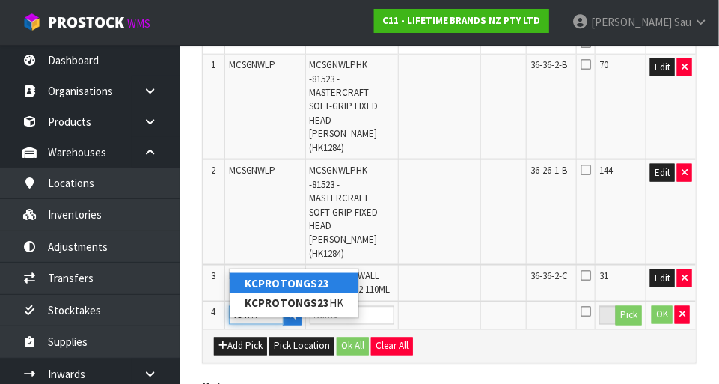
type input "KCPROTONGS23"
click at [449, 329] on div "Add Pick Pick Location Ok All Clear All" at bounding box center [449, 346] width 493 height 34
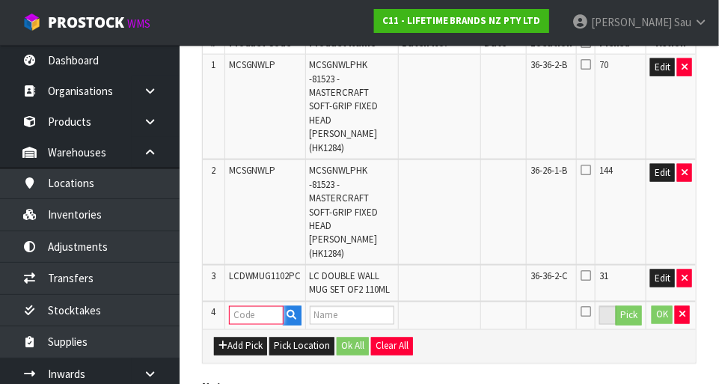
paste input "KCPROTONGS23"
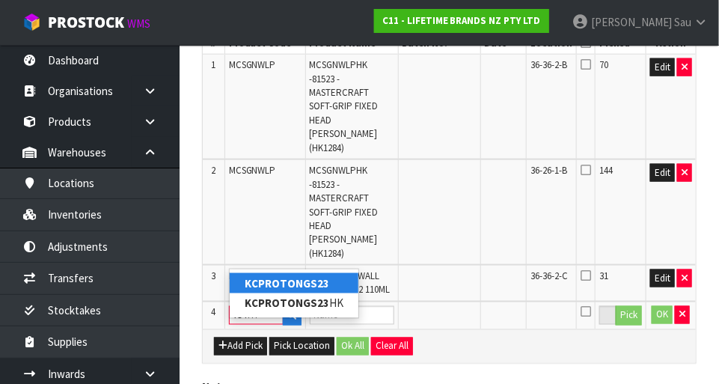
click at [331, 285] on link "KCPROTONGS23" at bounding box center [294, 283] width 129 height 20
type input "KCPROTONGS23"
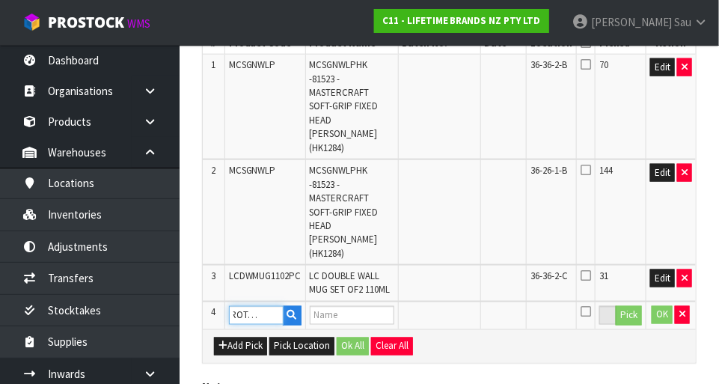
scroll to position [0, 0]
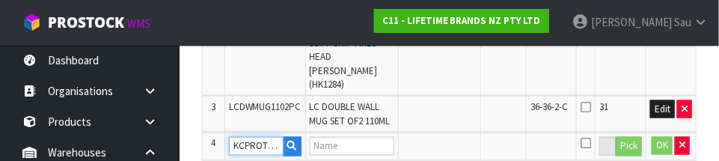
type input "KCPROTONGS23HK -81540 - MC HEAVY DUTY TONGS 23CM"
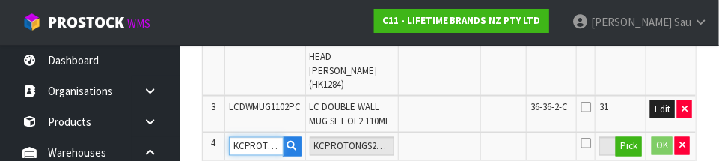
scroll to position [596, 0]
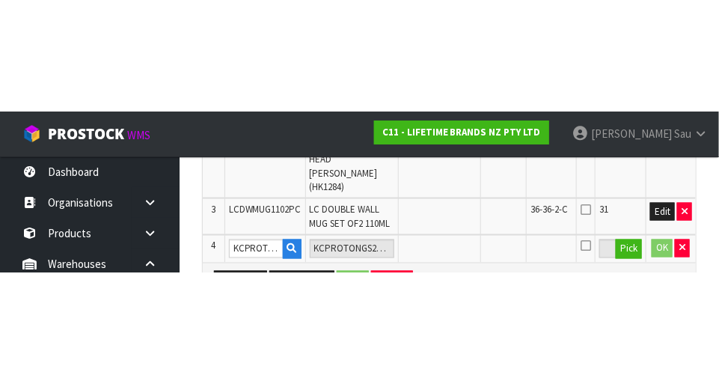
scroll to position [528, 0]
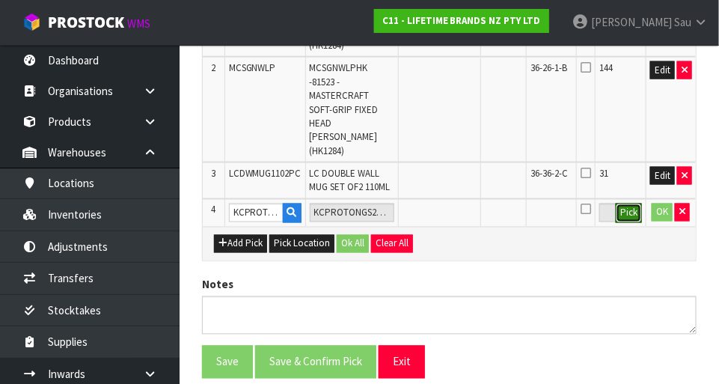
click at [449, 204] on button "Pick" at bounding box center [629, 213] width 26 height 19
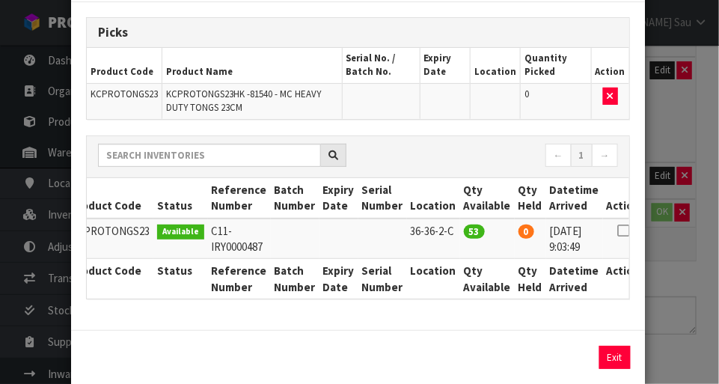
scroll to position [75, 0]
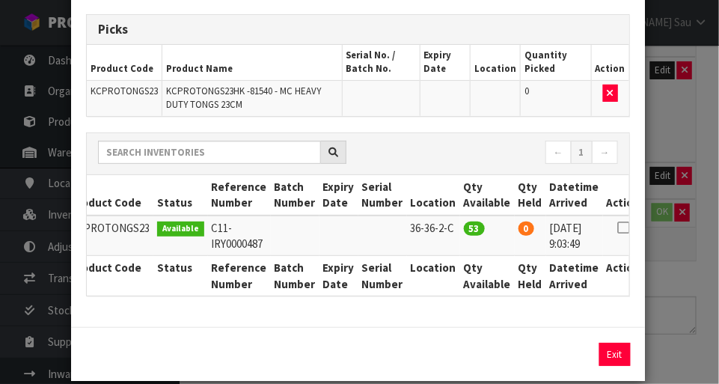
click at [449, 228] on icon at bounding box center [623, 227] width 12 height 1
click at [449, 353] on button "Assign Pick" at bounding box center [564, 354] width 61 height 23
type input "53"
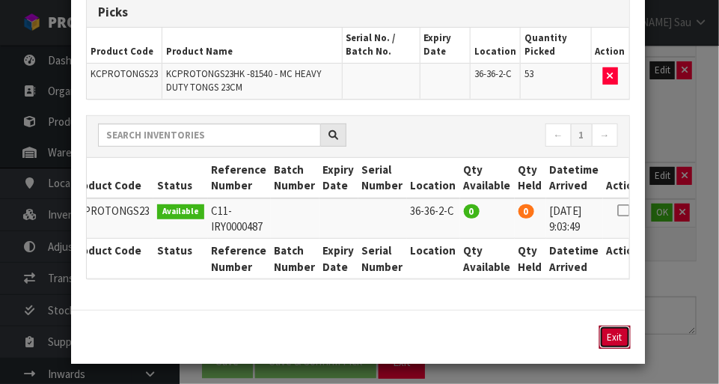
click at [449, 343] on button "Exit" at bounding box center [614, 336] width 31 height 23
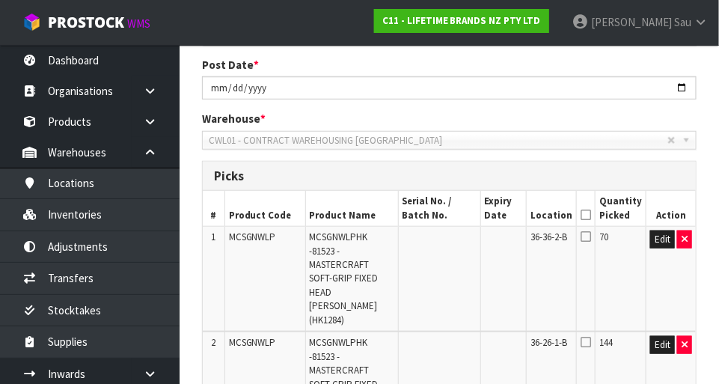
scroll to position [249, 0]
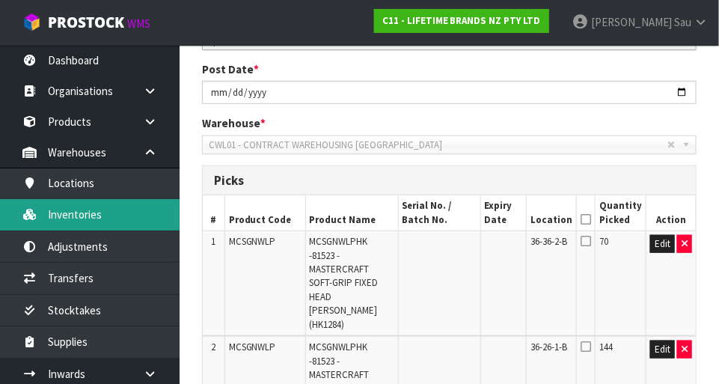
click at [117, 211] on link "Inventories" at bounding box center [90, 214] width 180 height 31
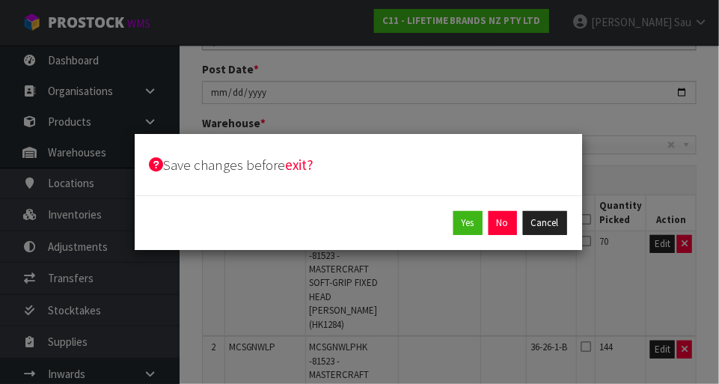
scroll to position [185, 0]
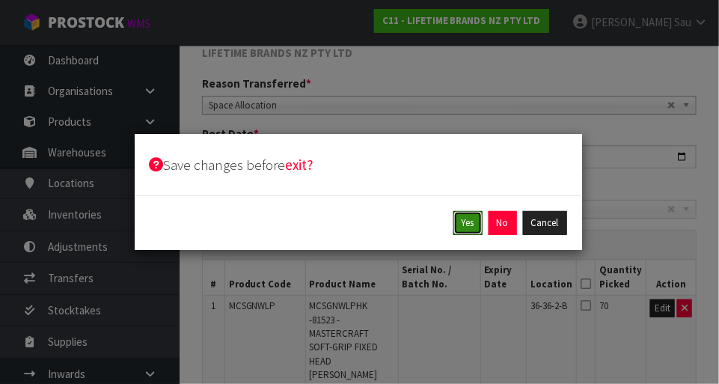
click at [449, 229] on button "Yes" at bounding box center [467, 223] width 29 height 24
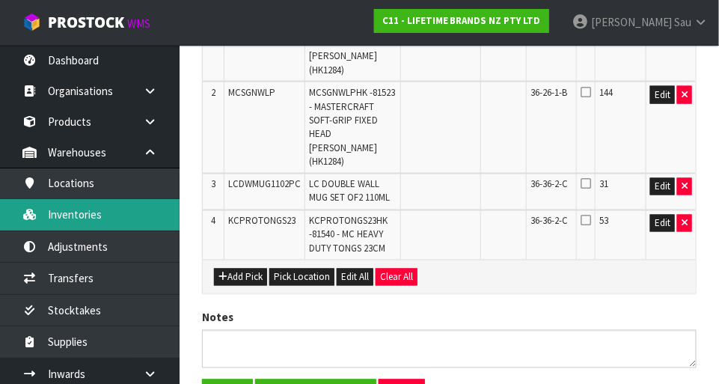
scroll to position [546, 0]
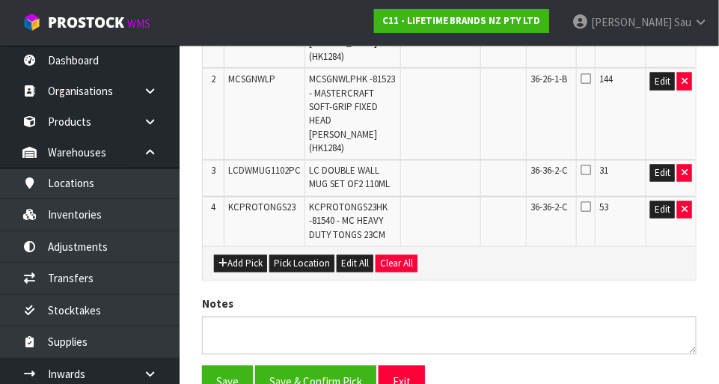
scroll to position [605, 0]
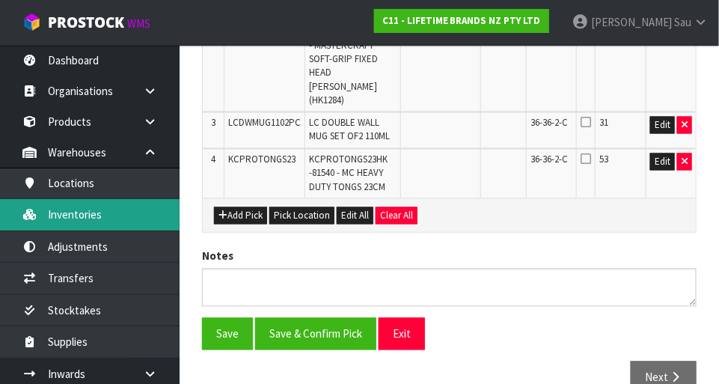
click at [115, 222] on link "Inventories" at bounding box center [90, 214] width 180 height 31
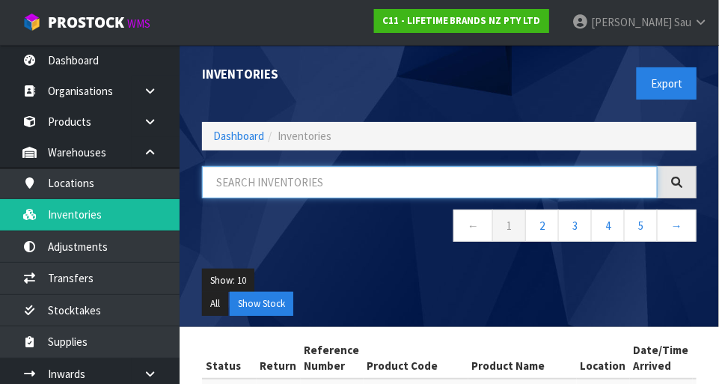
click at [405, 195] on input "text" at bounding box center [430, 182] width 456 height 32
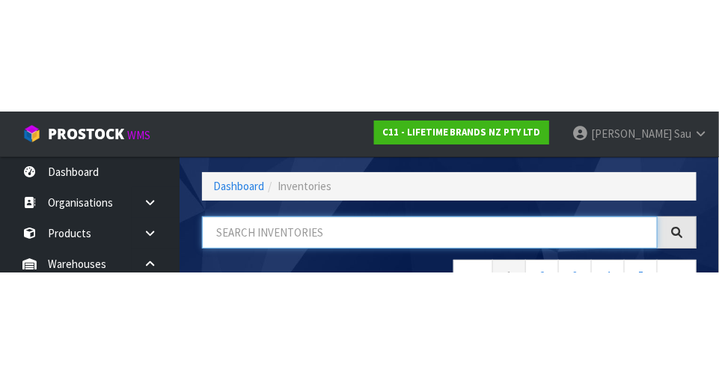
scroll to position [101, 0]
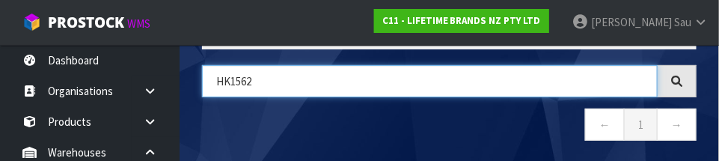
type input "HK1562"
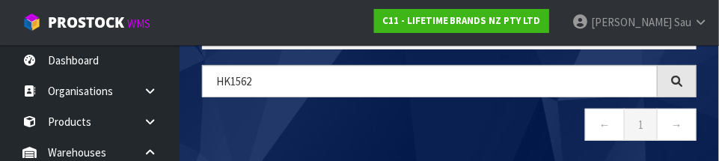
click at [355, 126] on nav "← 1 →" at bounding box center [449, 126] width 495 height 37
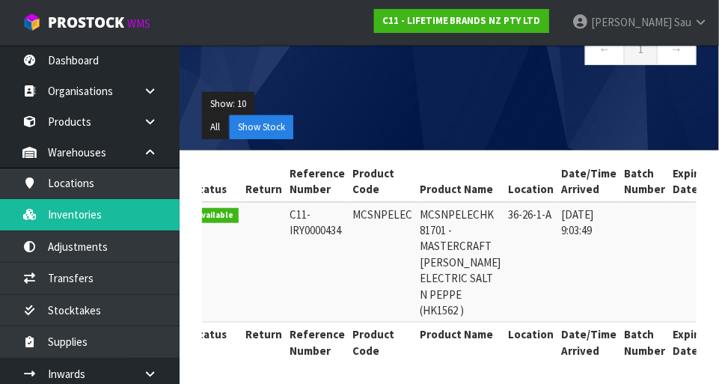
scroll to position [0, 0]
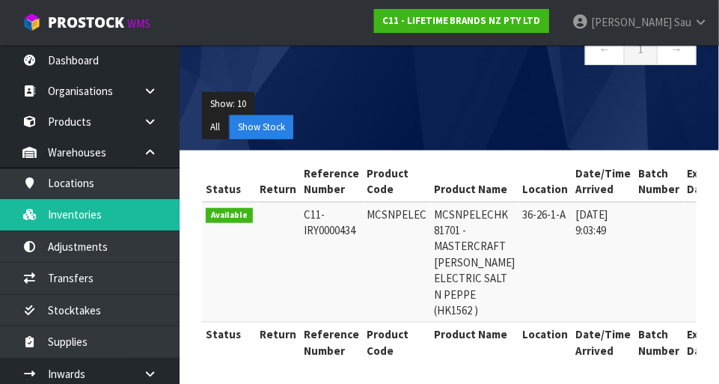
copy td "MCSNPELEC"
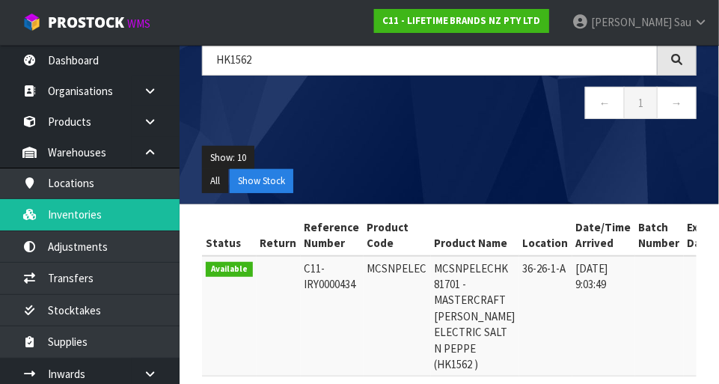
scroll to position [123, 0]
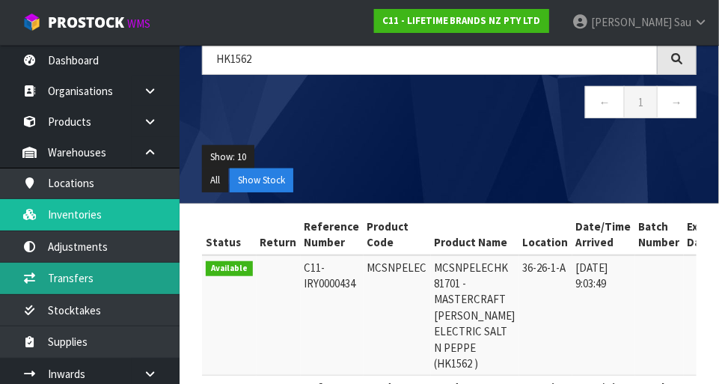
click at [117, 278] on link "Transfers" at bounding box center [90, 278] width 180 height 31
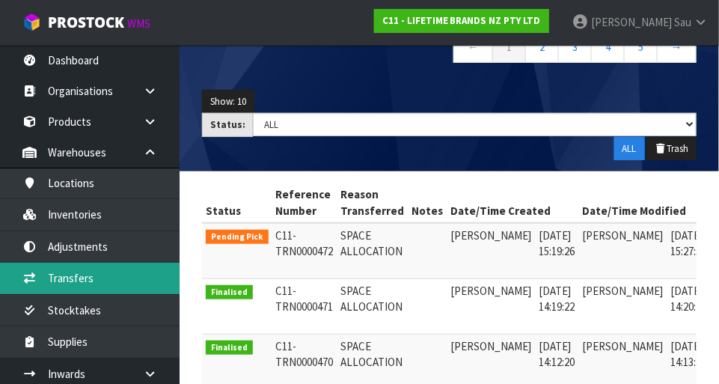
scroll to position [0, 36]
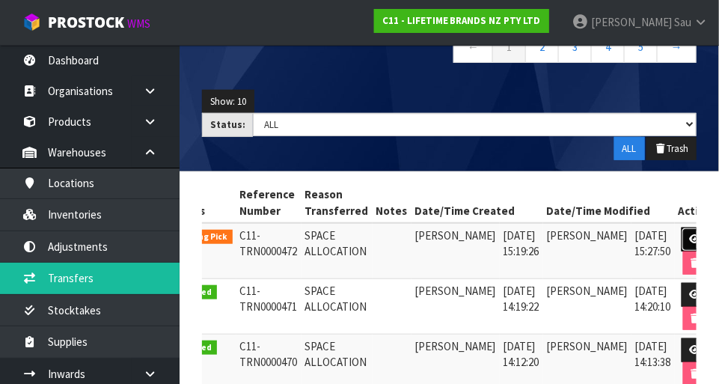
click at [449, 239] on icon at bounding box center [695, 239] width 11 height 10
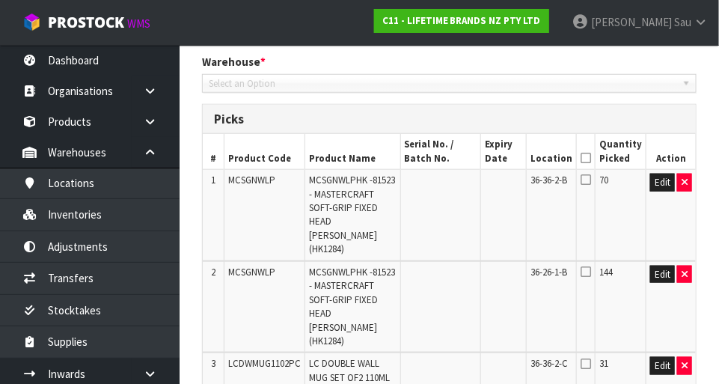
type input "[DATE]"
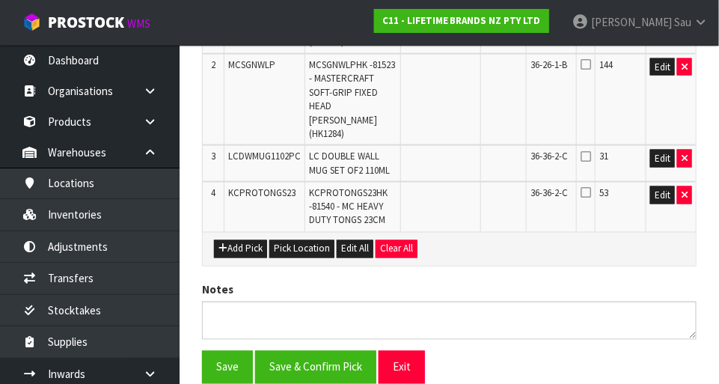
scroll to position [503, 0]
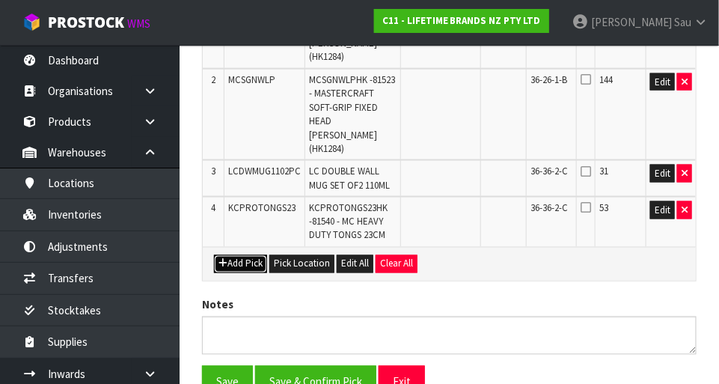
click at [256, 255] on button "Add Pick" at bounding box center [240, 264] width 53 height 18
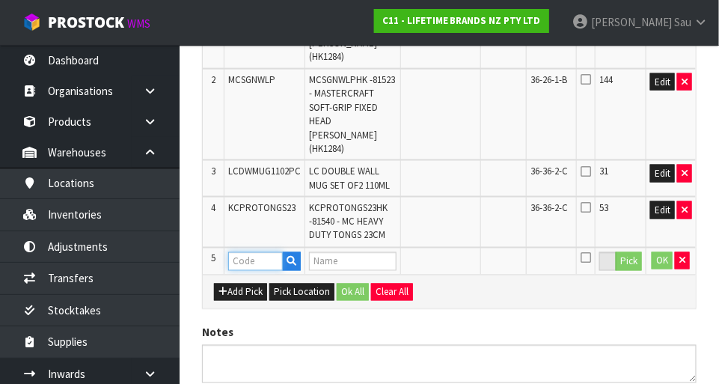
paste input "MCSNPELEC"
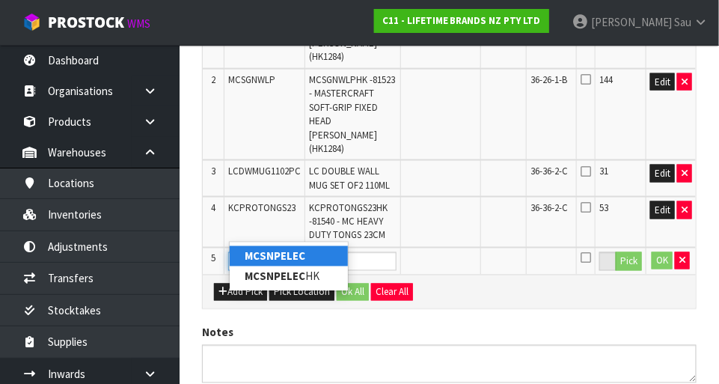
type input "MCSNPELEC"
click at [449, 275] on div "Add Pick Pick Location Ok All Clear All" at bounding box center [449, 292] width 493 height 34
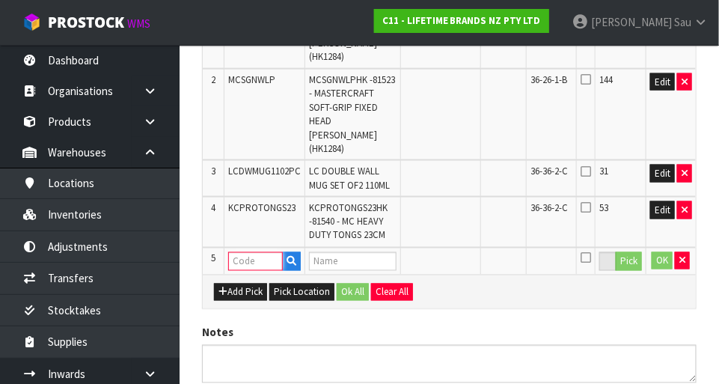
paste input "MCSNPELEC"
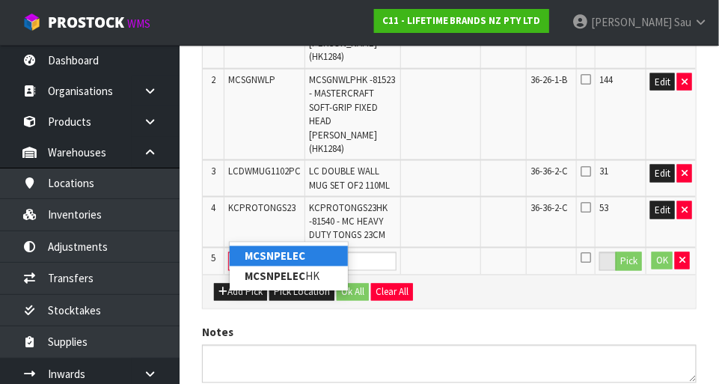
click at [323, 256] on link "MCSNPELEC" at bounding box center [289, 256] width 118 height 20
type input "MCSNPELEC"
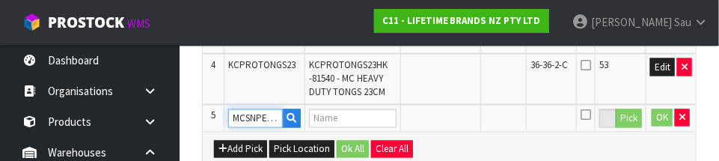
scroll to position [646, 0]
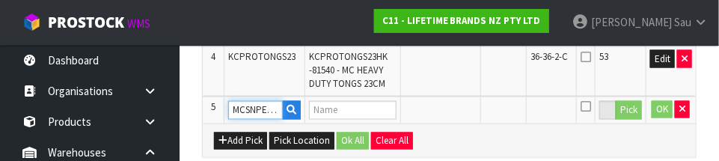
type input "MCSNPELECHK 81701 - MASTERCRAFT [PERSON_NAME] ELECTRIC SALT N PEPPE (HK1562 )"
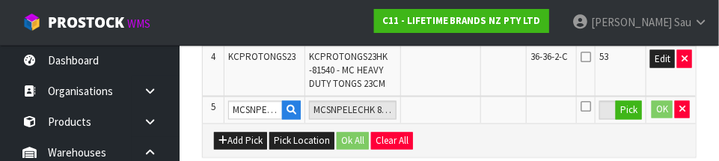
click at [449, 123] on div "Add Pick Pick Location Ok All Clear All" at bounding box center [449, 140] width 493 height 34
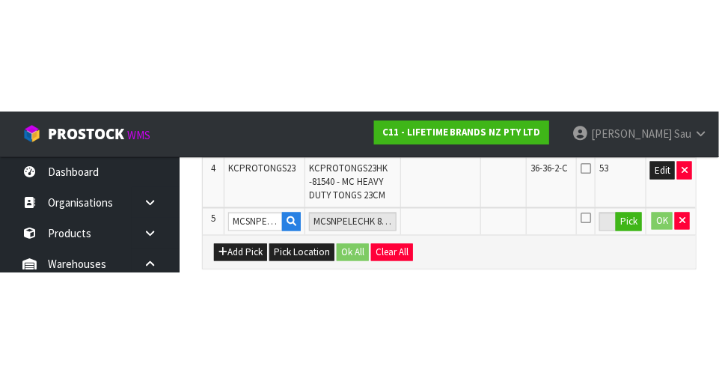
scroll to position [578, 0]
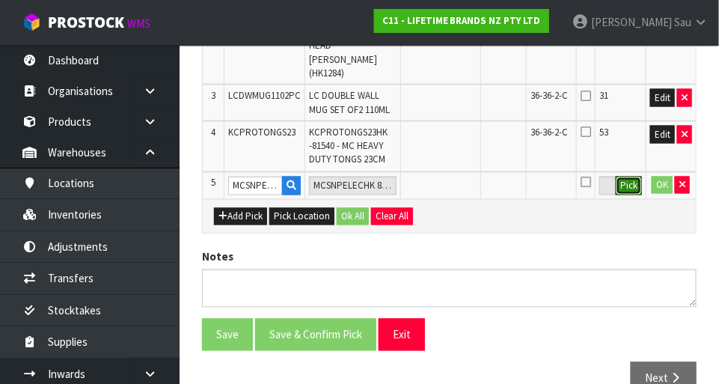
click at [449, 177] on button "Pick" at bounding box center [629, 186] width 26 height 19
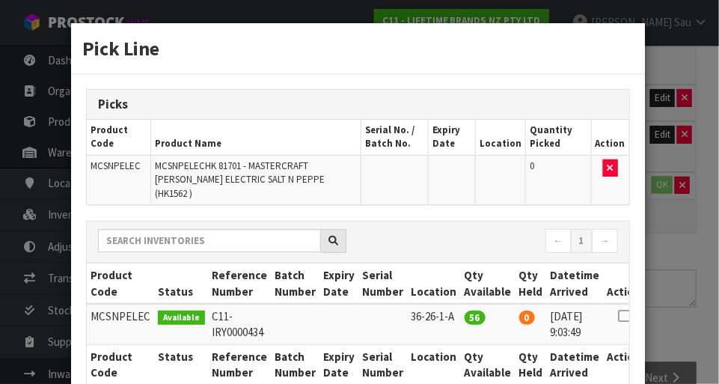
scroll to position [0, 1]
click at [449, 316] on icon at bounding box center [623, 316] width 12 height 1
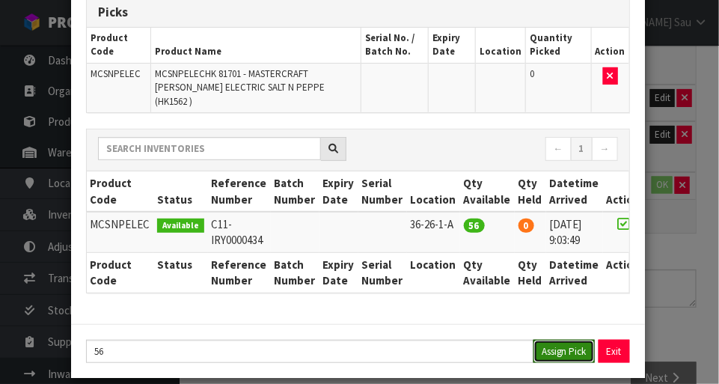
click at [449, 340] on button "Assign Pick" at bounding box center [564, 351] width 61 height 23
type input "56"
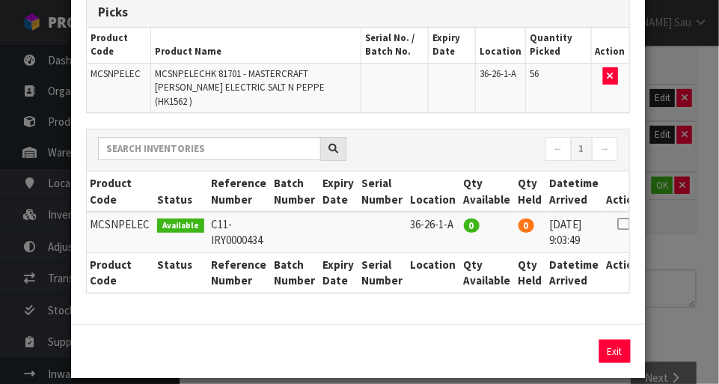
click at [449, 227] on div "Pick Line Picks Product Code Product Name Serial No. / Batch No. Expiry Date Lo…" at bounding box center [359, 192] width 719 height 384
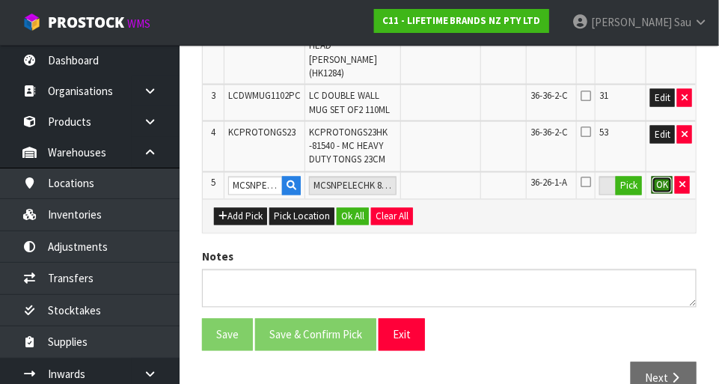
click at [449, 177] on button "OK" at bounding box center [662, 186] width 21 height 18
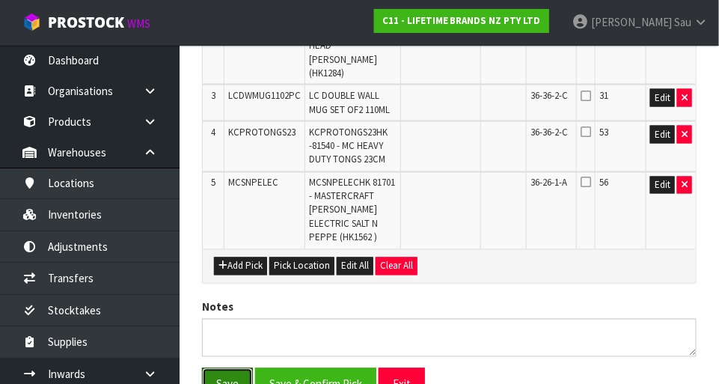
click at [233, 368] on button "Save" at bounding box center [227, 384] width 51 height 32
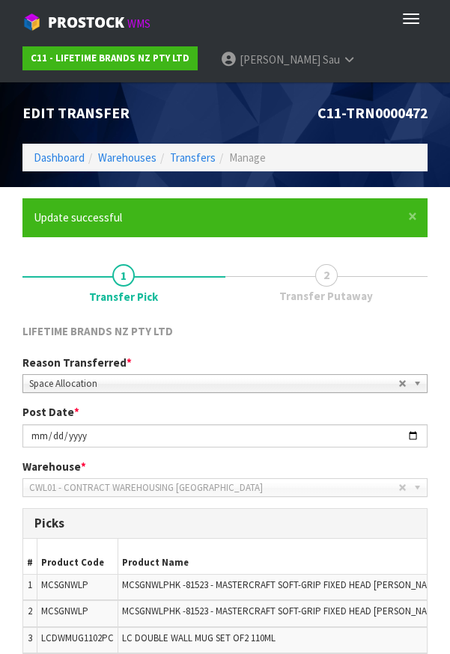
scroll to position [263, 0]
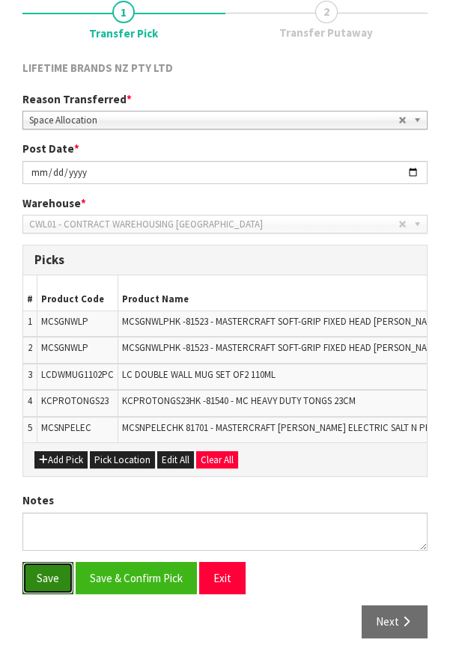
click at [43, 569] on button "Save" at bounding box center [47, 578] width 51 height 32
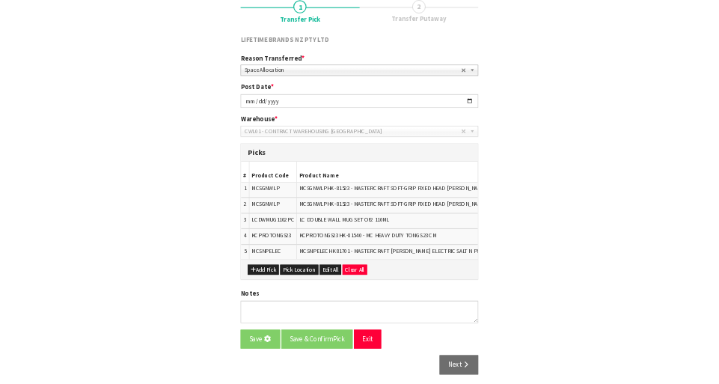
scroll to position [0, 0]
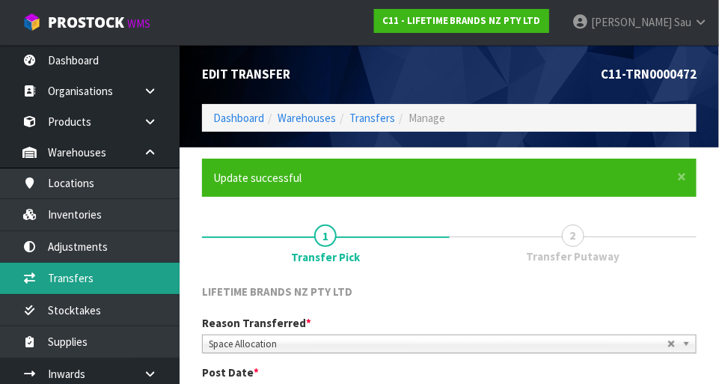
click at [64, 279] on link "Transfers" at bounding box center [90, 278] width 180 height 31
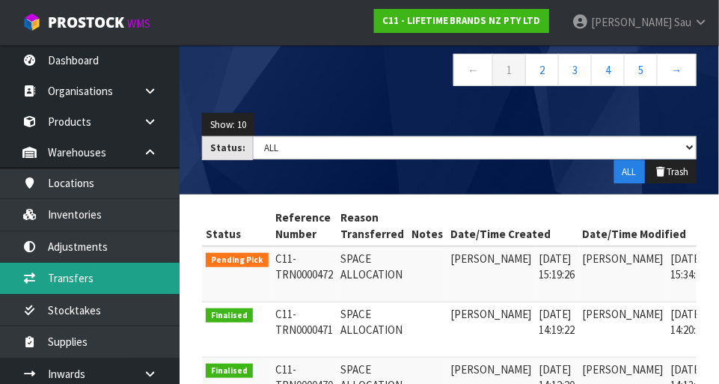
scroll to position [153, 0]
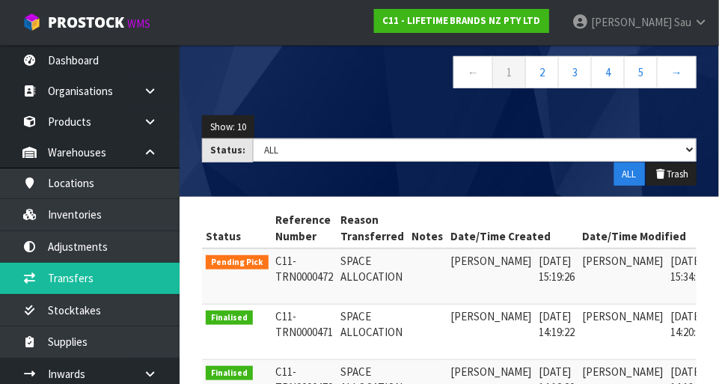
click at [449, 262] on td "[PERSON_NAME]" at bounding box center [491, 276] width 88 height 56
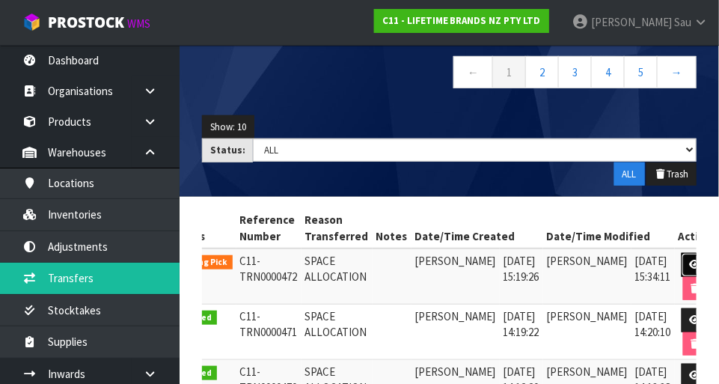
click at [449, 271] on link at bounding box center [696, 265] width 28 height 24
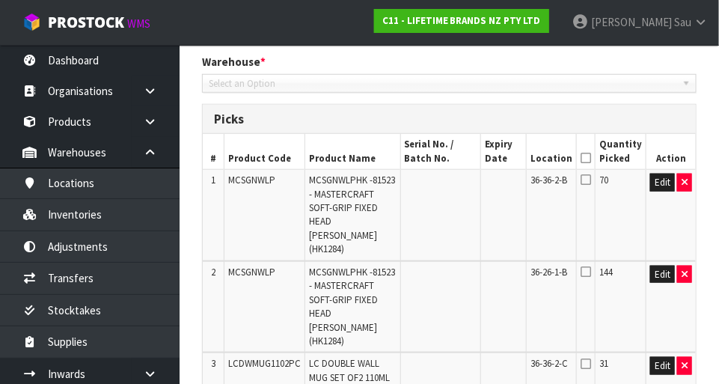
scroll to position [629, 0]
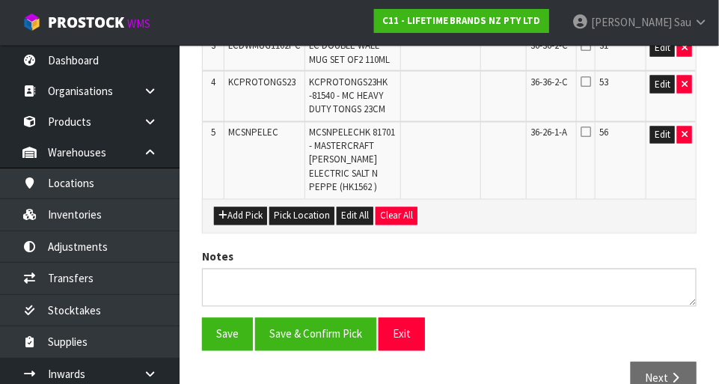
type input "[DATE]"
click at [256, 207] on button "Add Pick" at bounding box center [240, 216] width 53 height 18
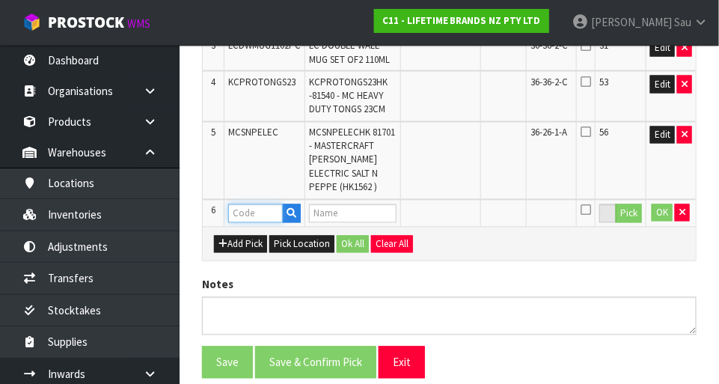
click at [271, 204] on input "text" at bounding box center [255, 213] width 55 height 19
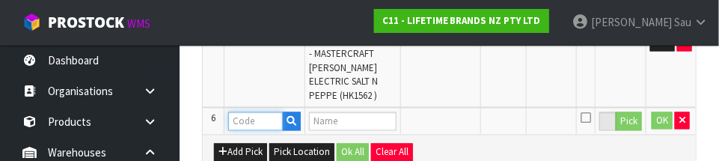
scroll to position [723, 0]
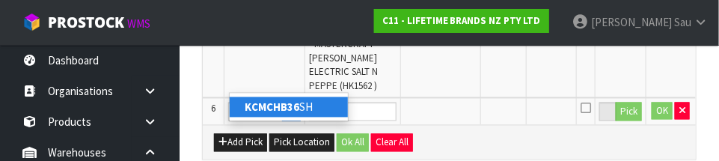
click at [318, 107] on link "KCMCHB36 SH" at bounding box center [289, 107] width 118 height 20
type input "KCMCHB36SH"
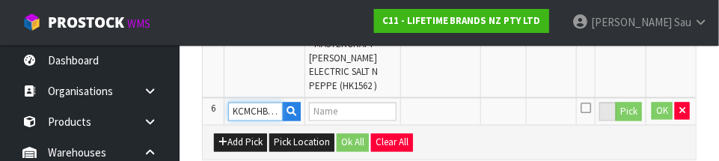
type input "MC LOOSE BASE RND DEEP CKE PN 230X8CM NS"
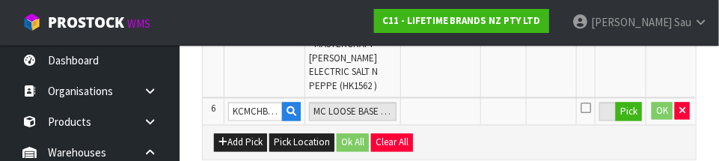
click at [449, 124] on div "Add Pick Pick Location Ok All Clear All" at bounding box center [449, 141] width 493 height 34
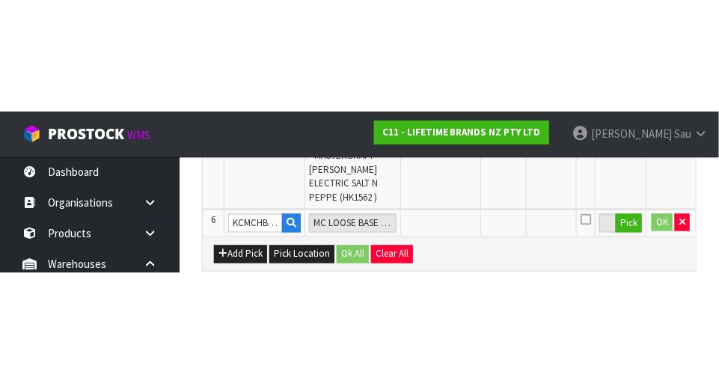
scroll to position [656, 0]
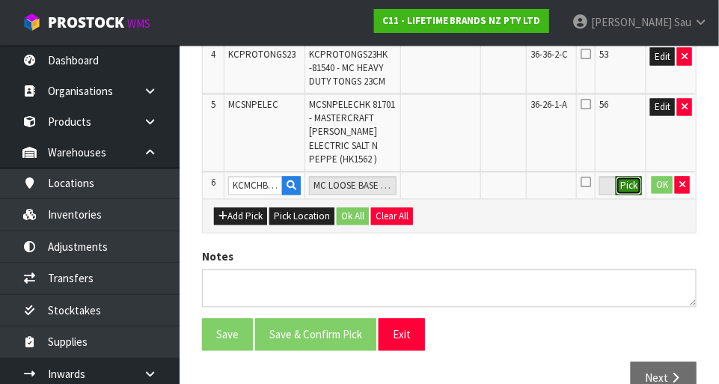
click at [449, 177] on button "Pick" at bounding box center [629, 186] width 26 height 19
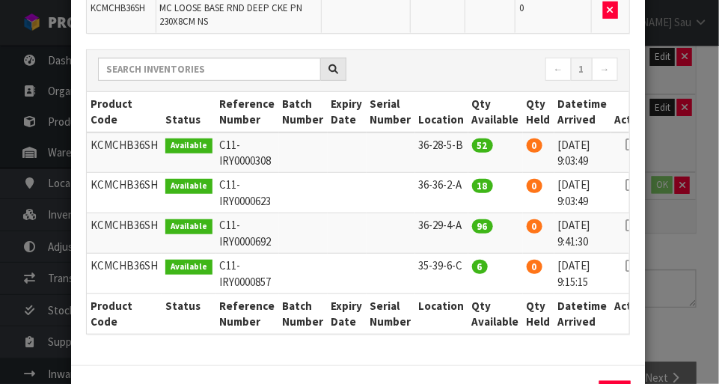
scroll to position [156, 0]
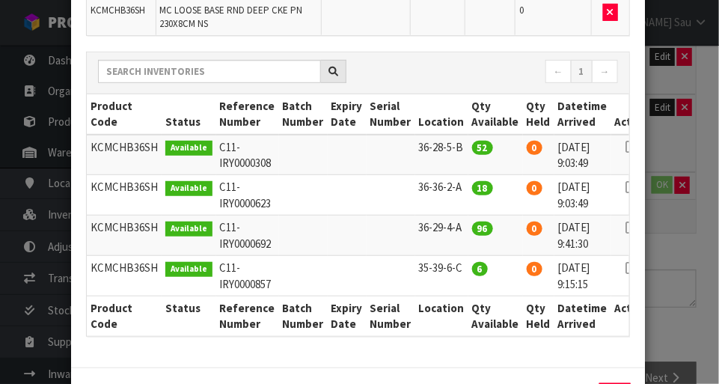
click at [449, 187] on icon at bounding box center [632, 187] width 12 height 1
click at [125, 273] on td "KCMCHB36SH" at bounding box center [124, 276] width 75 height 40
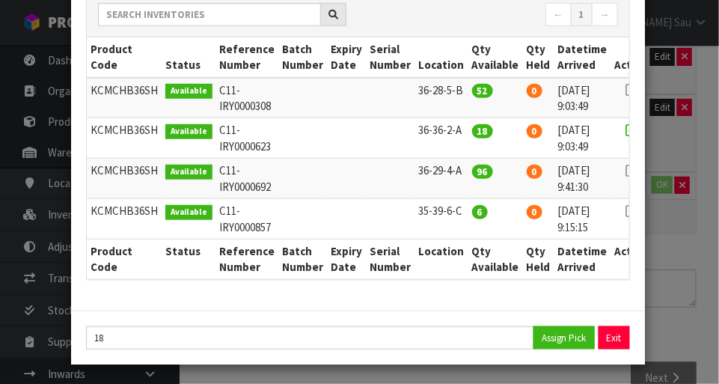
scroll to position [209, 0]
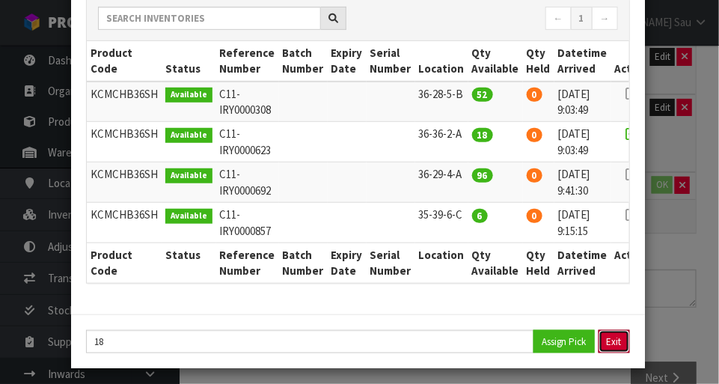
click at [449, 344] on button "Exit" at bounding box center [614, 341] width 31 height 23
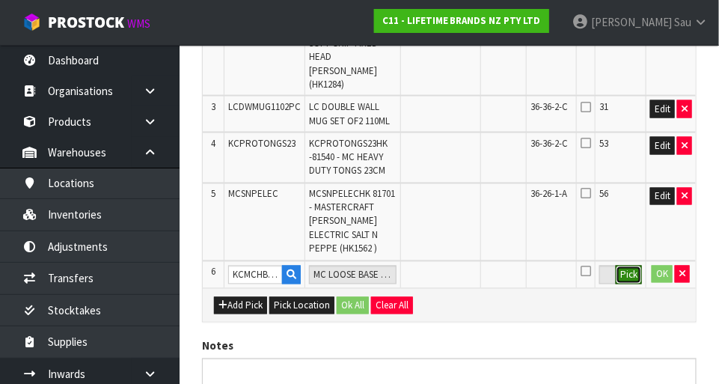
scroll to position [566, 0]
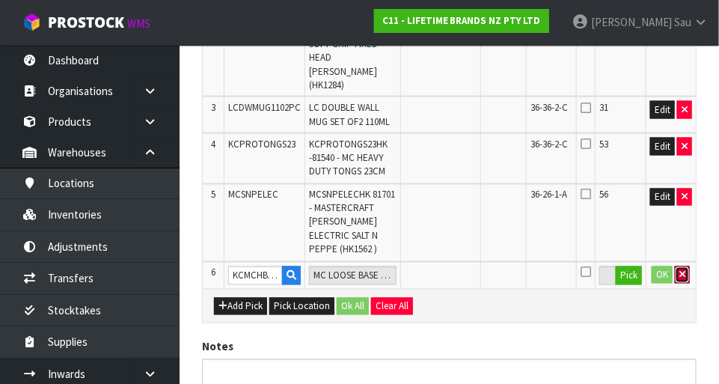
click at [449, 266] on button "button" at bounding box center [682, 275] width 15 height 18
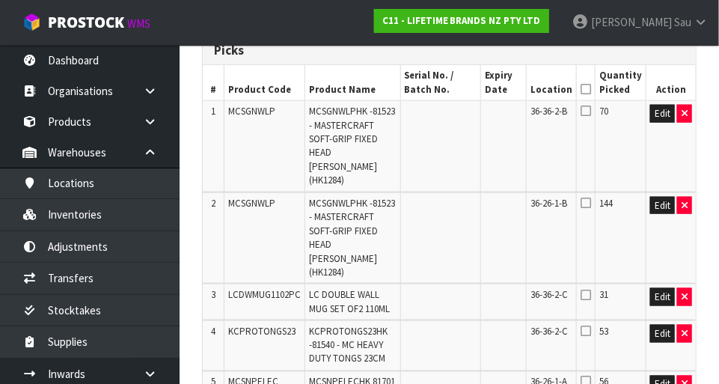
scroll to position [0, 0]
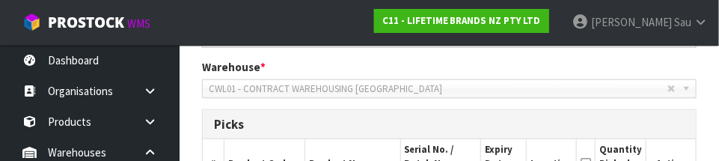
type input ")"
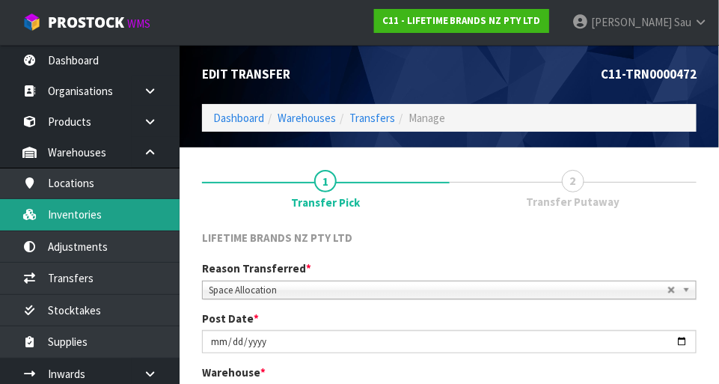
click at [72, 211] on link "Inventories" at bounding box center [90, 214] width 180 height 31
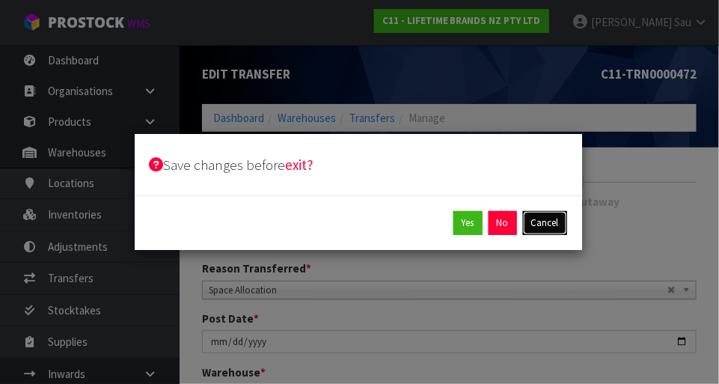
click at [449, 232] on button "Cancel" at bounding box center [545, 223] width 44 height 24
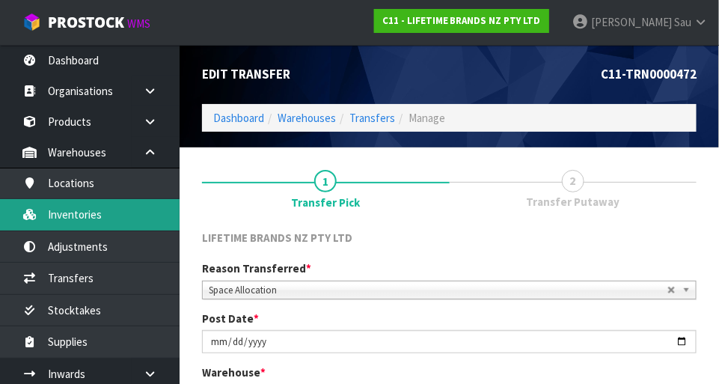
click at [73, 218] on link "Inventories" at bounding box center [90, 214] width 180 height 31
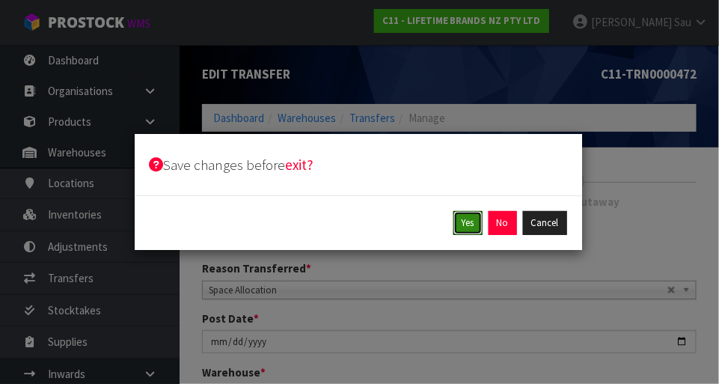
click at [449, 228] on button "Yes" at bounding box center [467, 223] width 29 height 24
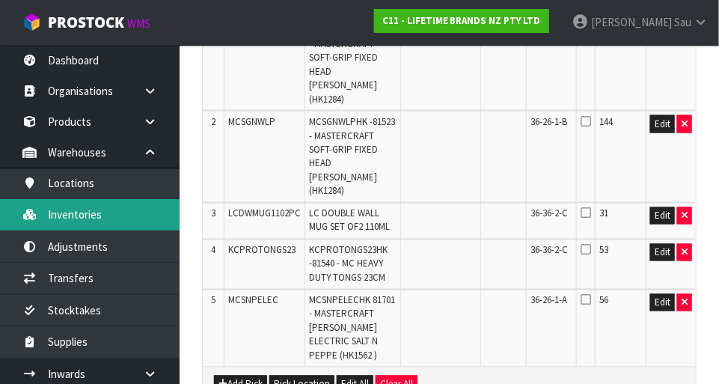
scroll to position [509, 0]
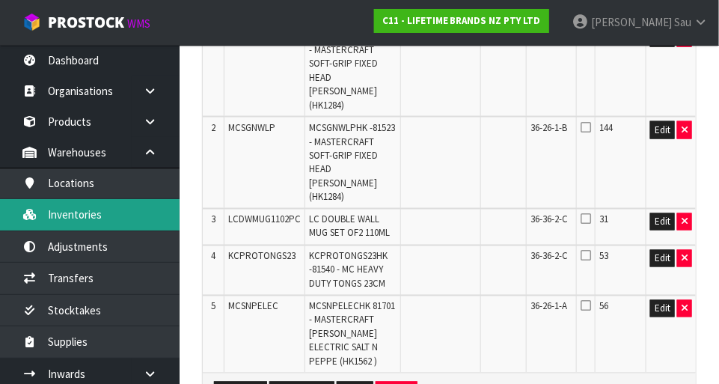
click at [61, 216] on link "Inventories" at bounding box center [90, 214] width 180 height 31
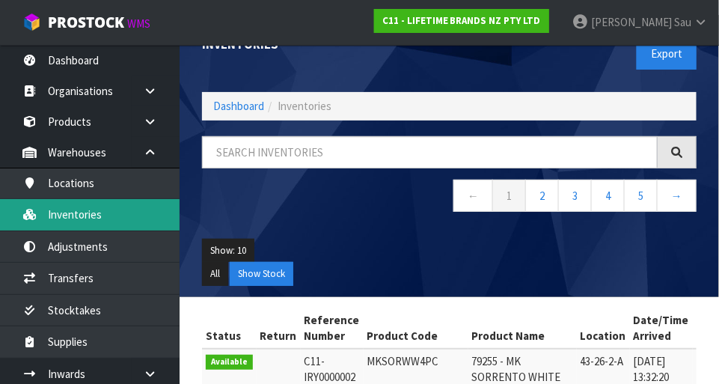
scroll to position [40, 0]
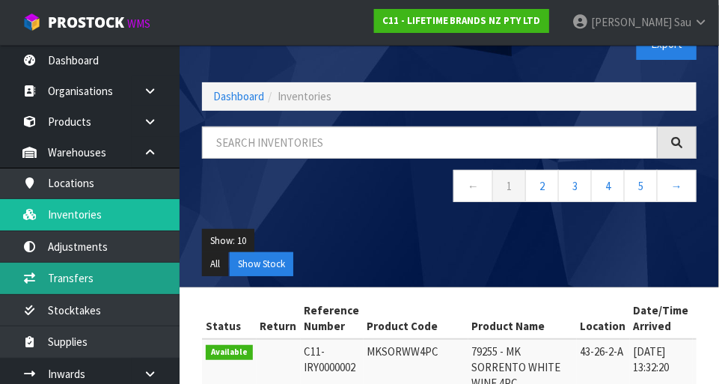
click at [61, 280] on link "Transfers" at bounding box center [90, 278] width 180 height 31
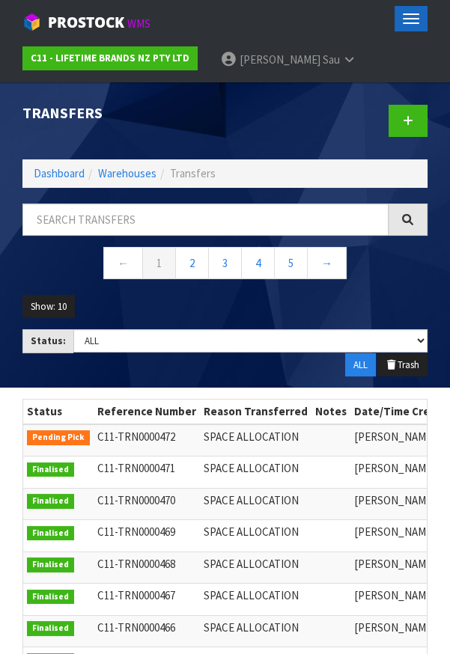
click at [412, 30] on button "Toggle navigation" at bounding box center [410, 18] width 33 height 25
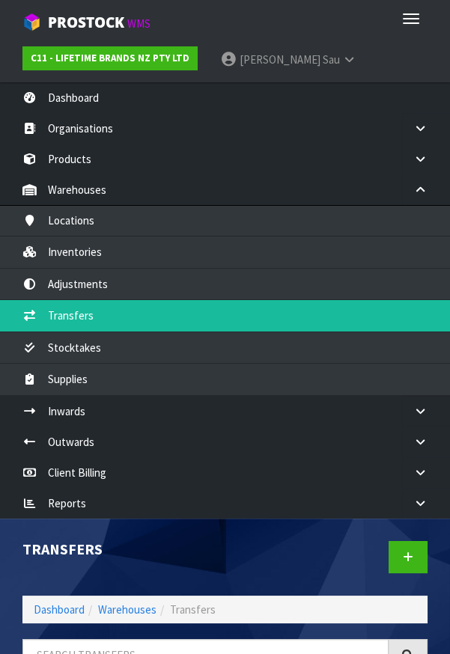
click at [292, 68] on link "[PERSON_NAME]" at bounding box center [288, 59] width 159 height 45
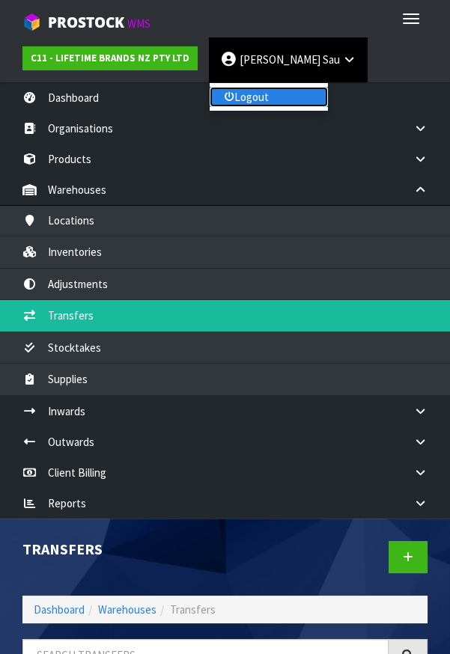
click at [287, 102] on link "Logout" at bounding box center [269, 97] width 118 height 20
